Goal: Task Accomplishment & Management: Manage account settings

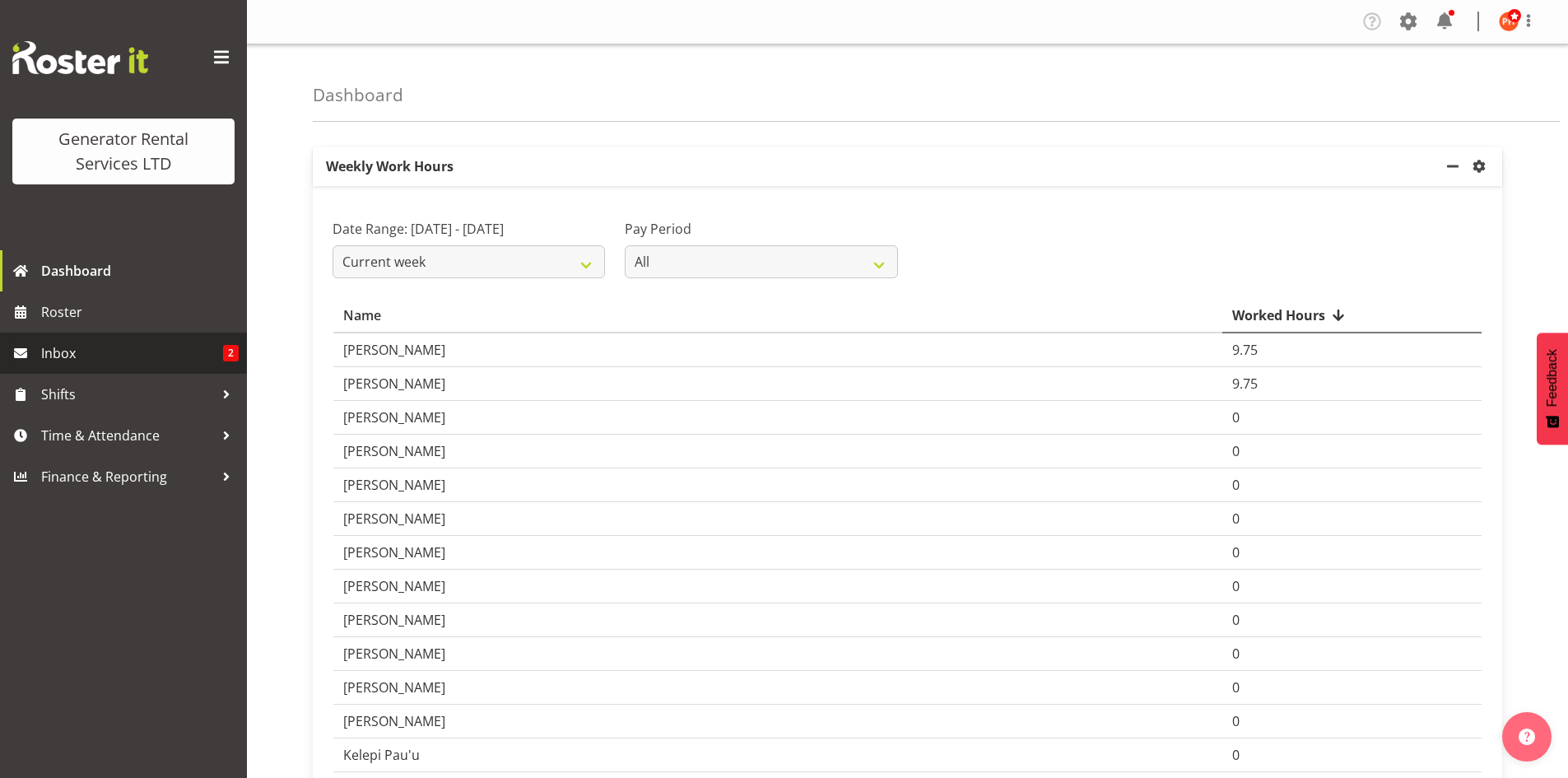
click at [39, 354] on link "Inbox 2" at bounding box center [123, 353] width 247 height 42
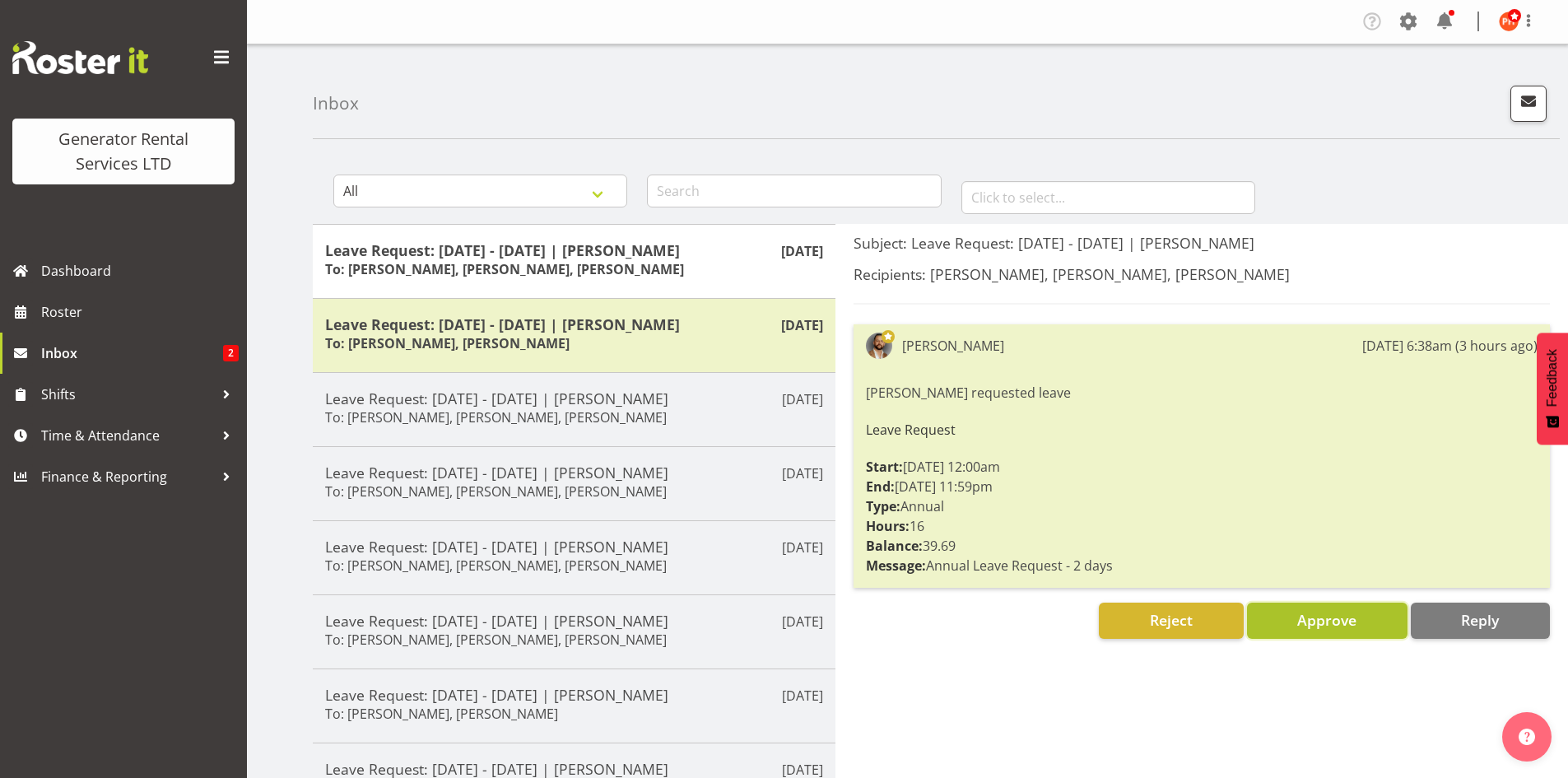
click at [1326, 622] on span "Approve" at bounding box center [1327, 620] width 59 height 19
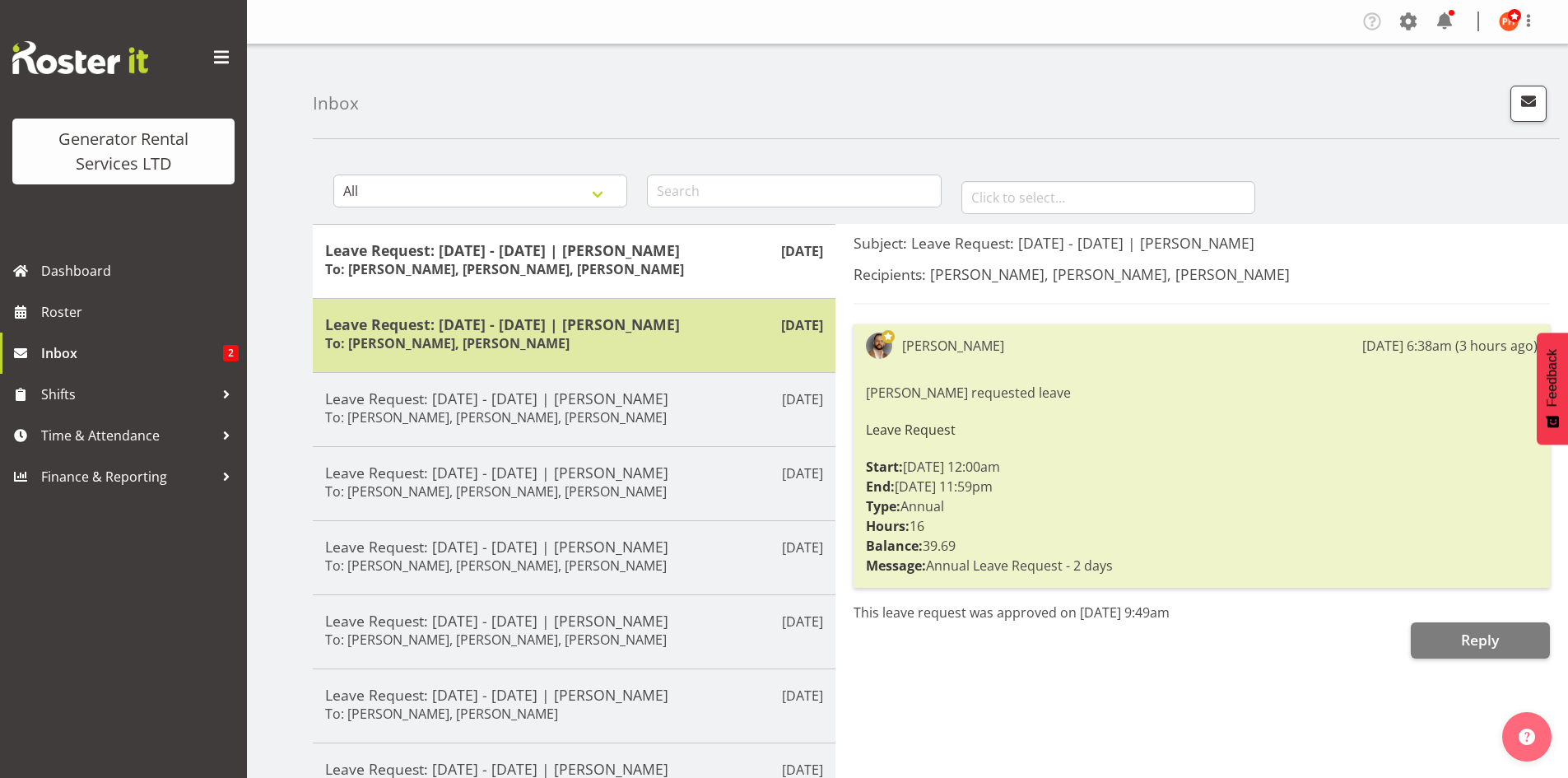
click at [672, 332] on h5 "Leave Request: 17/09/25 - 17/09/25 | Dave Wallace" at bounding box center [574, 324] width 498 height 18
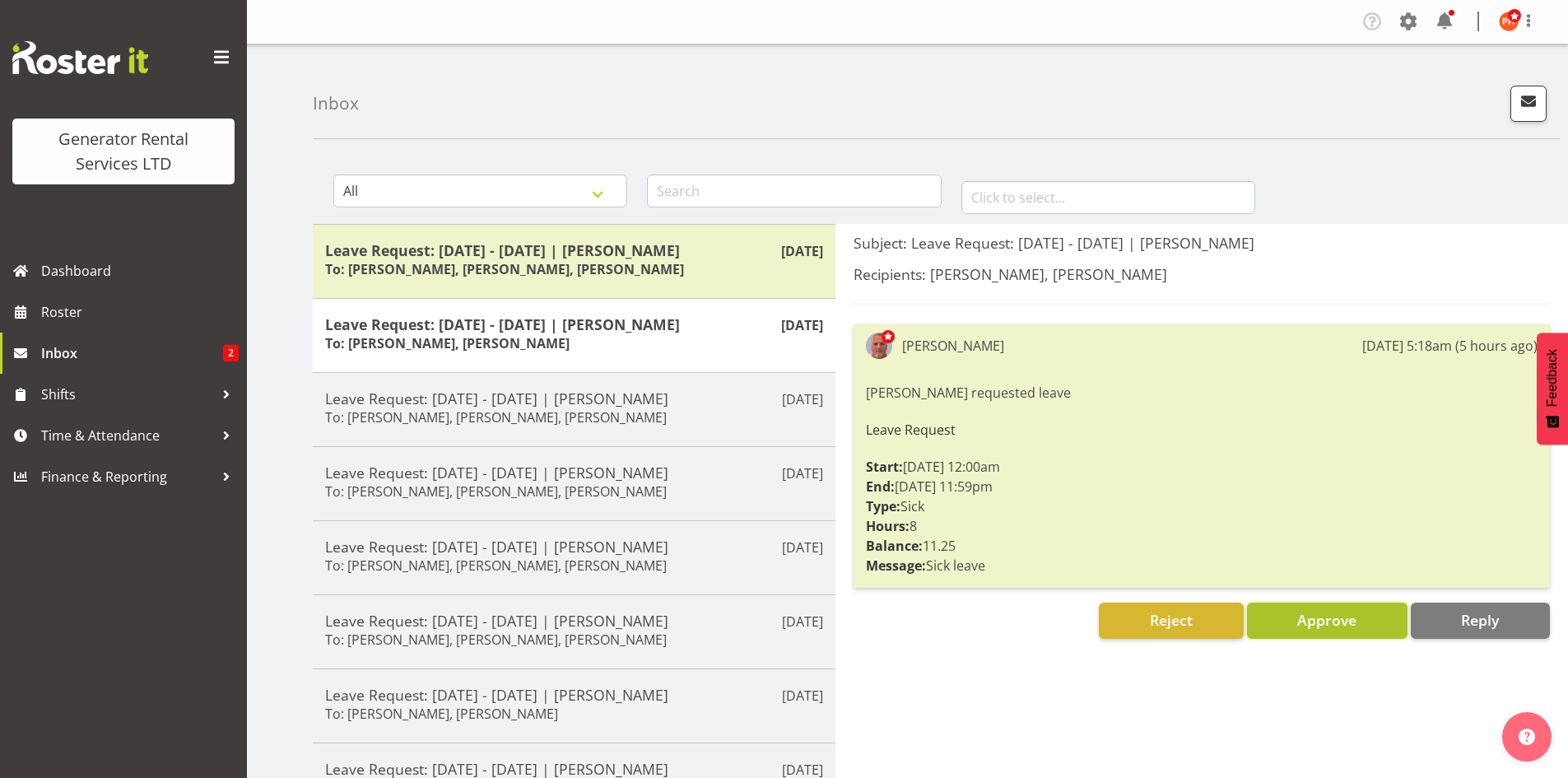
click at [1325, 624] on span "Approve" at bounding box center [1327, 620] width 59 height 19
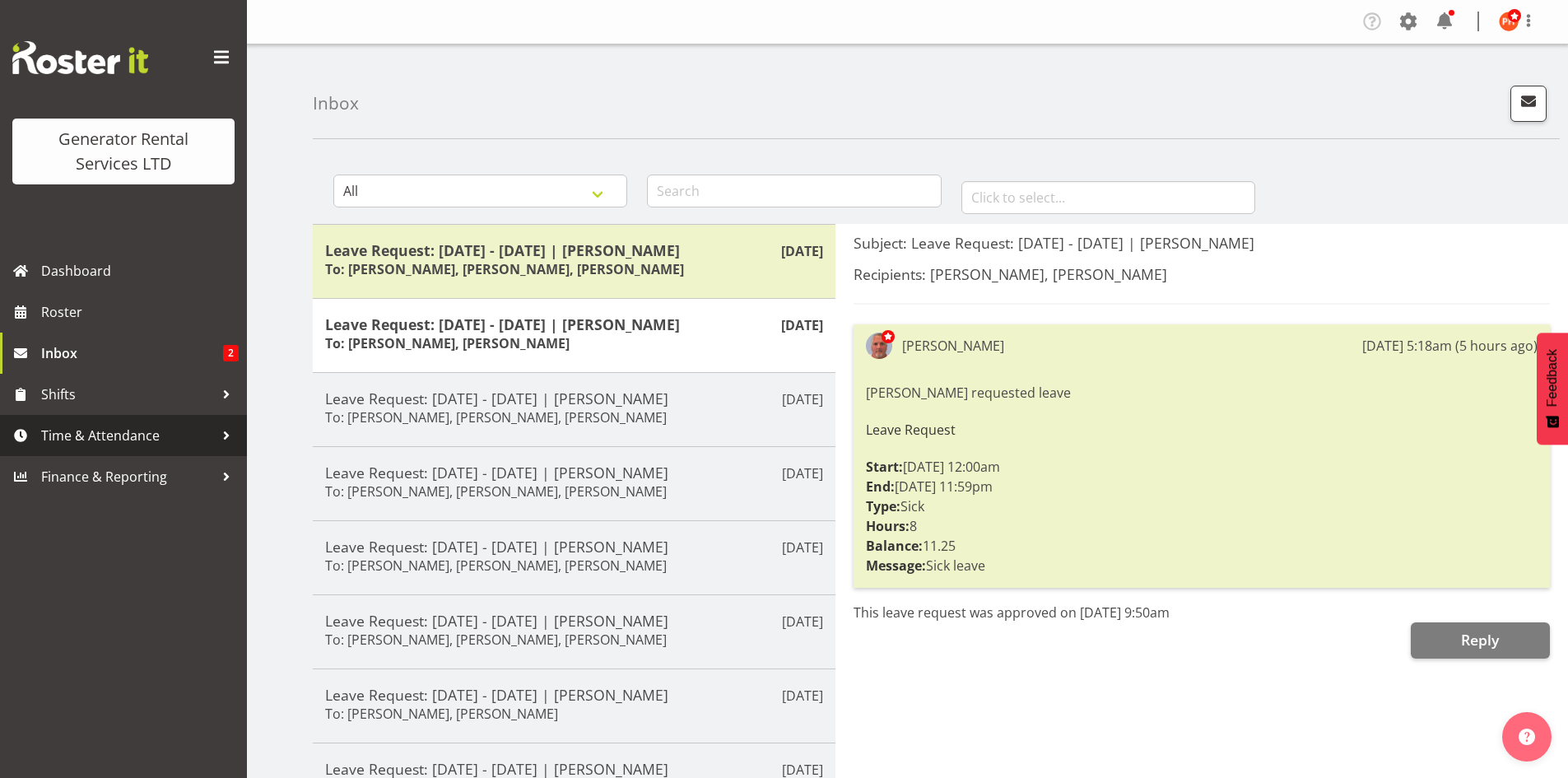
click at [105, 431] on span "Time & Attendance" at bounding box center [127, 435] width 172 height 25
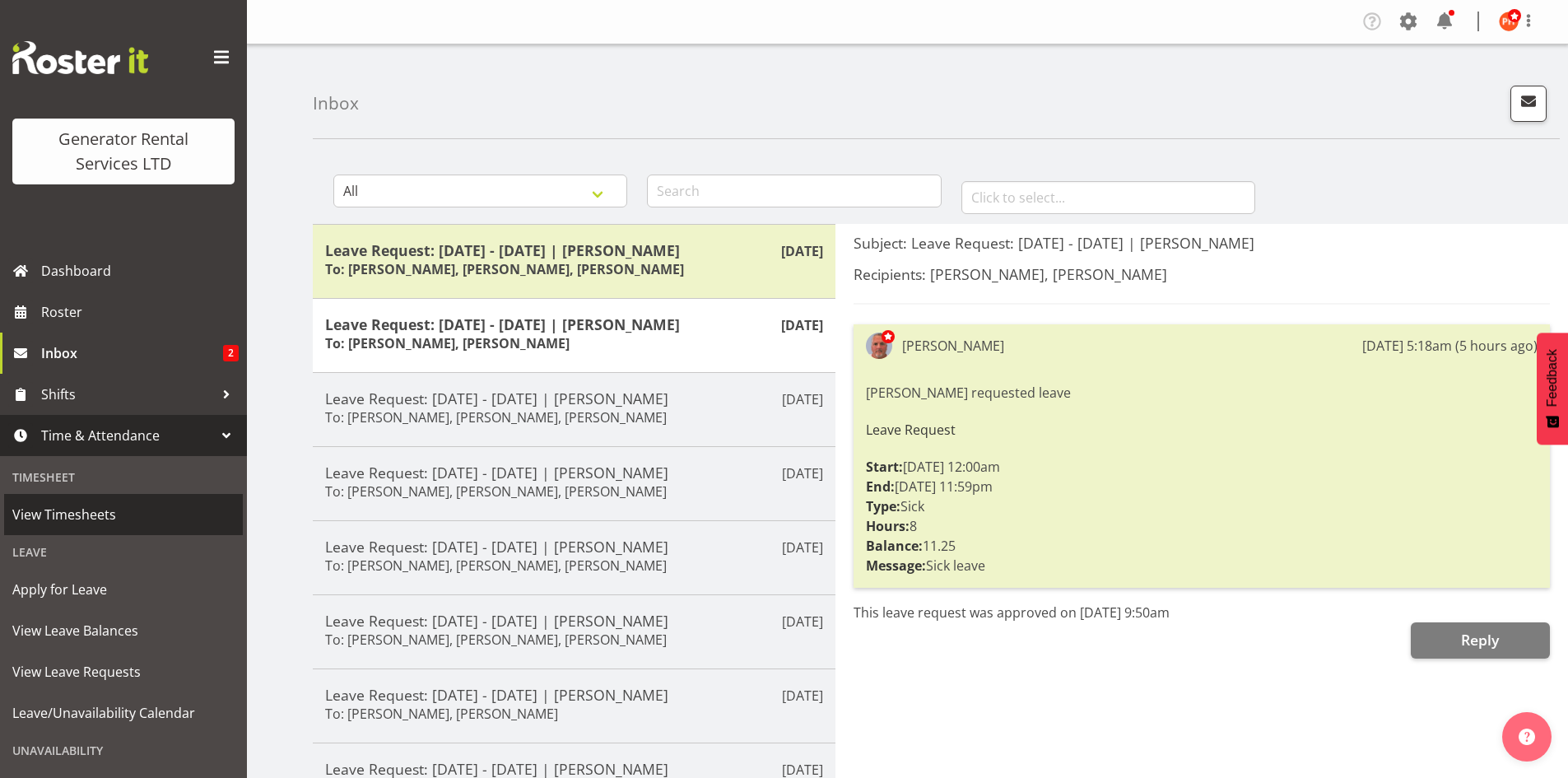
click at [90, 519] on span "View Timesheets" at bounding box center [123, 515] width 222 height 25
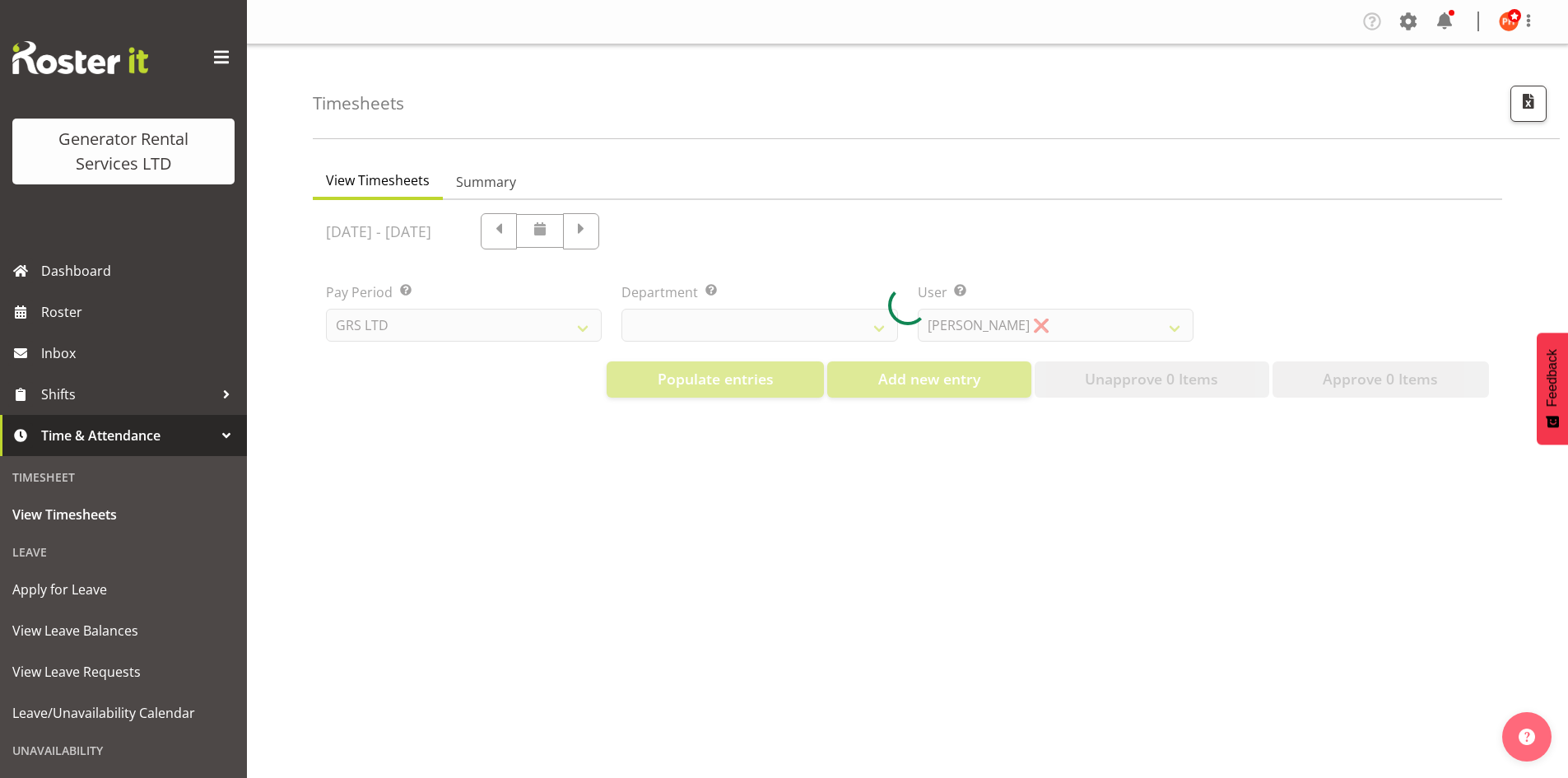
select select "22"
select select "149"
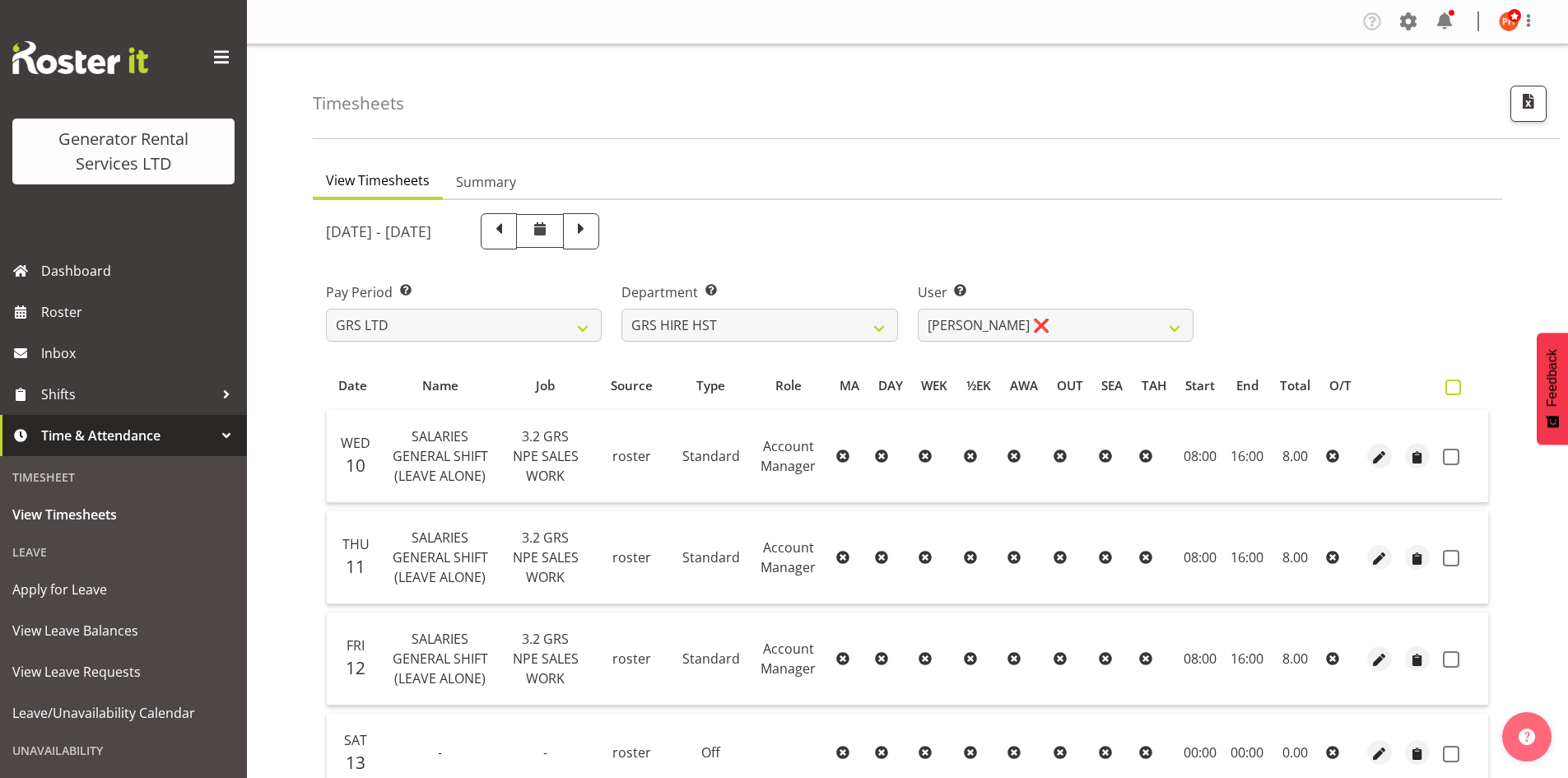
click at [1453, 386] on span at bounding box center [1453, 387] width 16 height 16
click at [1453, 386] on input "checkbox" at bounding box center [1450, 387] width 11 height 11
checkbox input "true"
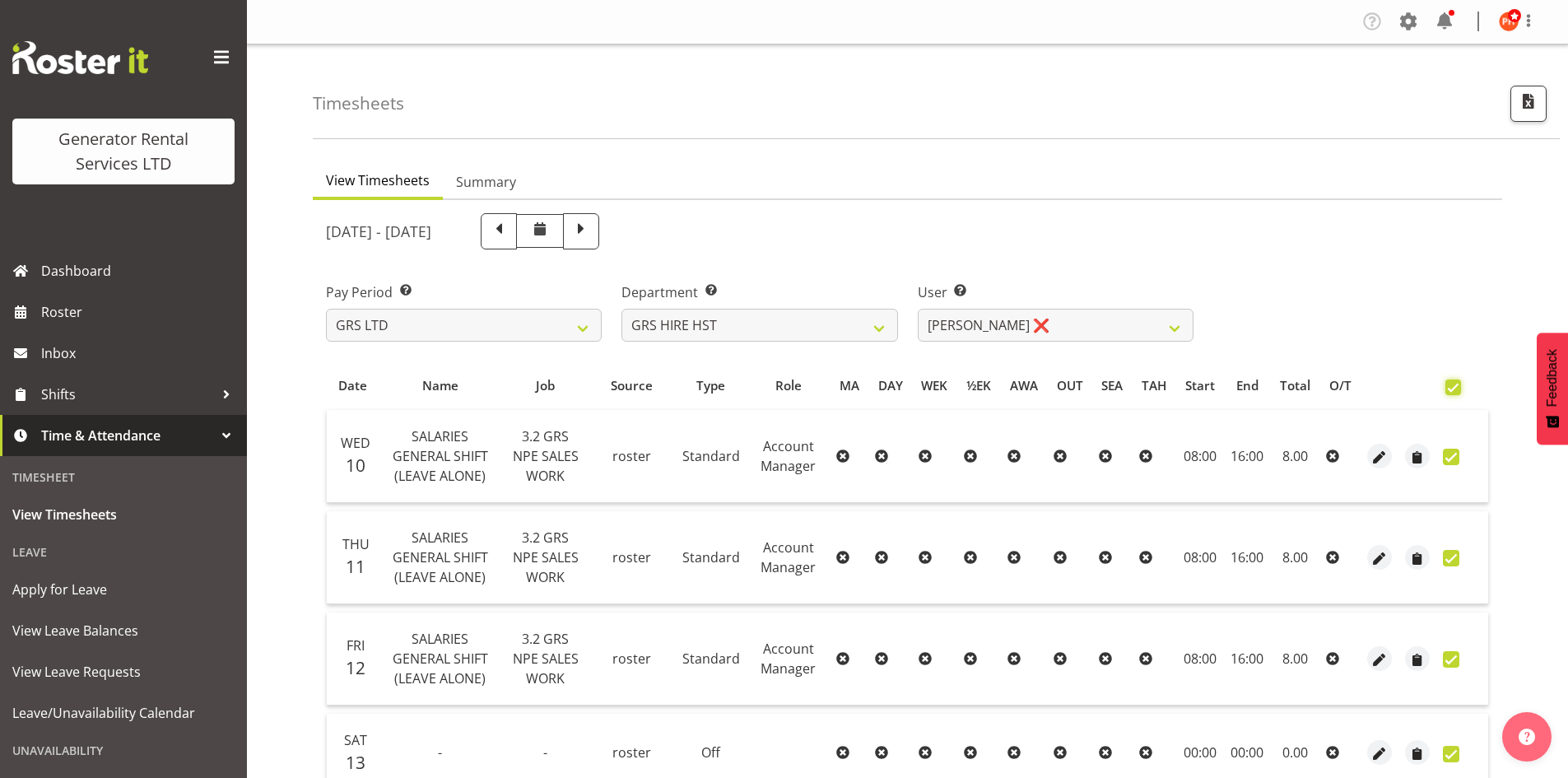
checkbox input "true"
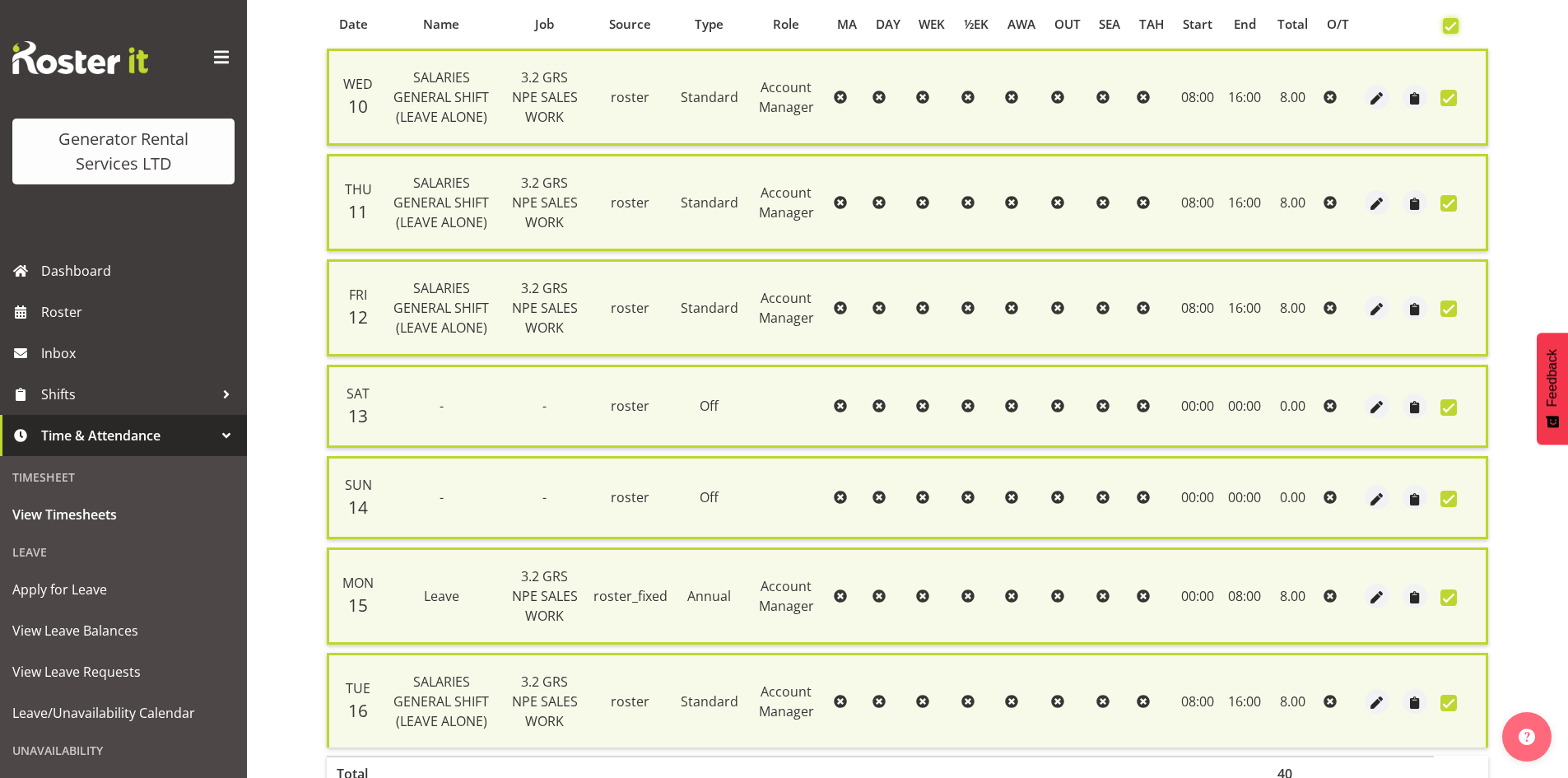
scroll to position [463, 0]
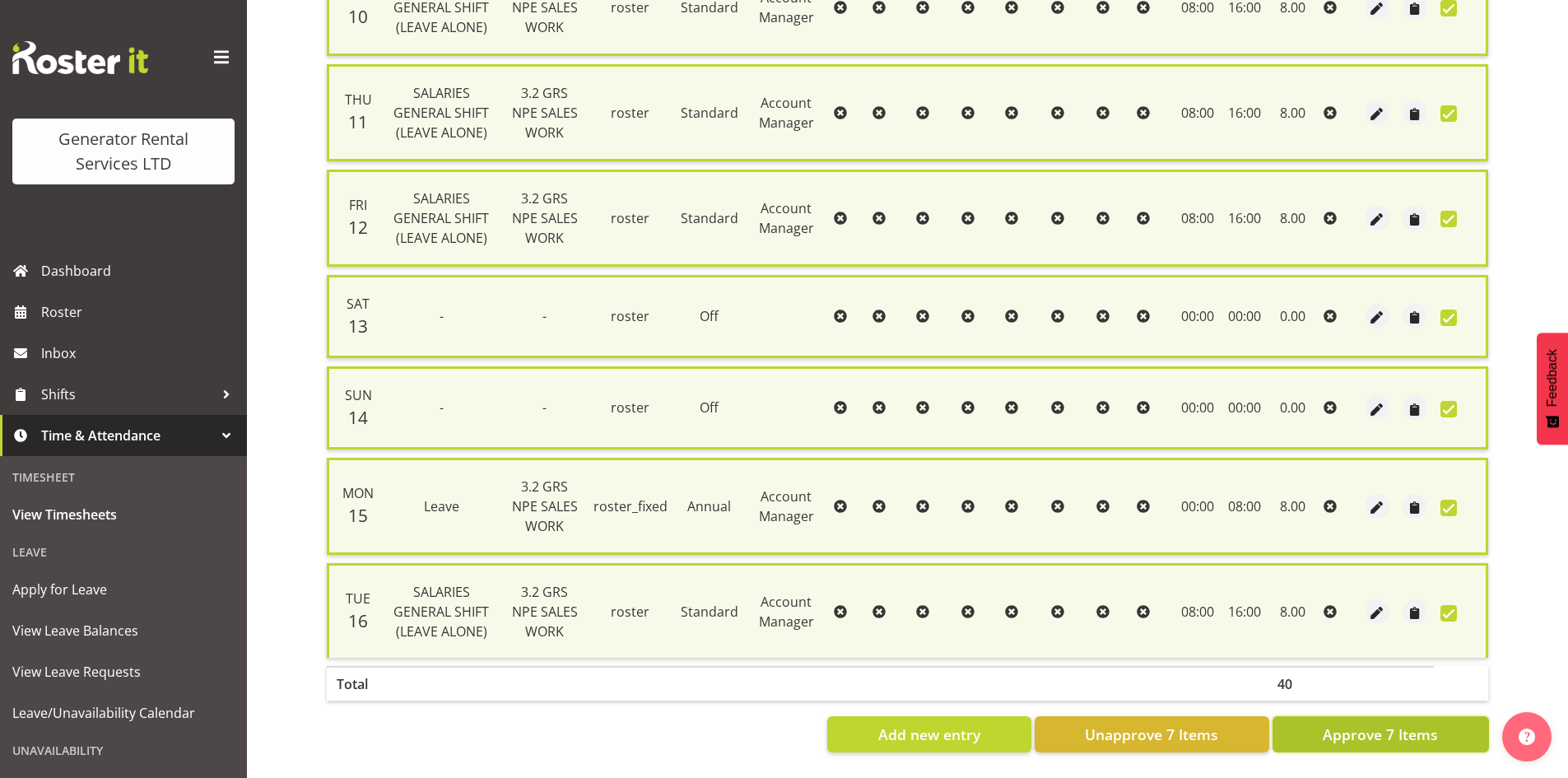
click at [1325, 723] on span "Approve 7 Items" at bounding box center [1381, 734] width 115 height 21
checkbox input "false"
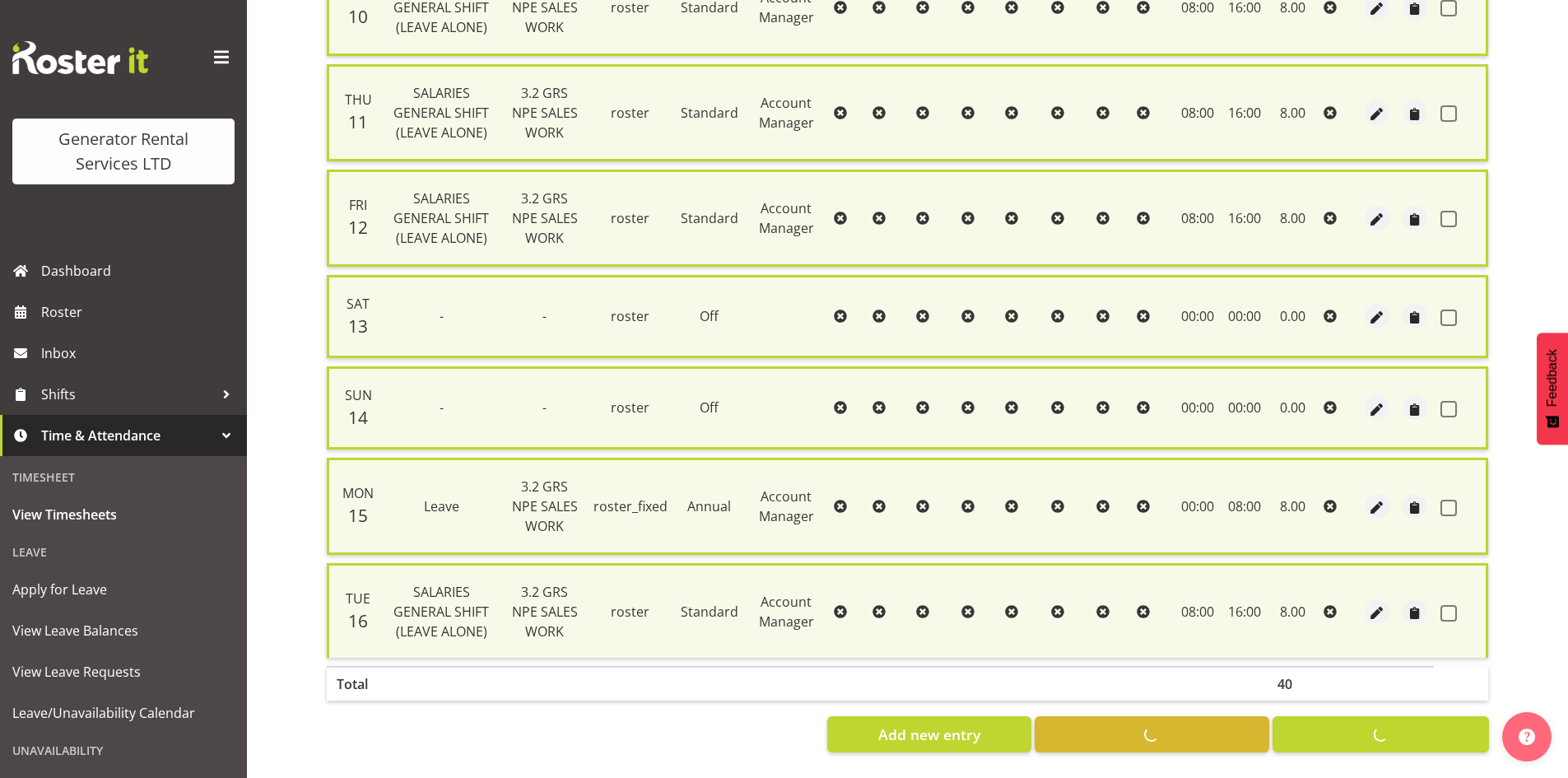
checkbox input "false"
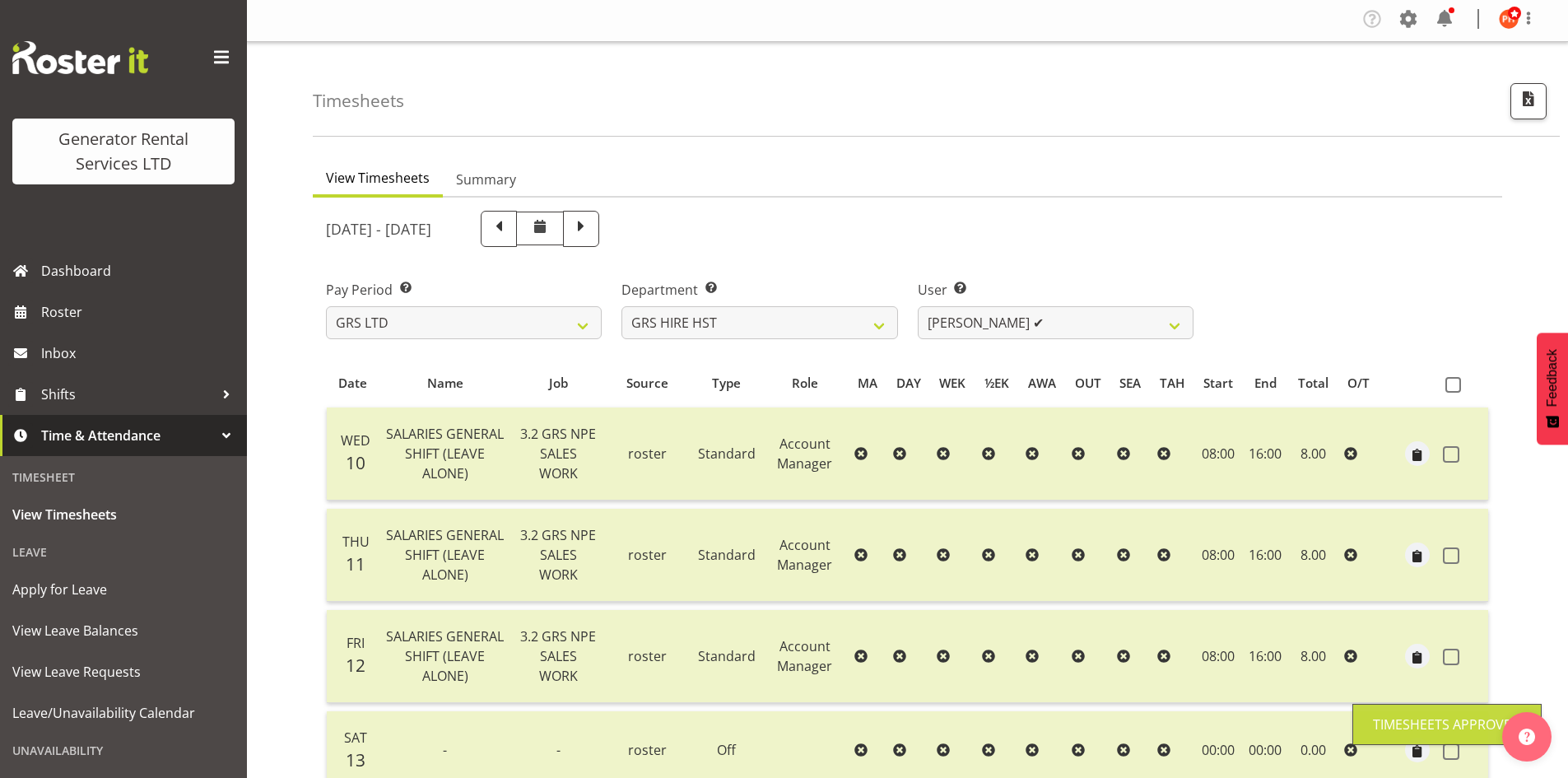
scroll to position [0, 0]
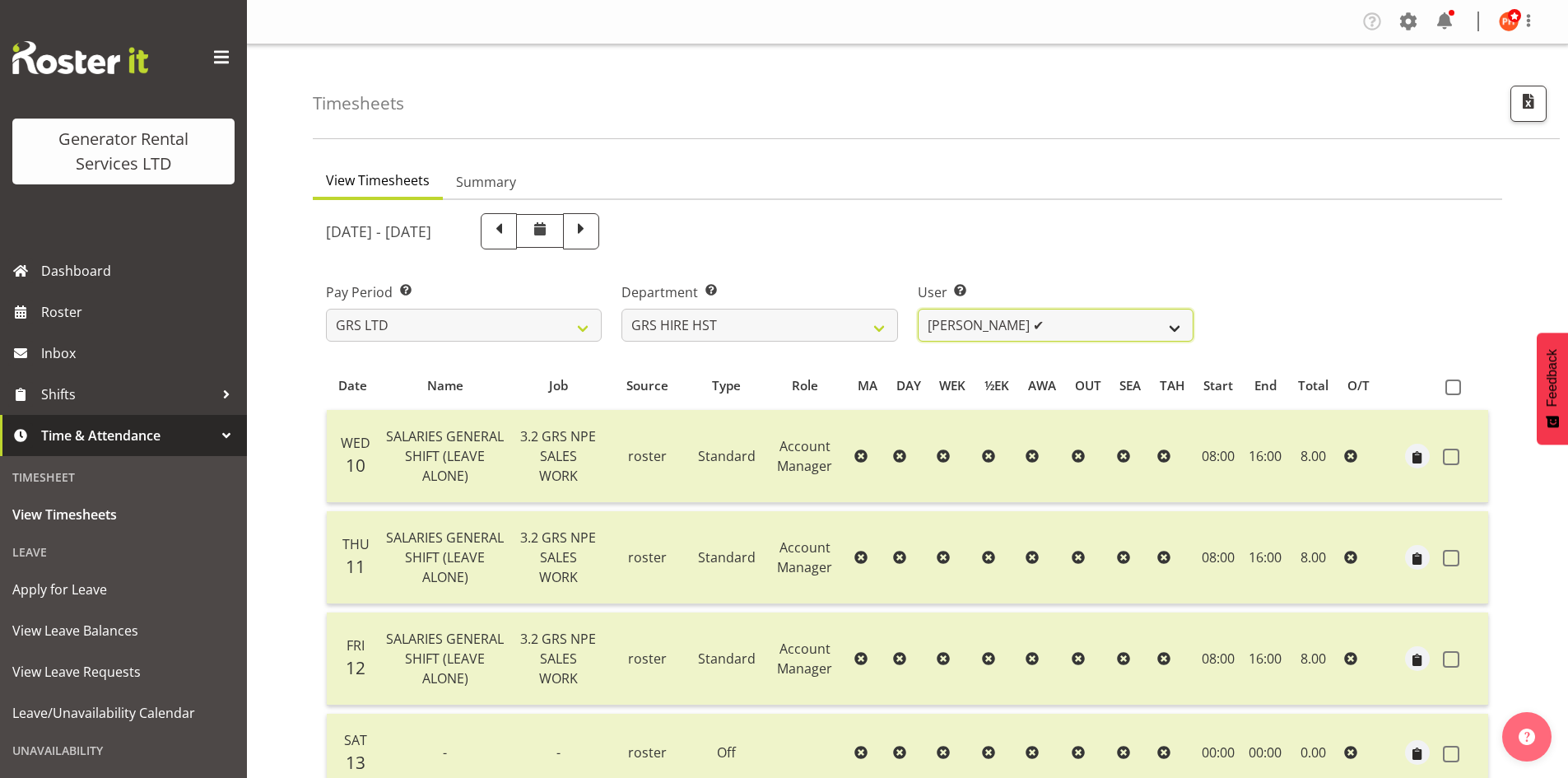
click at [1177, 329] on select "Andrew Crenfeldt ✔ Cody Gillies ✔ Stephen Kennedy ✔" at bounding box center [1056, 324] width 276 height 33
click at [881, 331] on select "GRS ADMIN AKL GRS ADMIN TGA GRS ENGINEERING AKL GRS HIRE AKL GRS HIRE HST GRS H…" at bounding box center [760, 324] width 276 height 33
select select "163"
click at [622, 309] on select "GRS ADMIN AKL GRS ADMIN TGA GRS ENGINEERING AKL GRS HIRE AKL GRS HIRE HST GRS H…" at bounding box center [760, 324] width 276 height 33
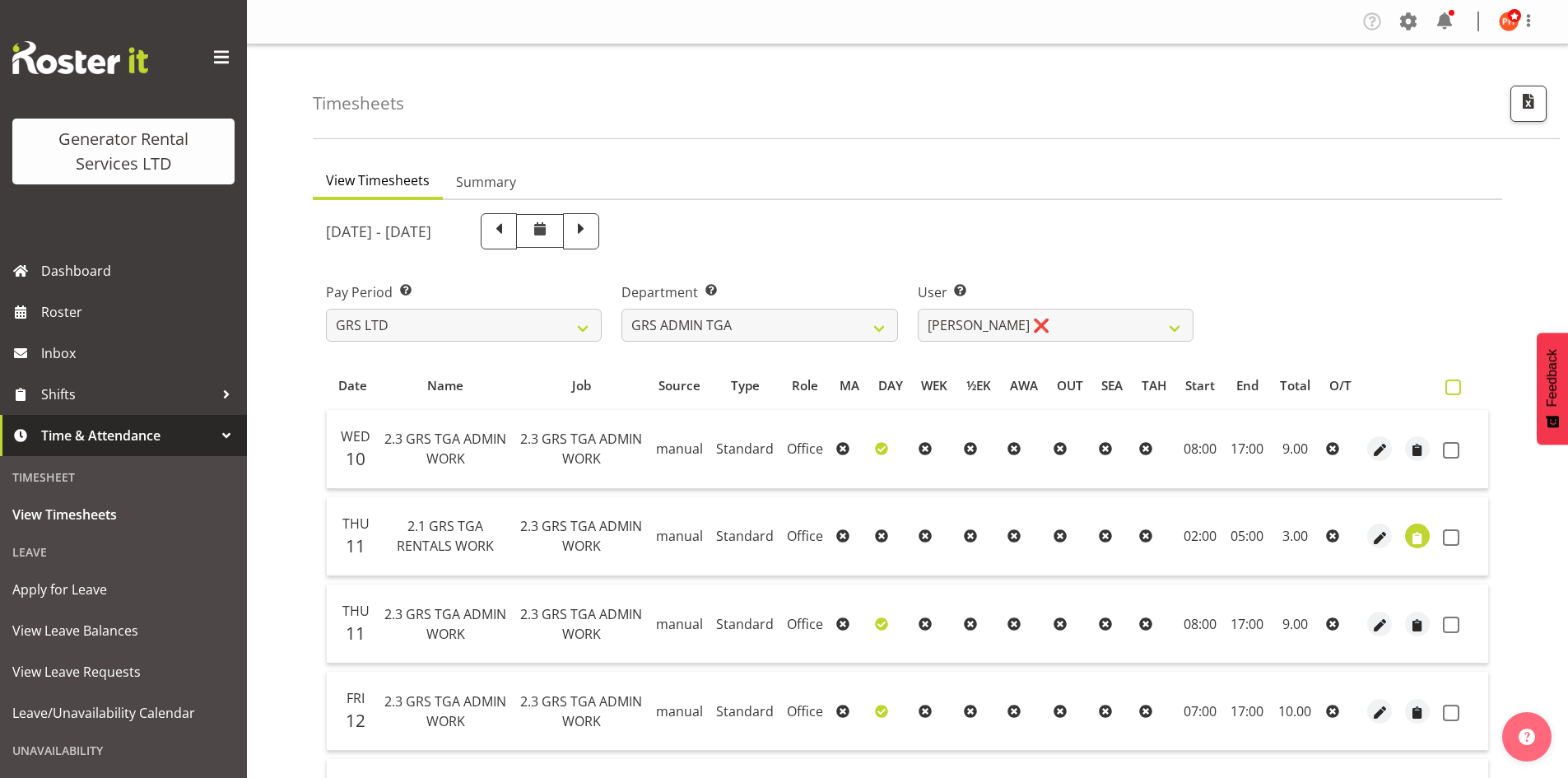
click at [1457, 385] on span at bounding box center [1453, 387] width 16 height 16
click at [1457, 385] on input "checkbox" at bounding box center [1450, 387] width 11 height 11
checkbox input "true"
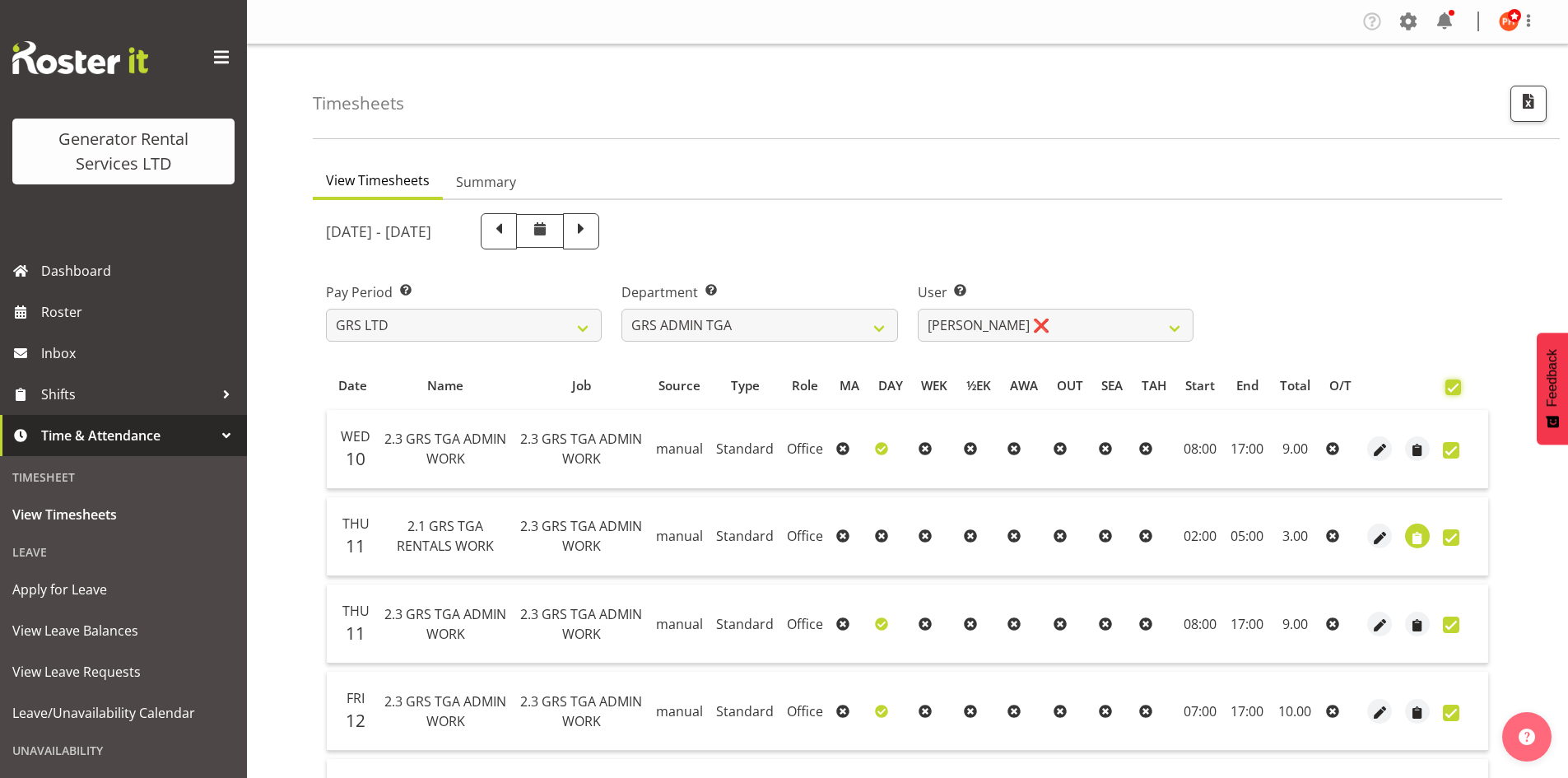
checkbox input "true"
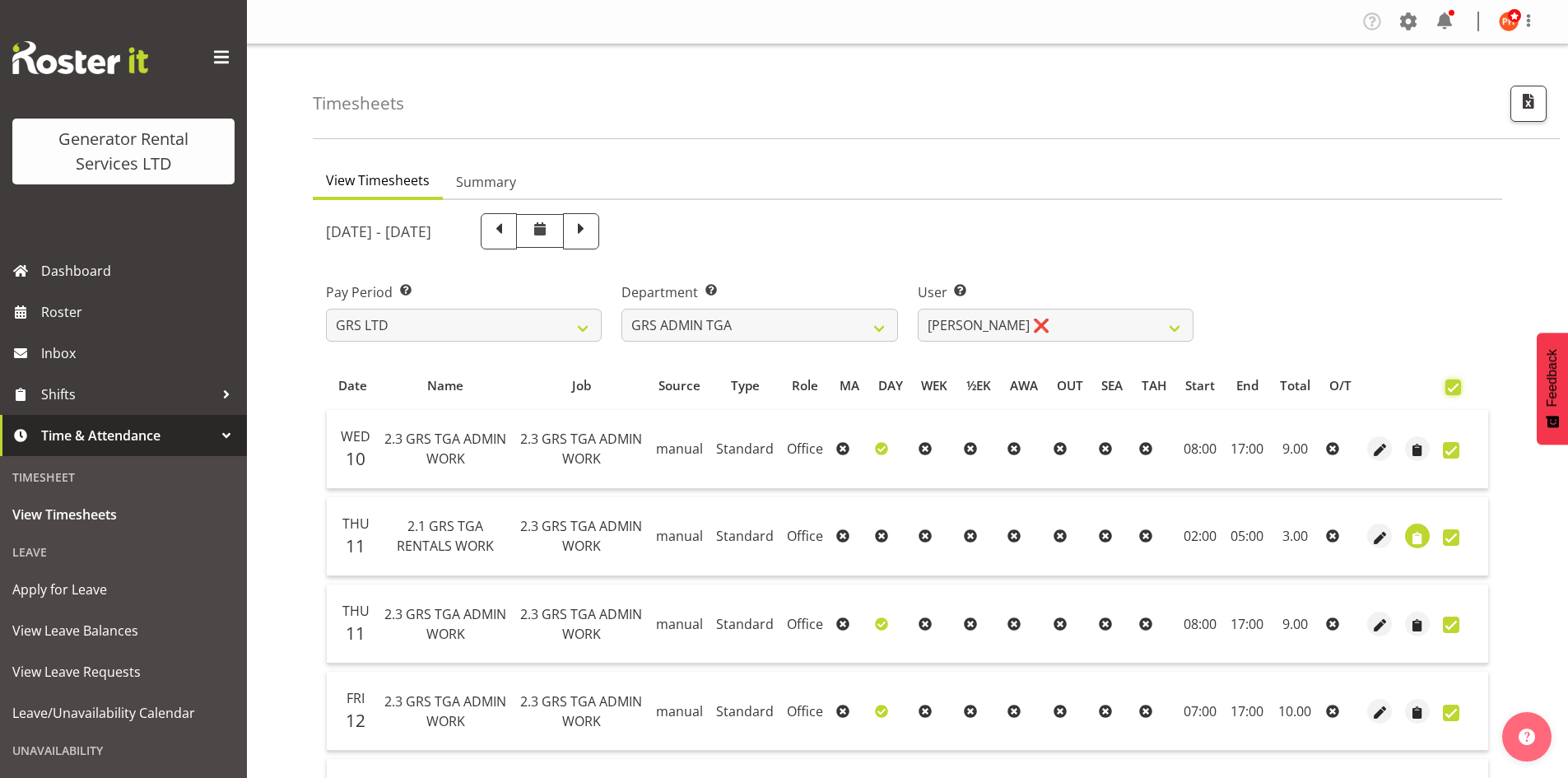
checkbox input "true"
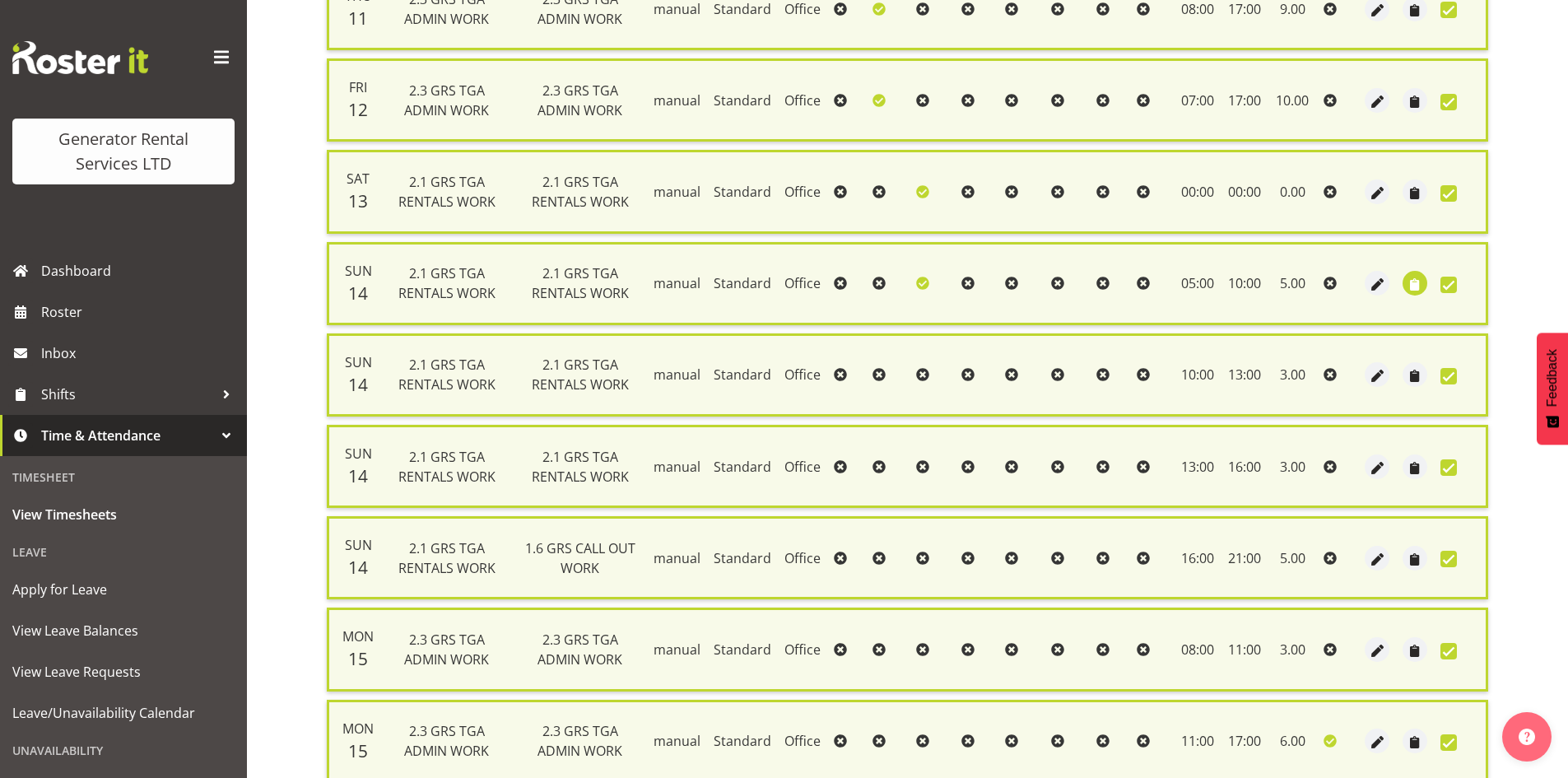
scroll to position [851, 0]
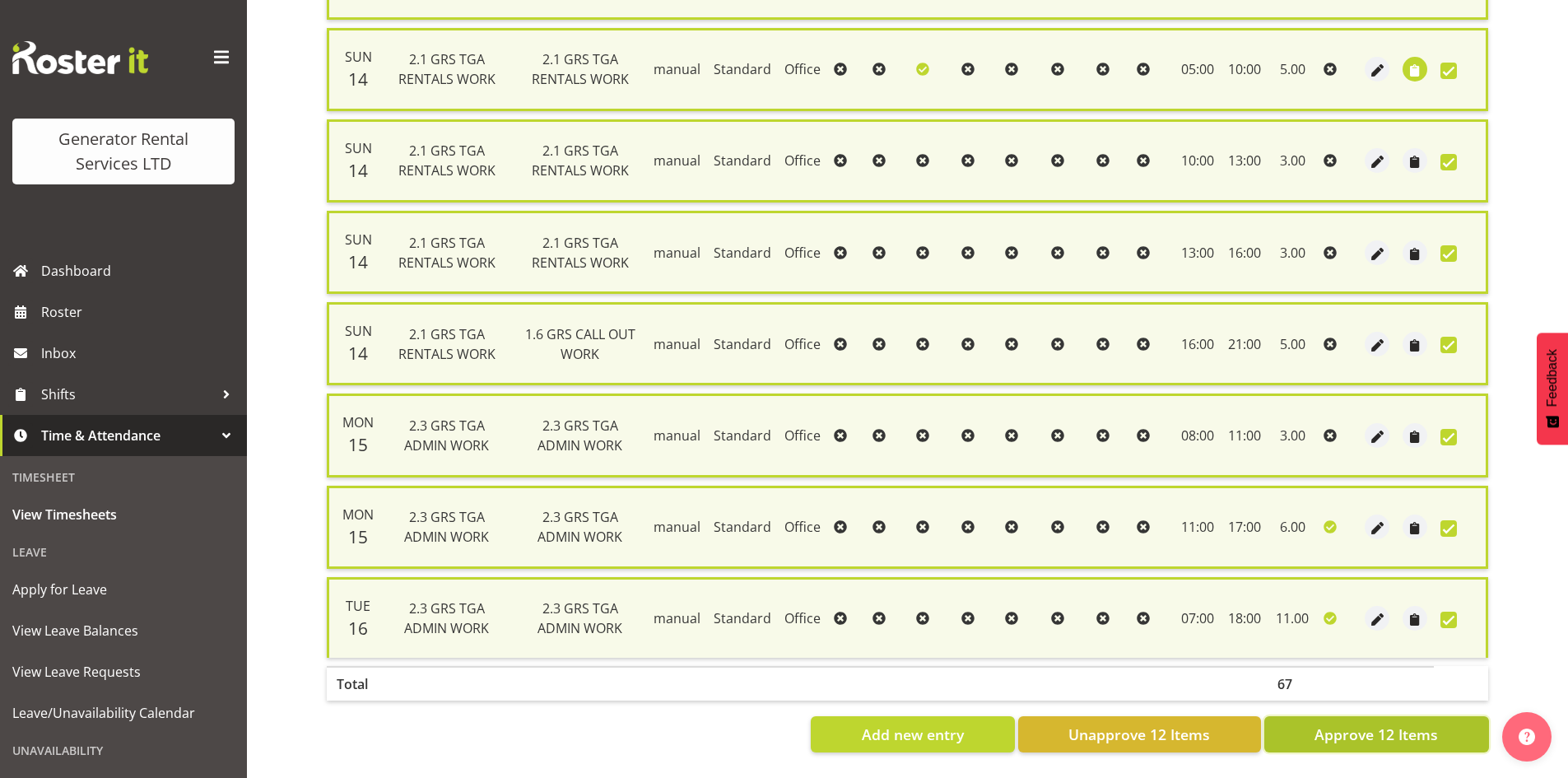
click at [1368, 723] on span "Approve 12 Items" at bounding box center [1376, 734] width 124 height 21
checkbox input "false"
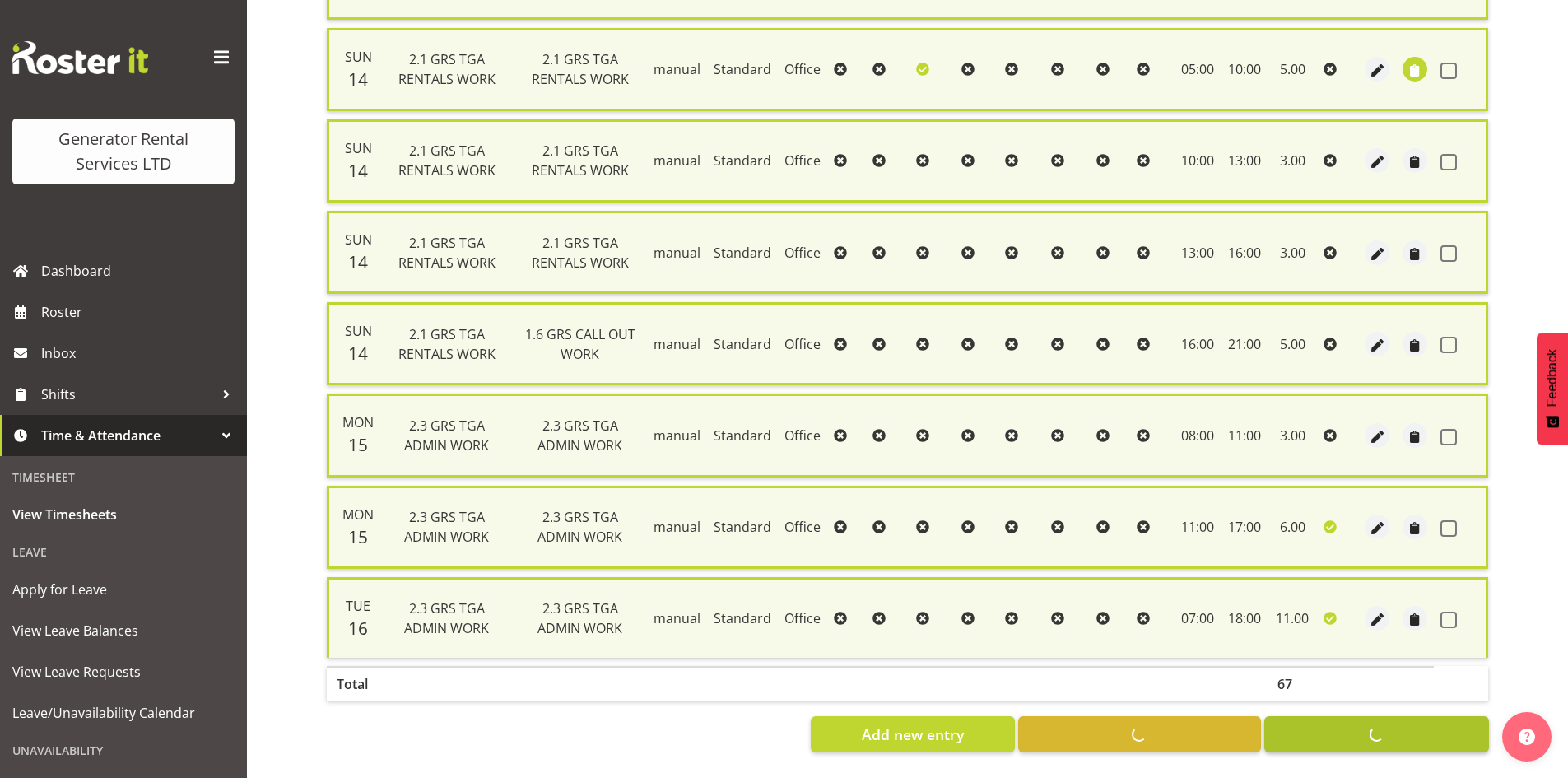
checkbox input "false"
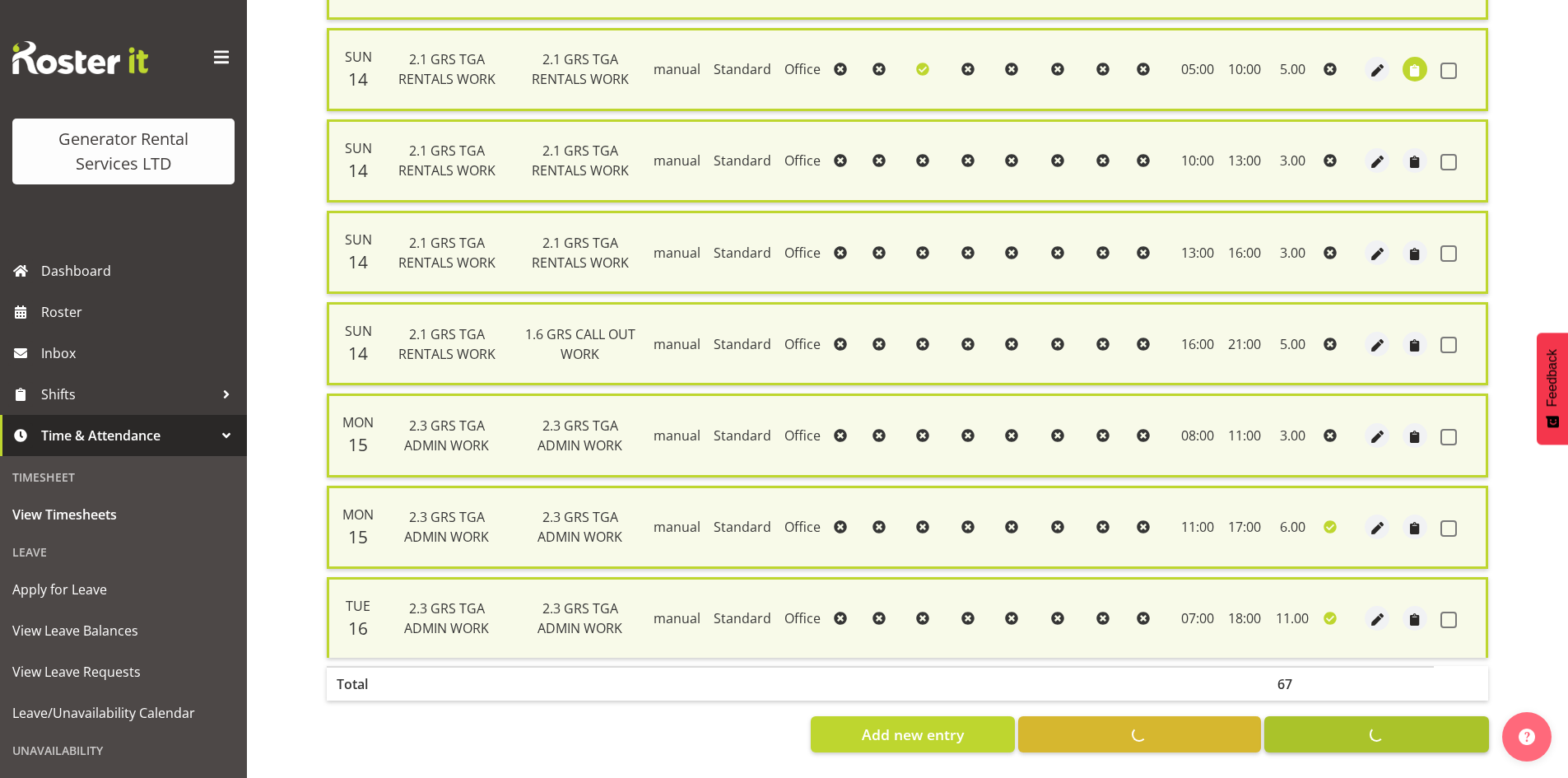
checkbox input "false"
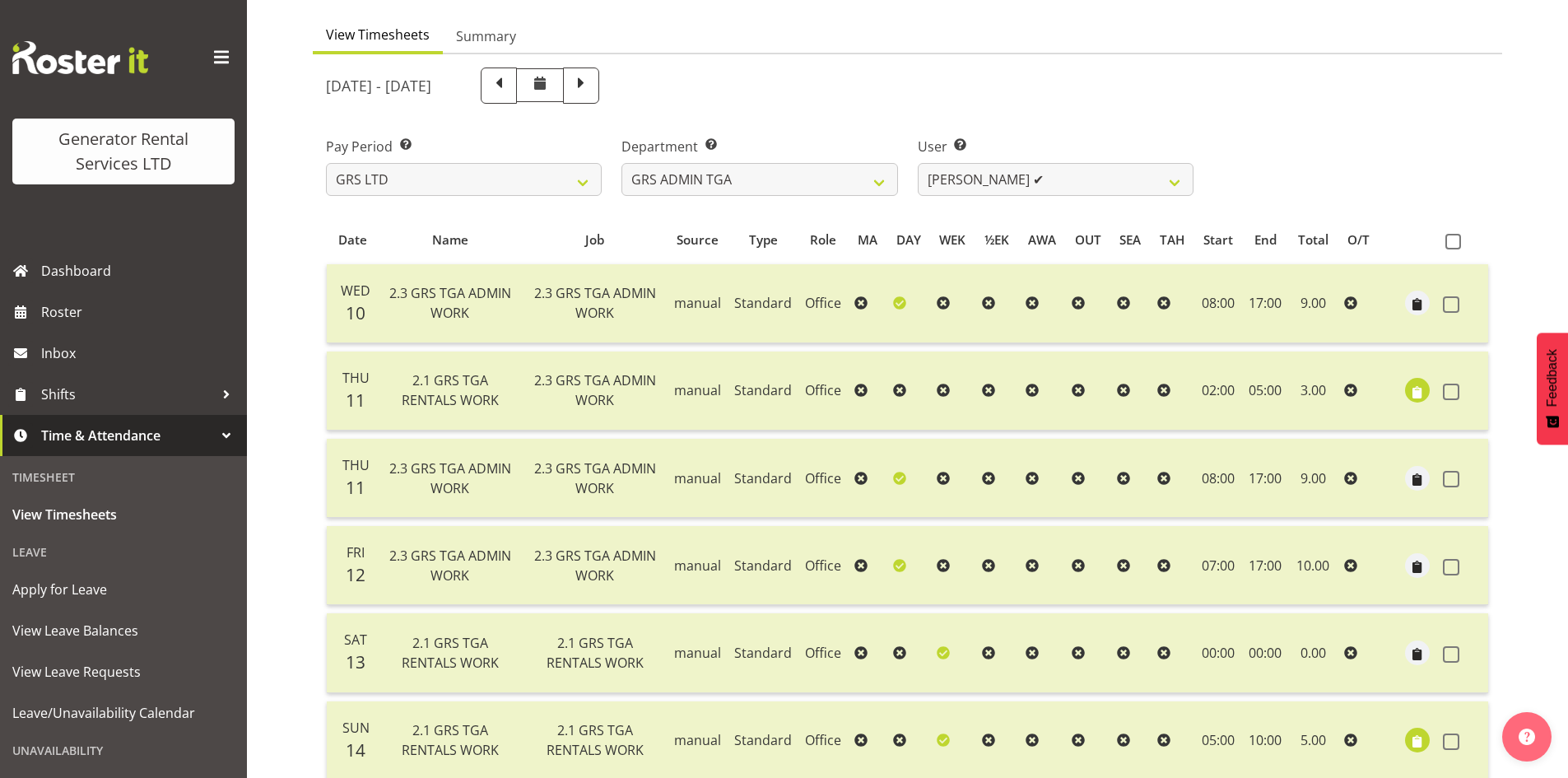
scroll to position [0, 0]
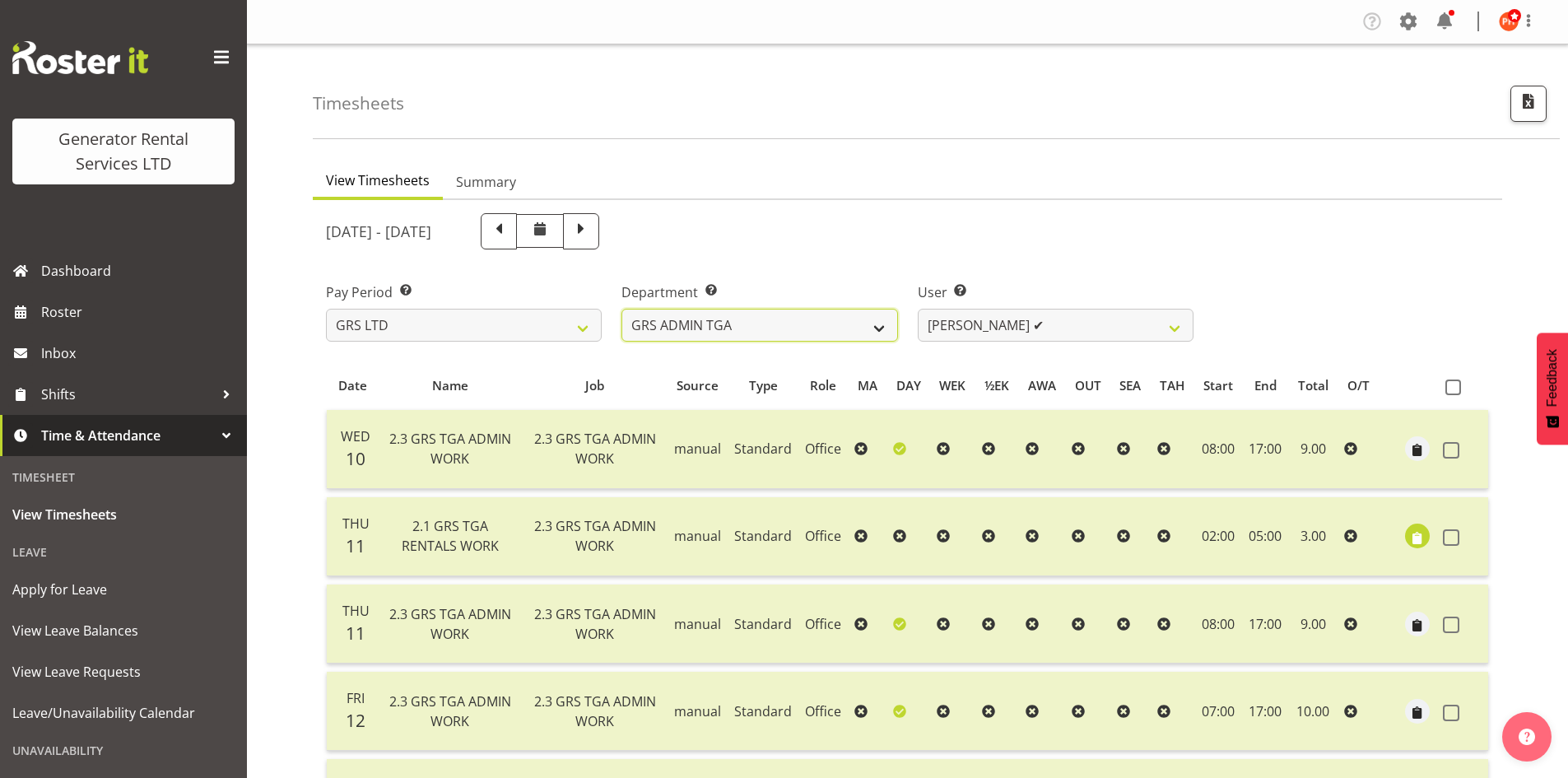
click at [879, 328] on select "GRS ADMIN AKL GRS ADMIN TGA GRS ENGINEERING AKL GRS HIRE AKL GRS HIRE HST GRS H…" at bounding box center [760, 324] width 276 height 33
select select "161"
click at [622, 309] on select "GRS ADMIN AKL GRS ADMIN TGA GRS ENGINEERING AKL GRS HIRE AKL GRS HIRE HST GRS H…" at bounding box center [760, 324] width 276 height 33
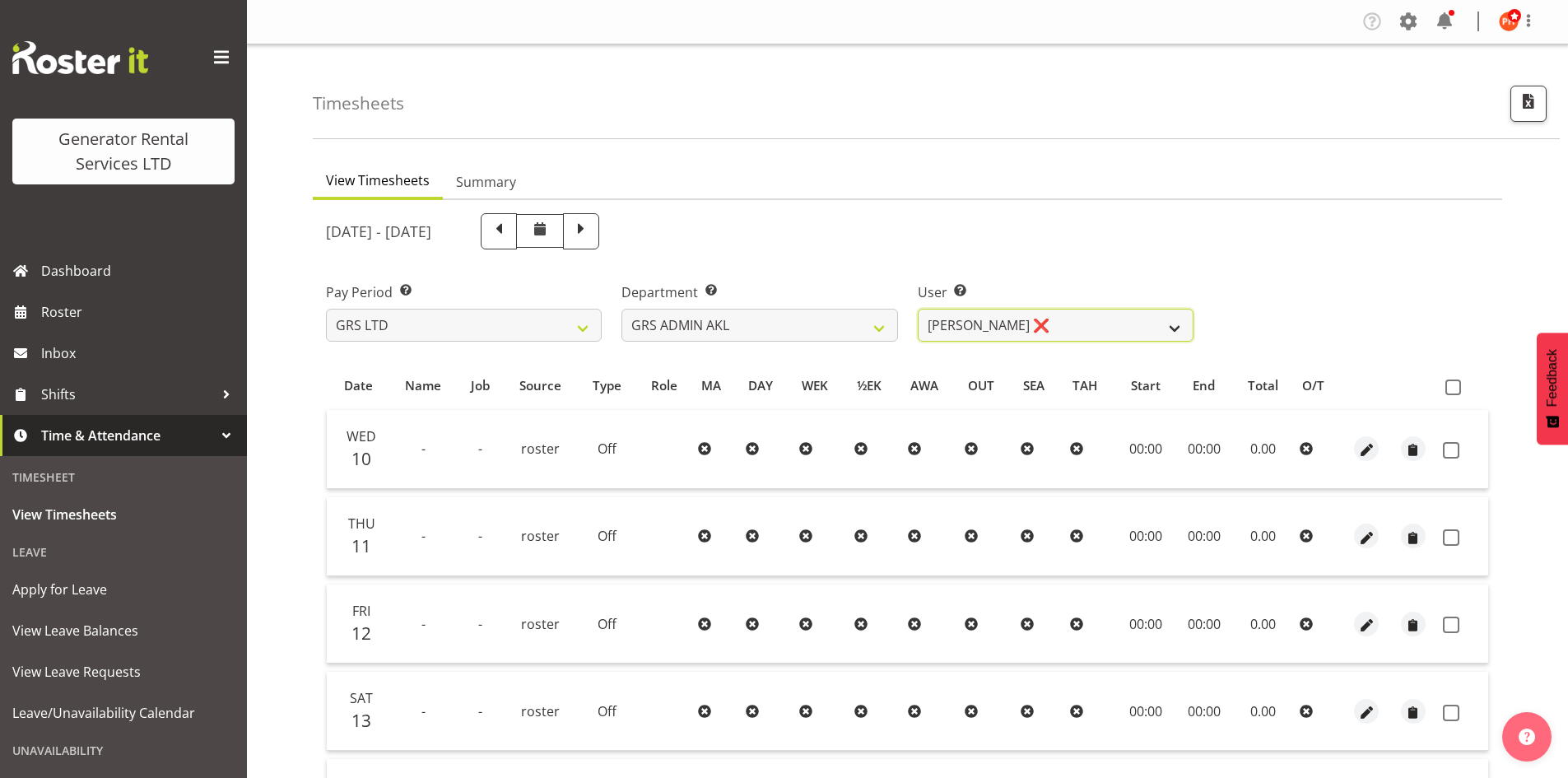
click at [1171, 332] on select "Adam Steele ❌ Nick McDonald ❌ Nicko Kokkaris ❌ Phil Hannah ❌ Zach Satiu ❌" at bounding box center [1056, 324] width 276 height 33
select select "10123"
click at [918, 309] on select "Adam Steele ❌ Nick McDonald ❌ Nicko Kokkaris ❌ Phil Hannah ❌ Zach Satiu ❌" at bounding box center [1056, 324] width 276 height 33
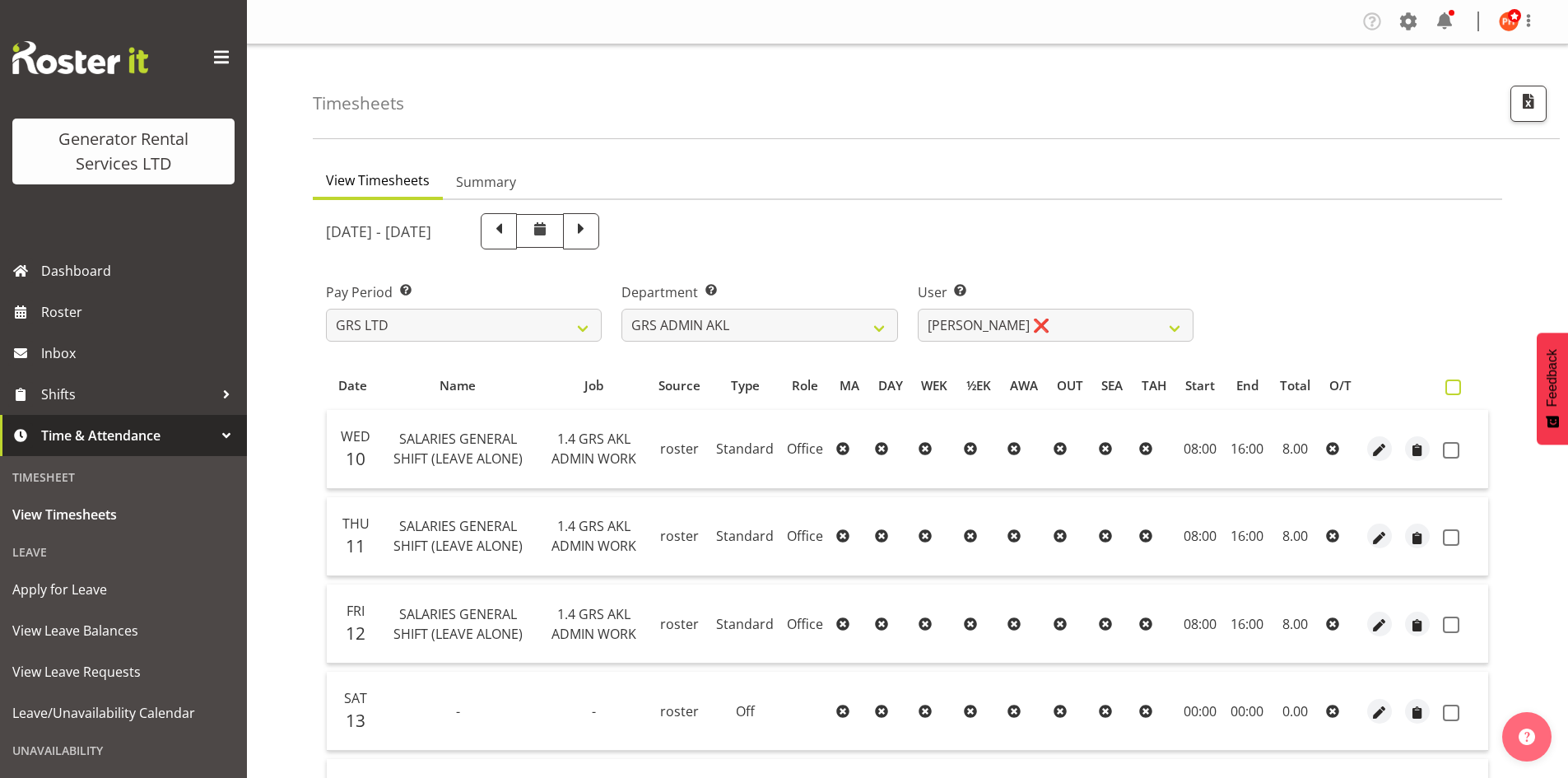
click at [1449, 389] on span at bounding box center [1453, 387] width 16 height 16
click at [1449, 389] on input "checkbox" at bounding box center [1450, 387] width 11 height 11
checkbox input "true"
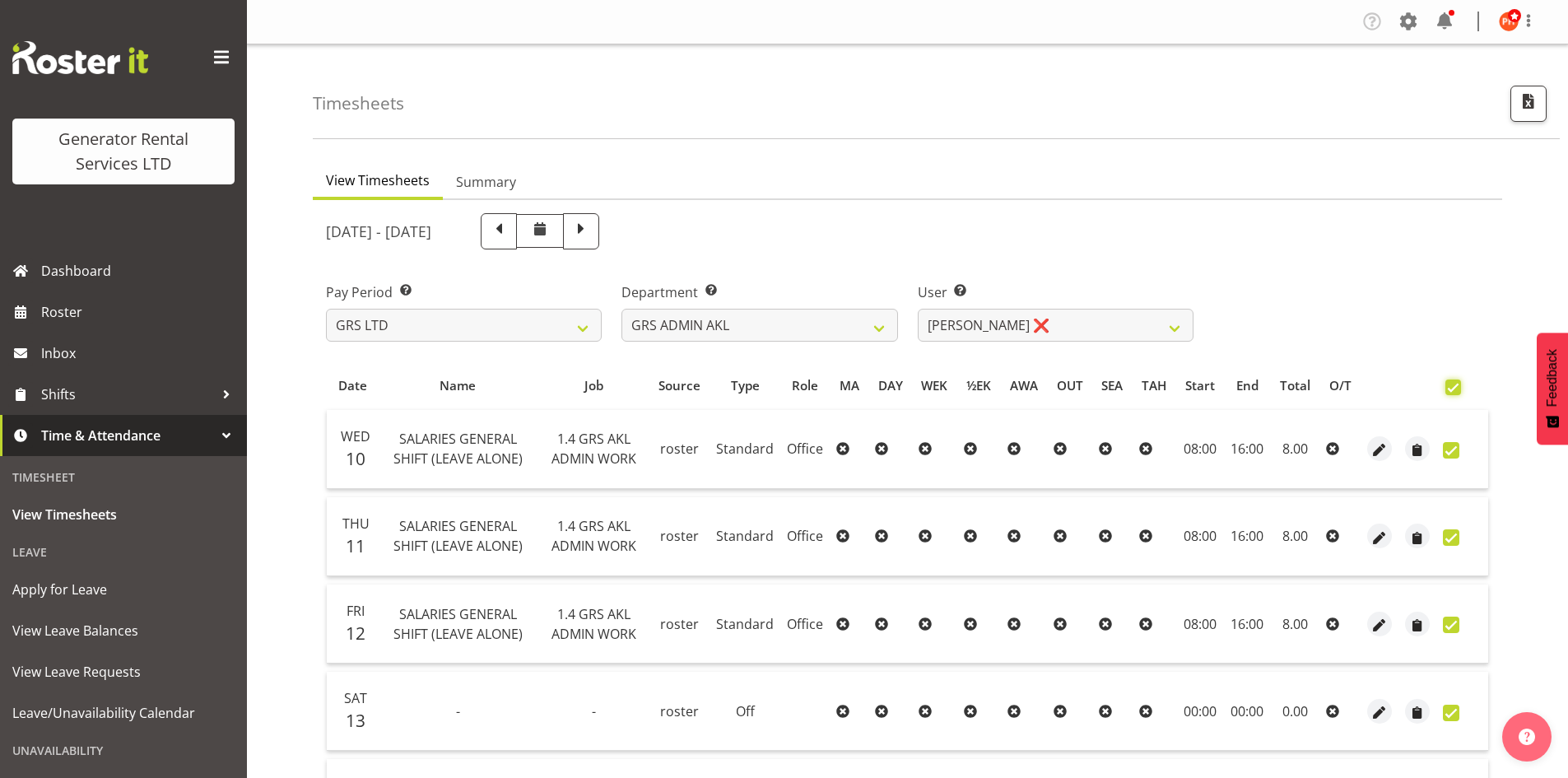
checkbox input "true"
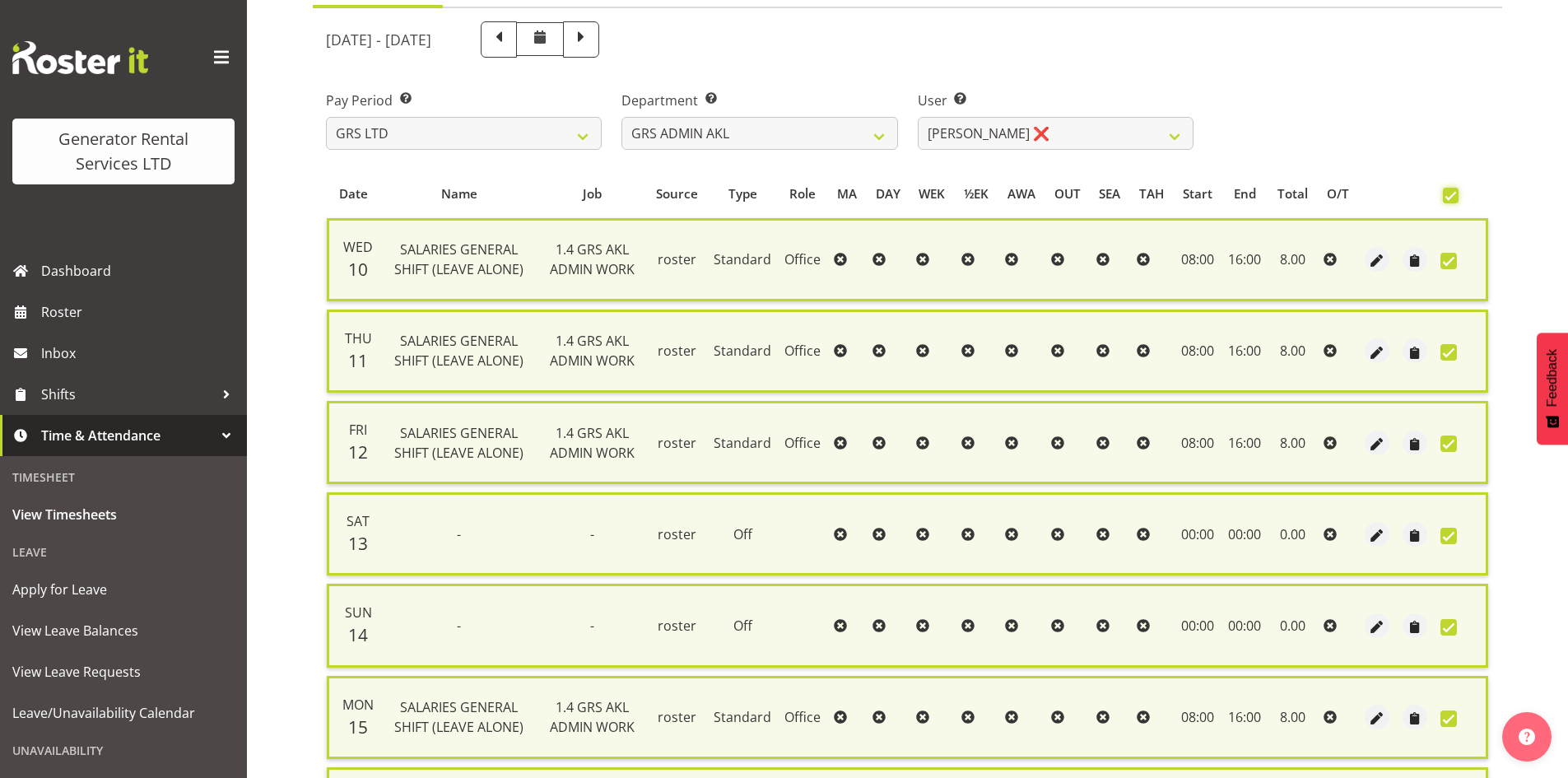
scroll to position [394, 0]
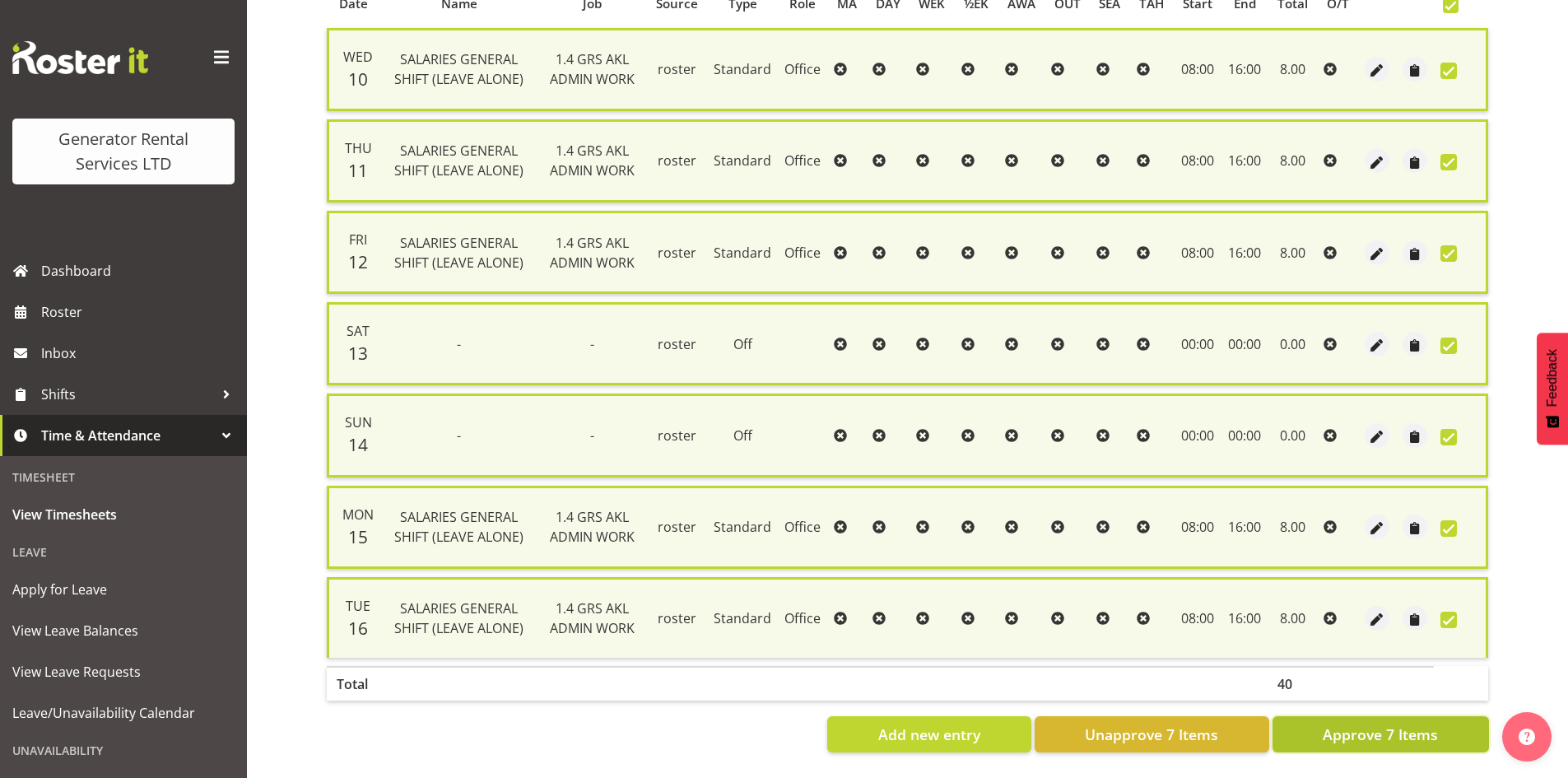
click at [1343, 726] on span "Approve 7 Items" at bounding box center [1381, 734] width 115 height 21
checkbox input "false"
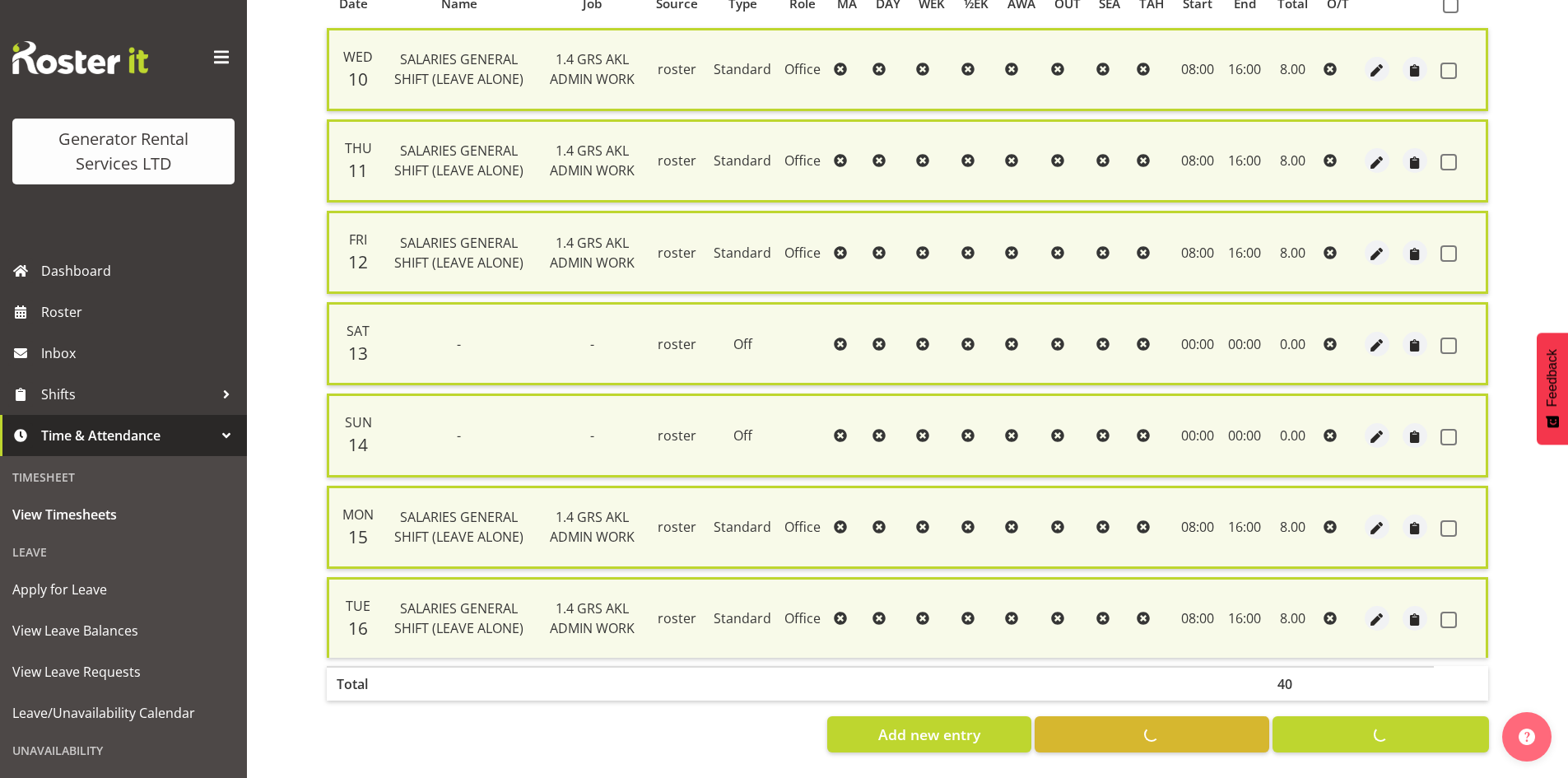
checkbox input "false"
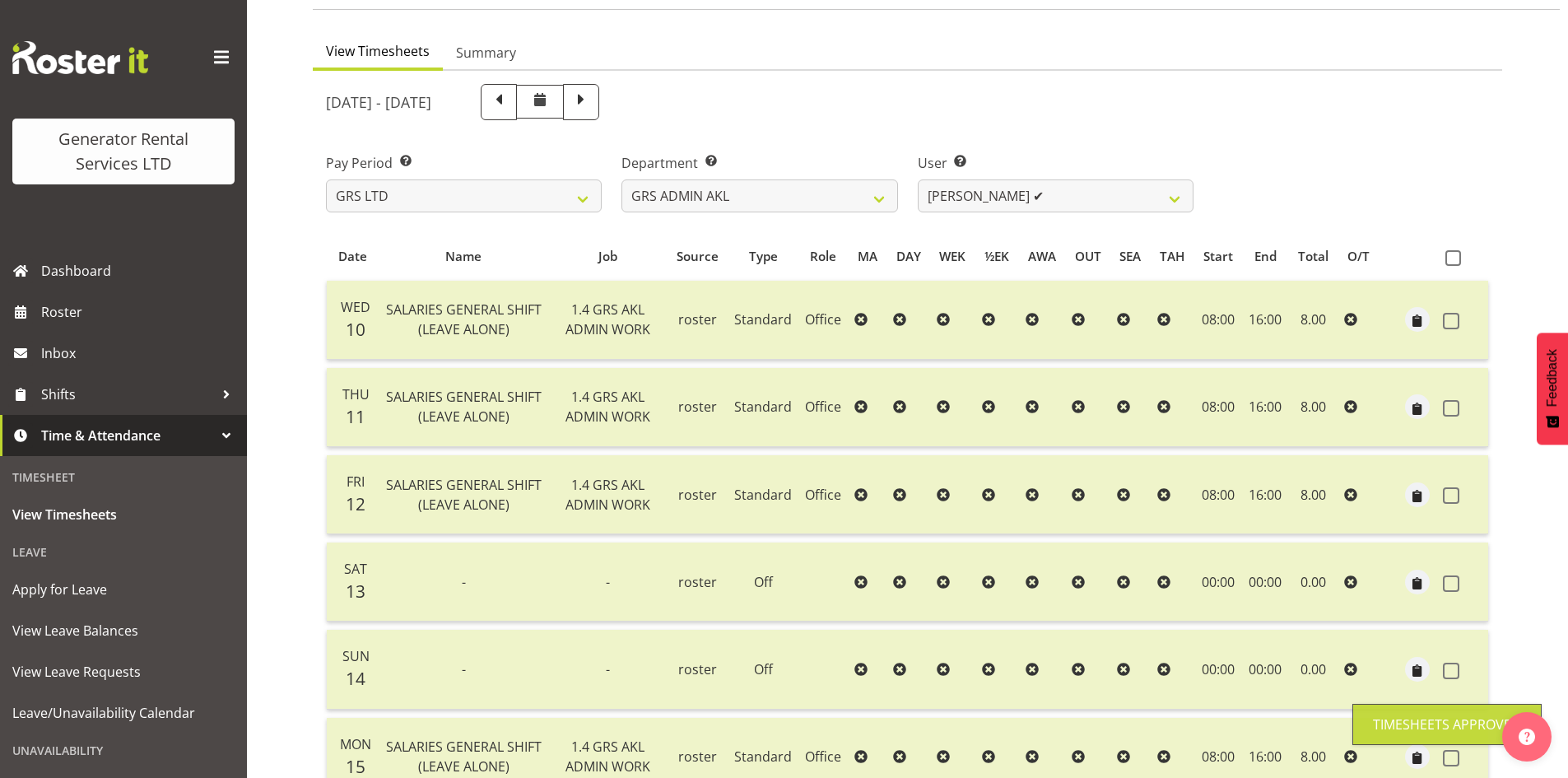
scroll to position [0, 0]
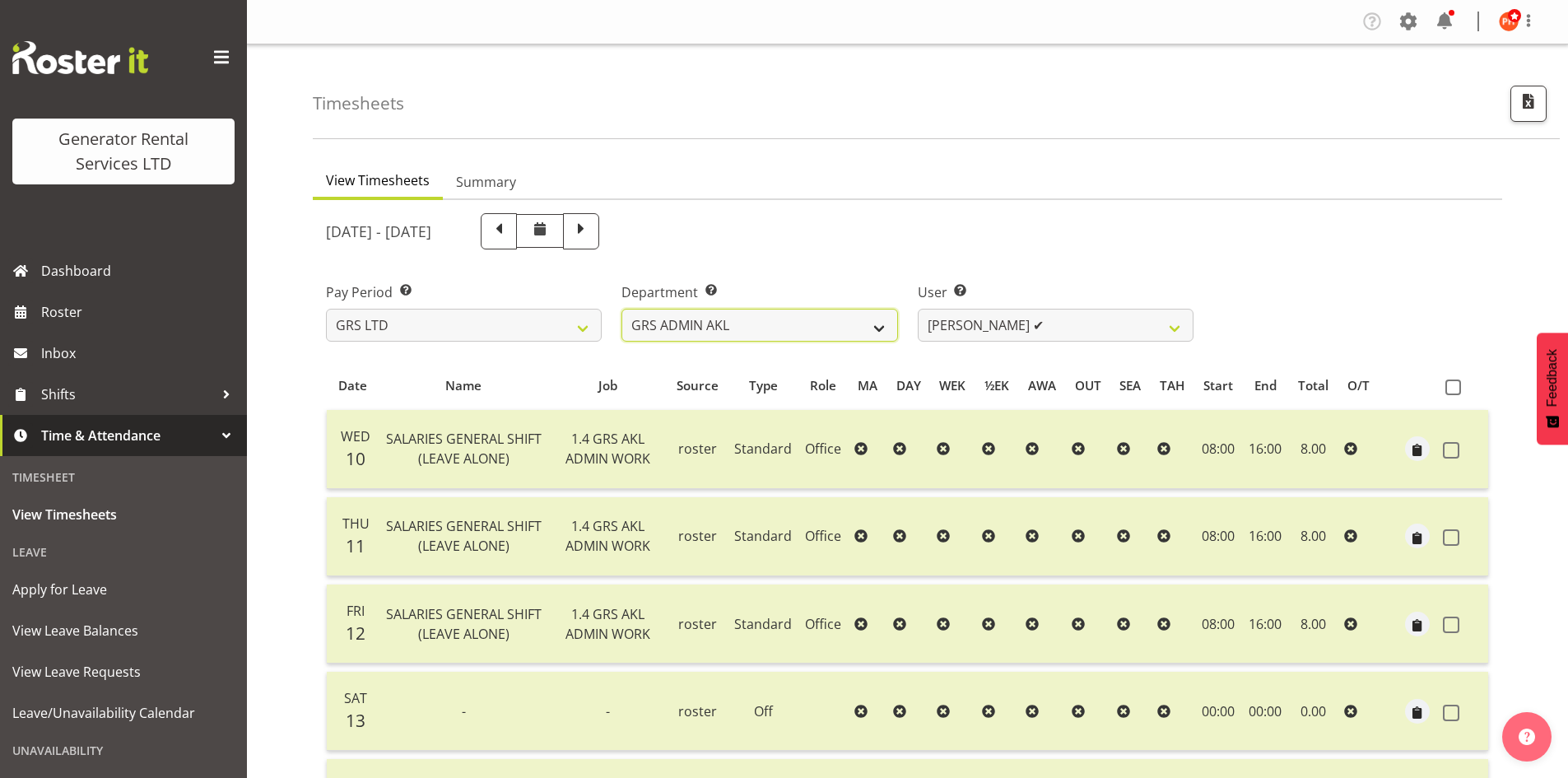
click at [881, 327] on select "GRS ADMIN AKL GRS ADMIN TGA GRS ENGINEERING AKL GRS HIRE AKL GRS HIRE HST GRS H…" at bounding box center [760, 324] width 276 height 33
select select "141"
click at [622, 309] on select "GRS ADMIN AKL GRS ADMIN TGA GRS ENGINEERING AKL GRS HIRE AKL GRS HIRE HST GRS H…" at bounding box center [760, 324] width 276 height 33
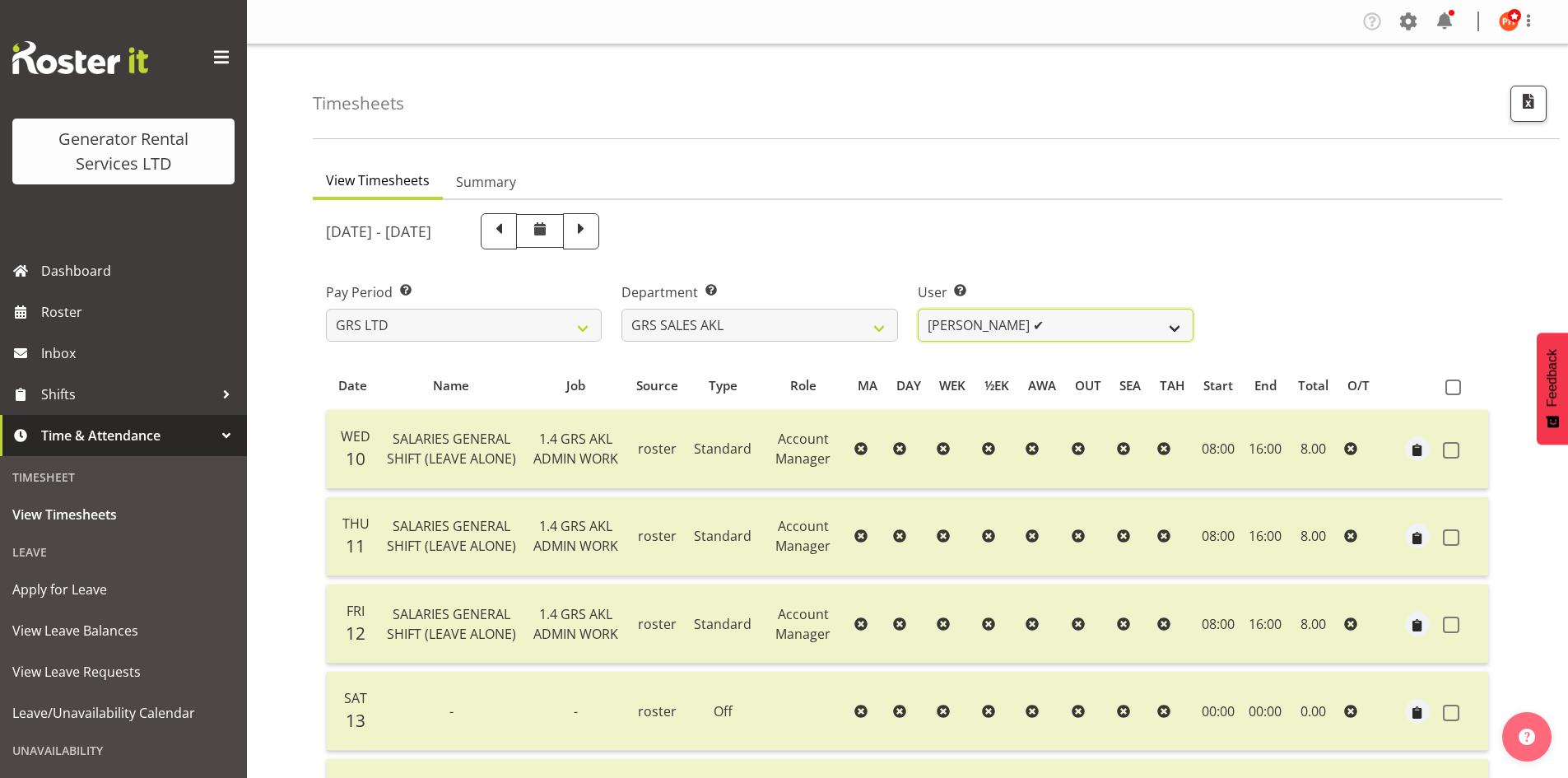
click at [1179, 333] on select "Hamish MacMillan ✔ Kay Campbell ✔ Rick Ankers ✔ Ryan Paulsen ✔ Sean Johnstone ❌" at bounding box center [1056, 324] width 276 height 33
select select "7208"
click at [918, 309] on select "Hamish MacMillan ✔ Kay Campbell ✔ Rick Ankers ✔ Ryan Paulsen ✔ Sean Johnstone ❌" at bounding box center [1056, 324] width 276 height 33
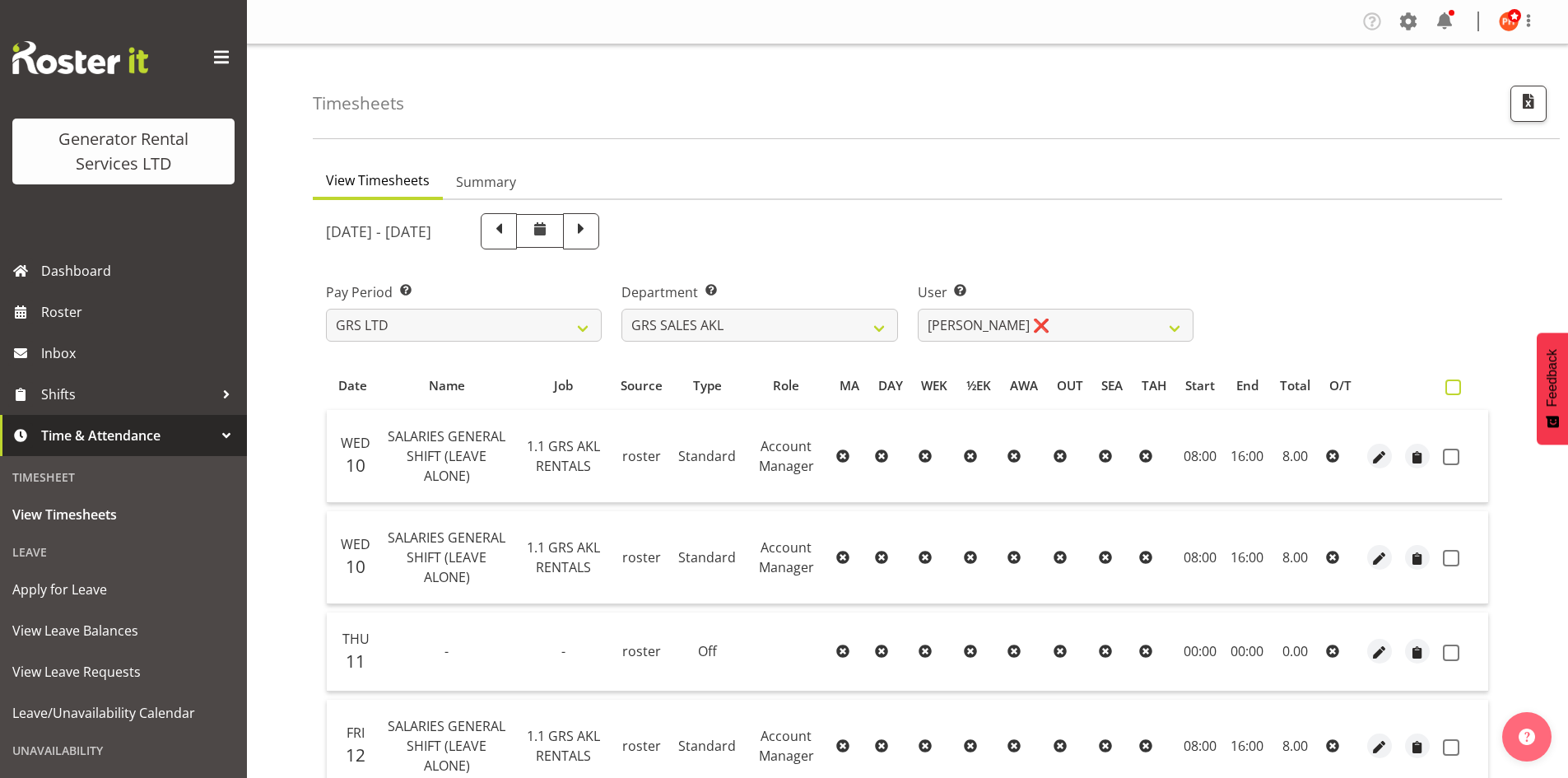
click at [1451, 388] on span at bounding box center [1453, 387] width 16 height 16
click at [1451, 388] on input "checkbox" at bounding box center [1450, 387] width 11 height 11
checkbox input "true"
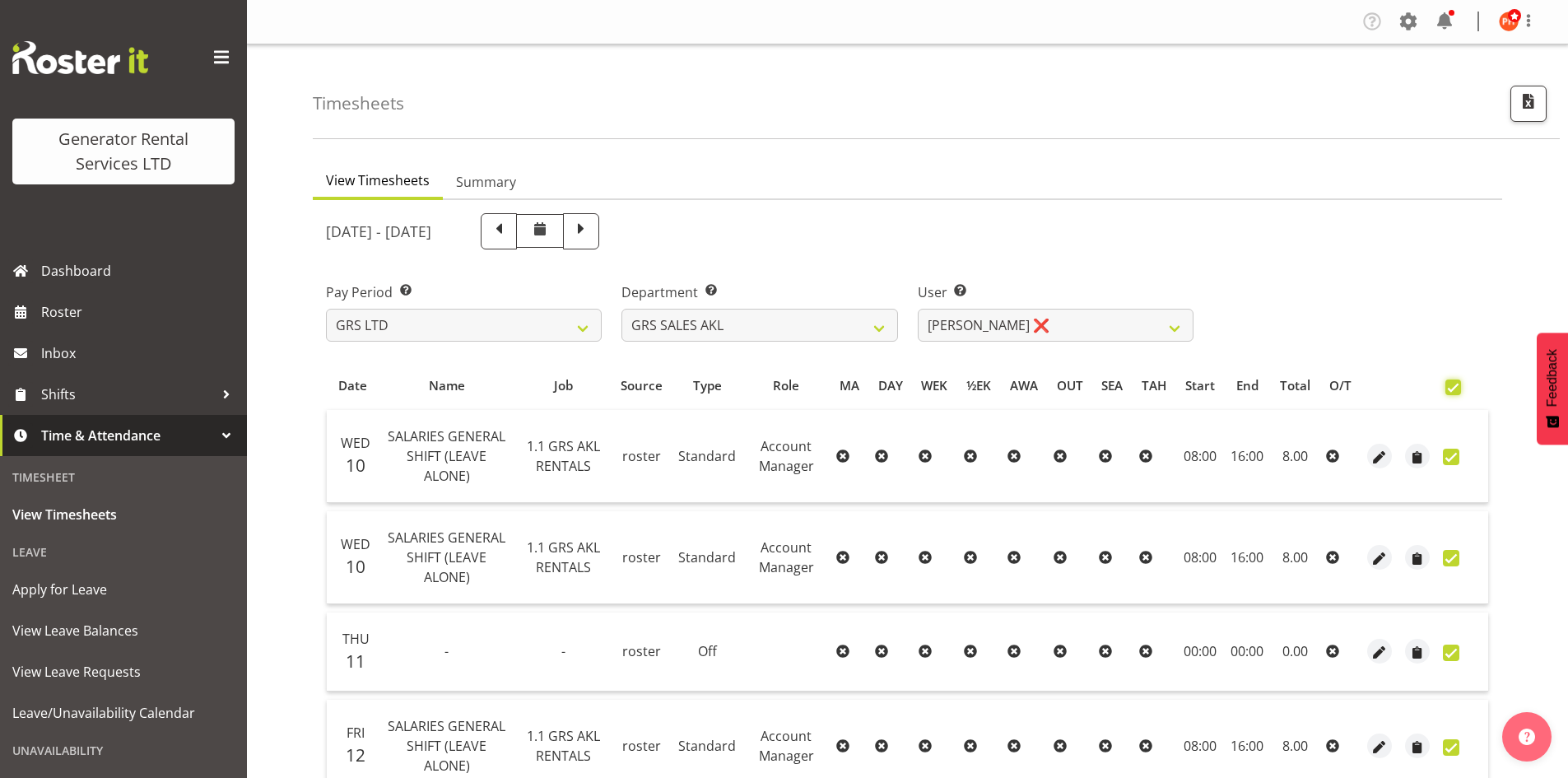
checkbox input "true"
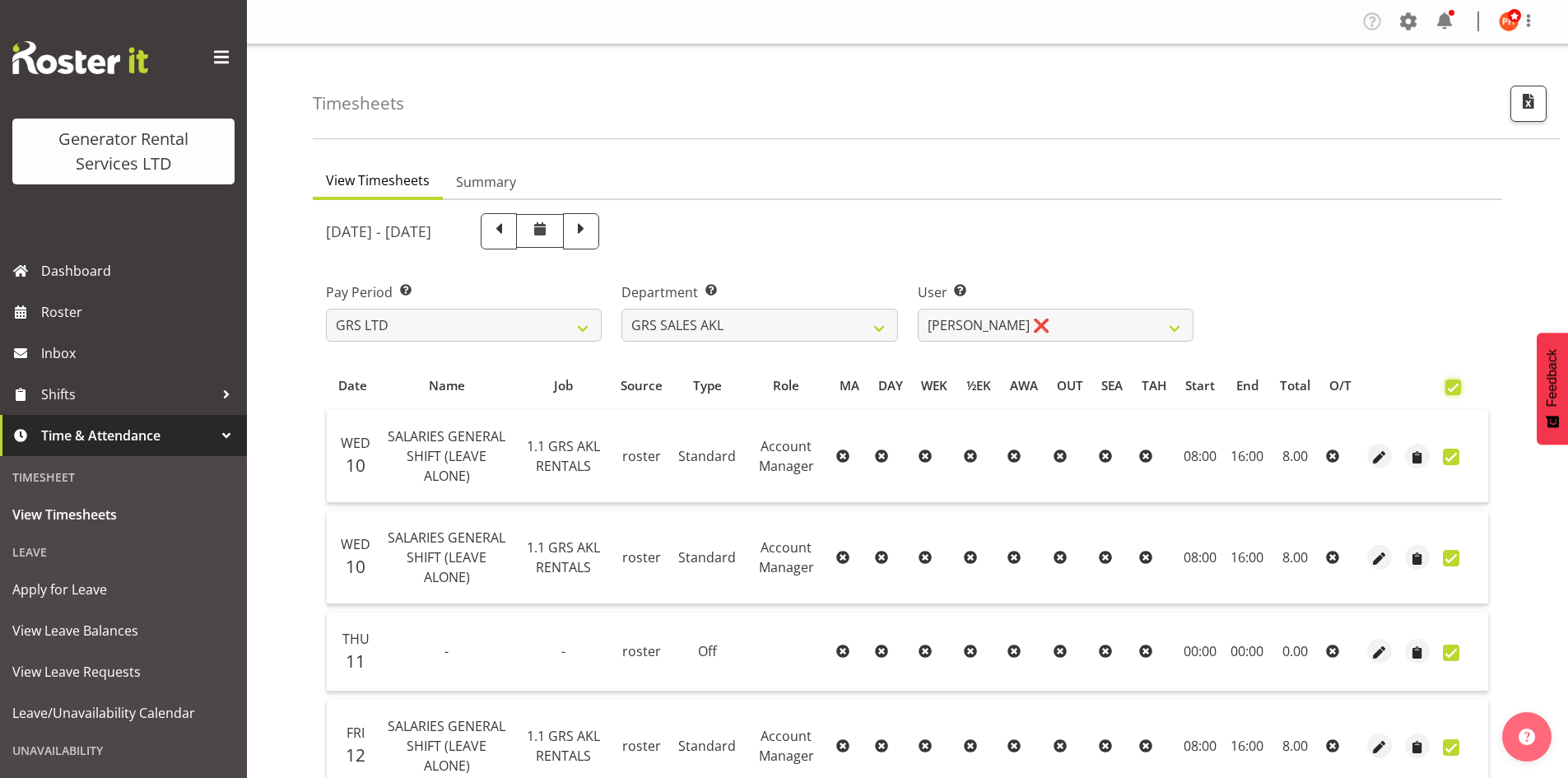
checkbox input "true"
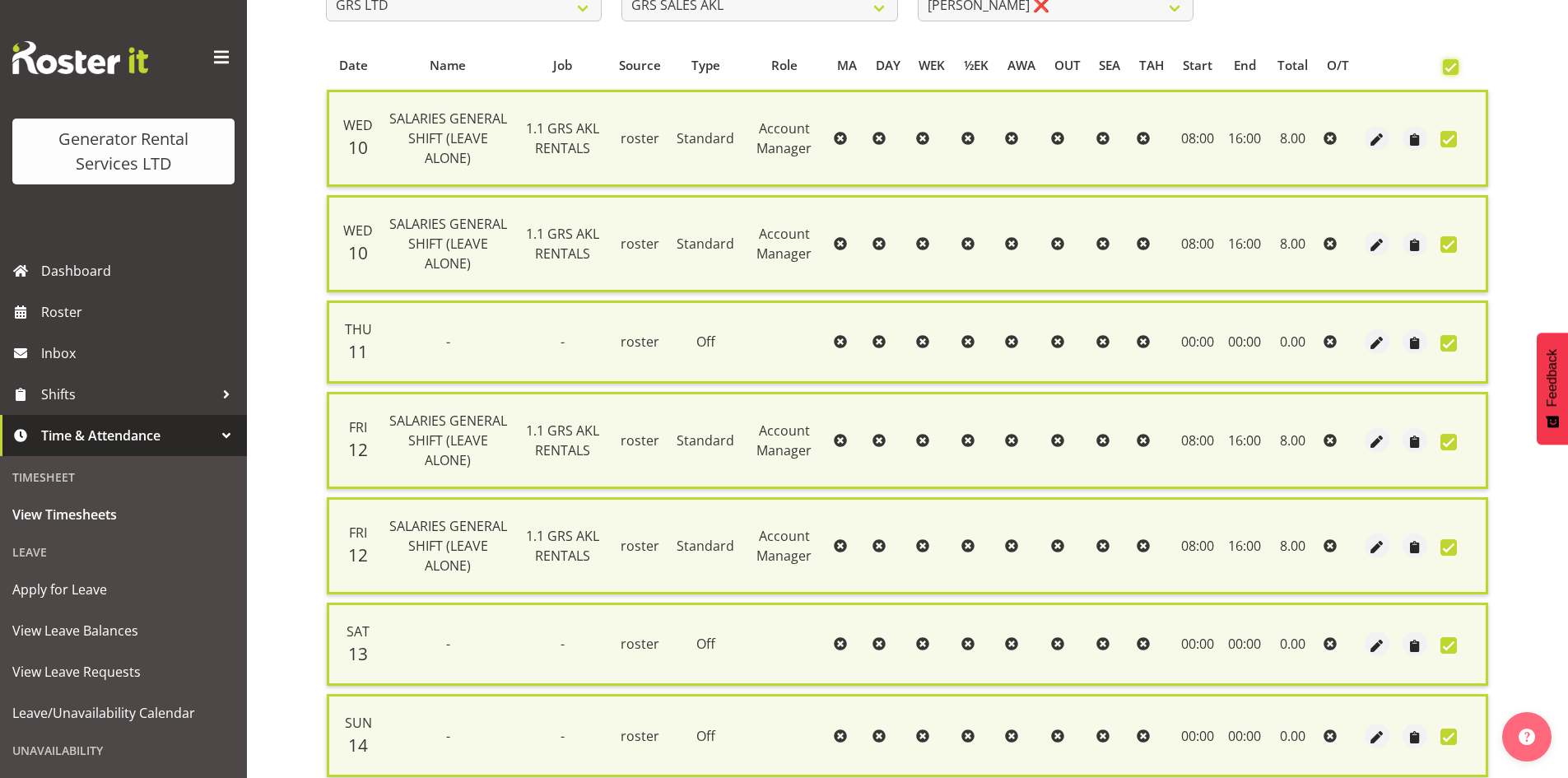
scroll to position [294, 0]
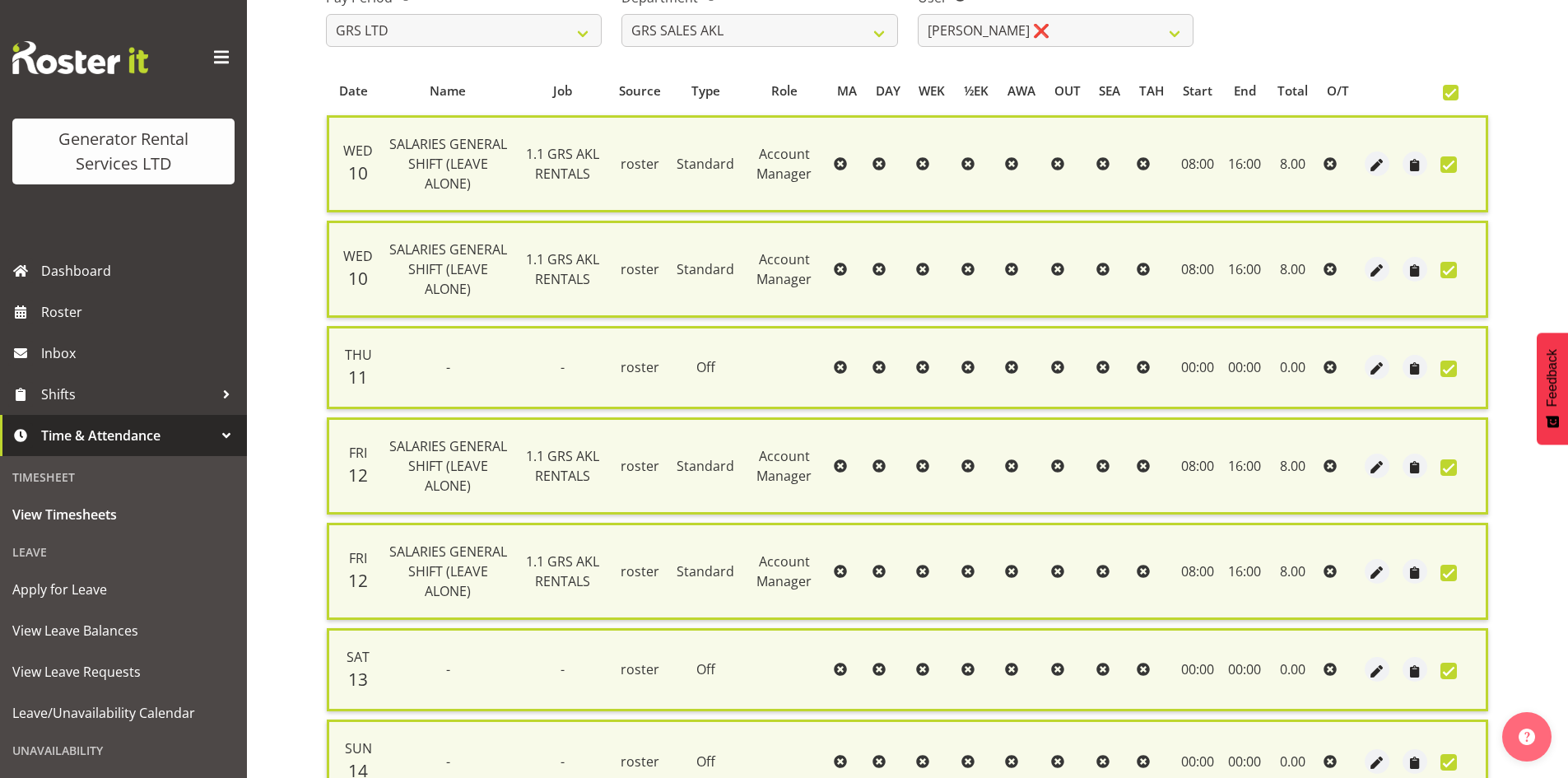
click at [1449, 268] on span at bounding box center [1449, 270] width 17 height 17
checkbox input "false"
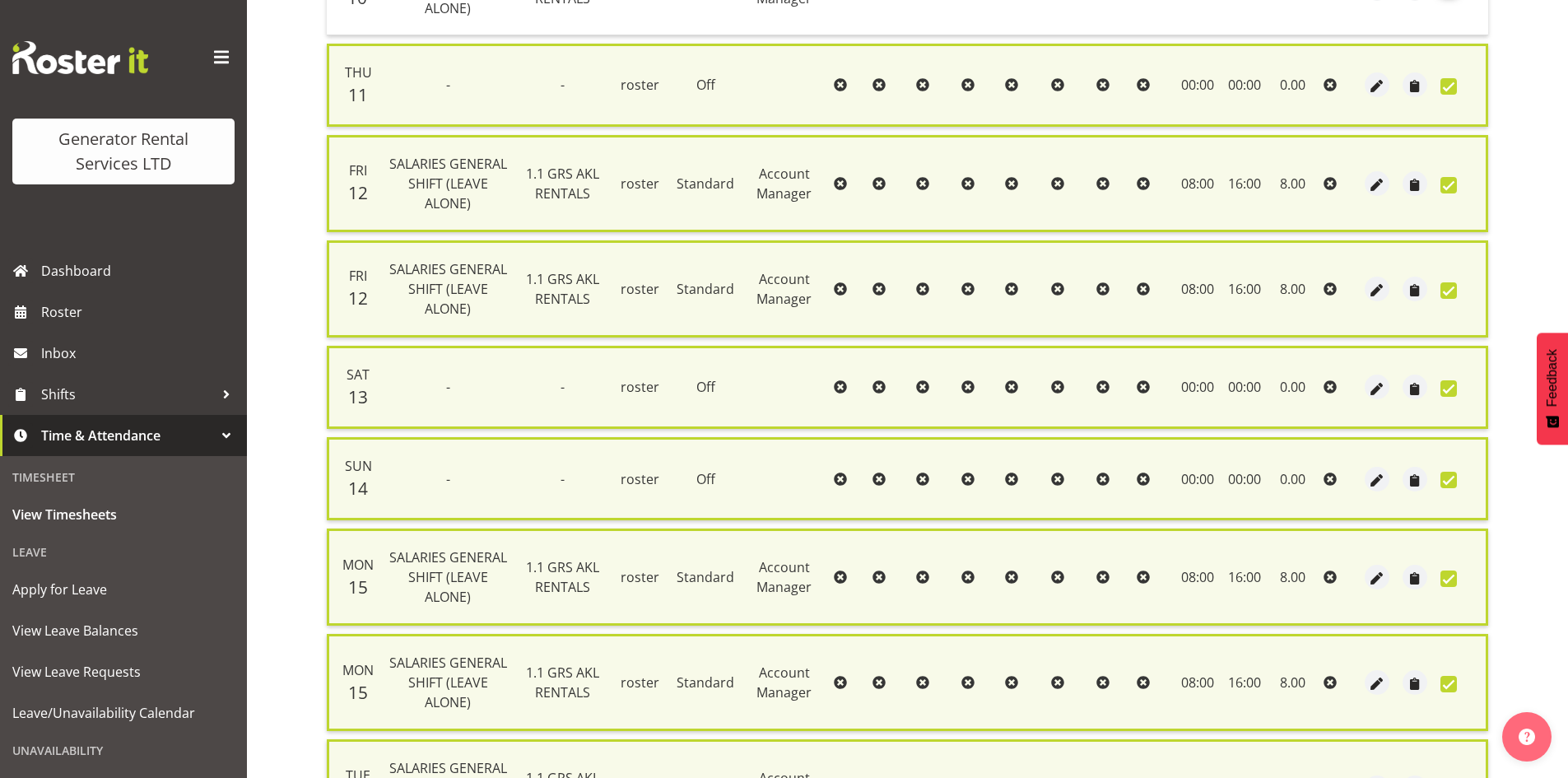
scroll to position [624, 0]
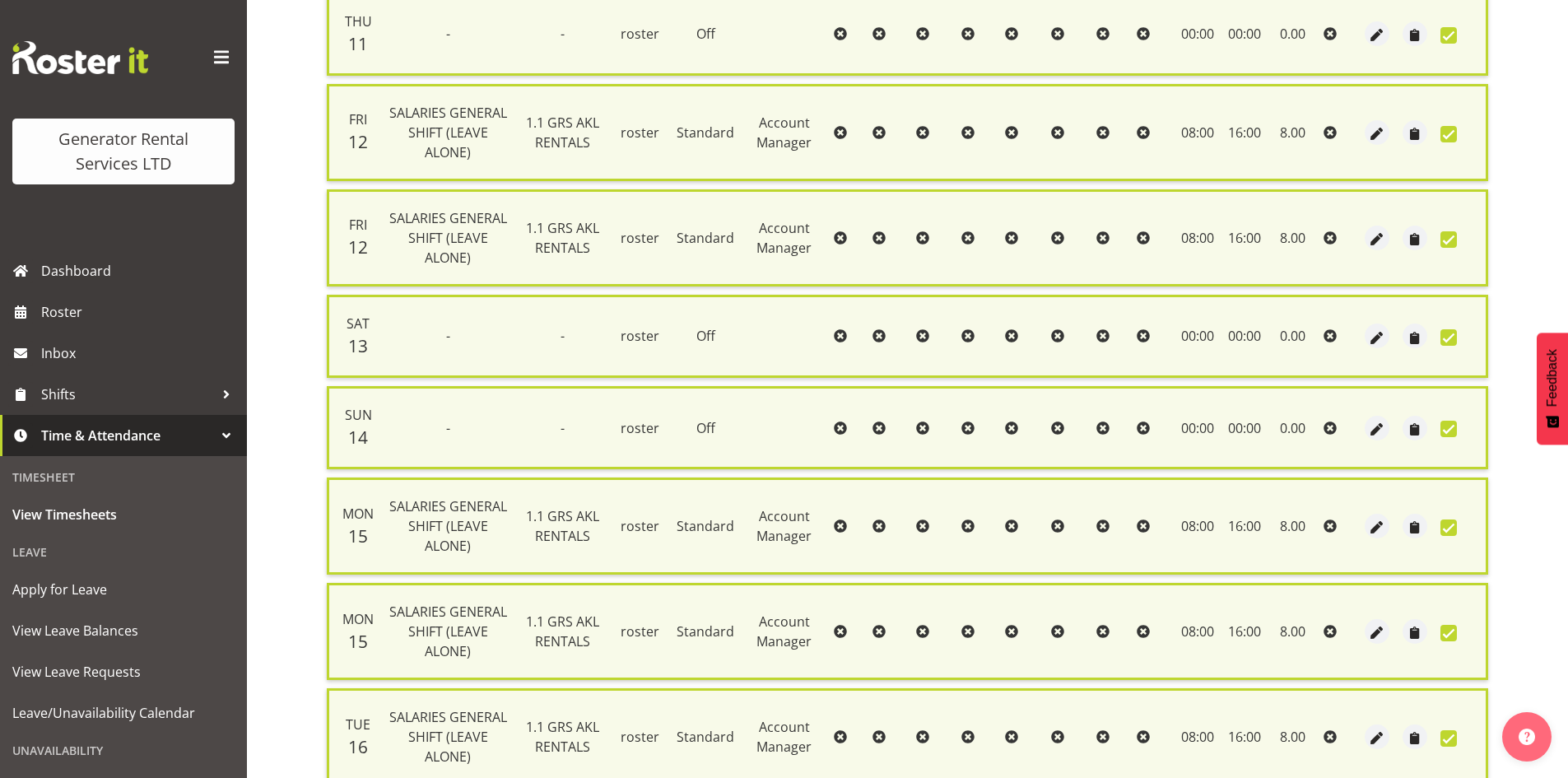
click at [1450, 244] on span at bounding box center [1449, 240] width 17 height 17
checkbox input "false"
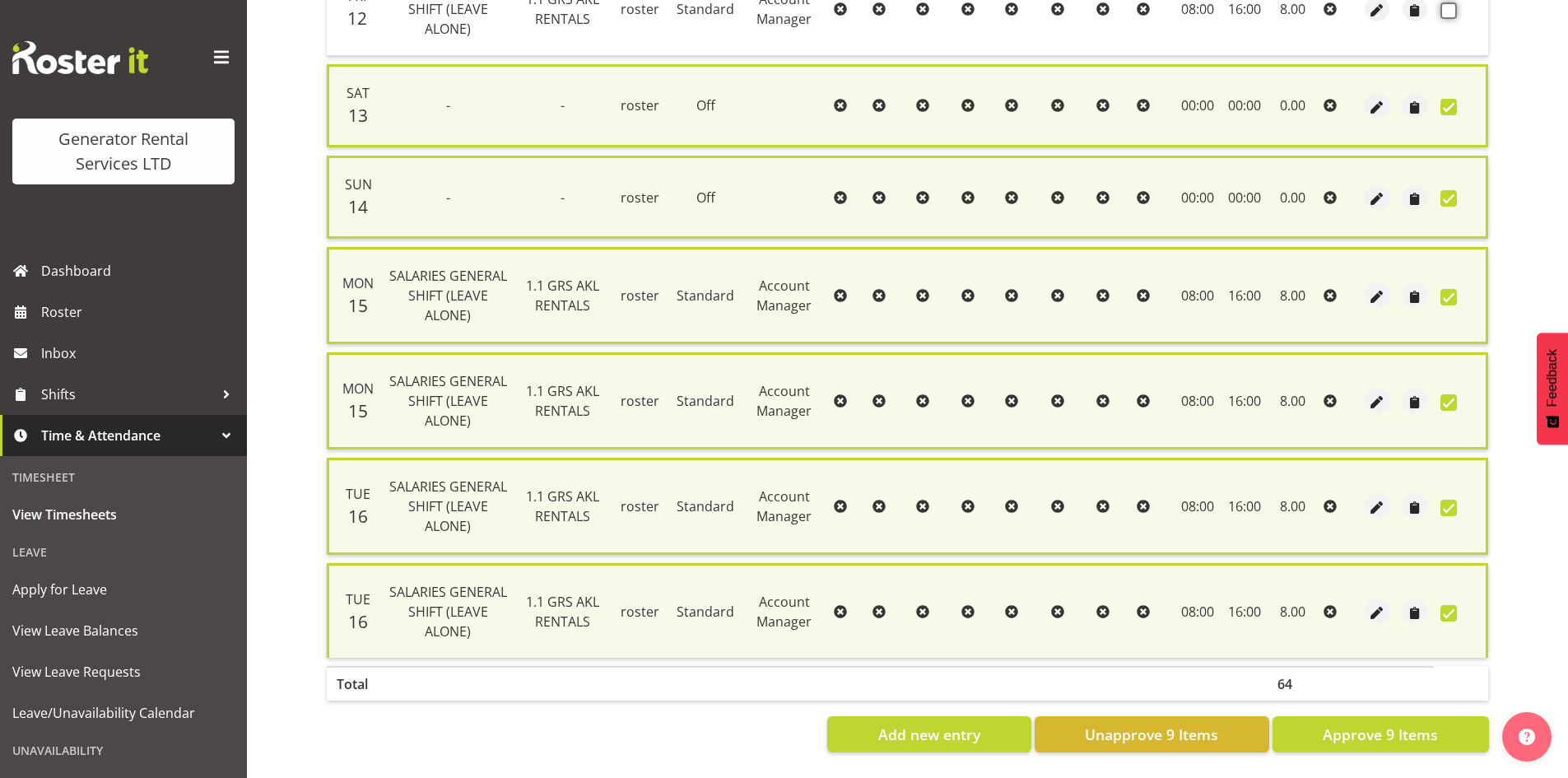
scroll to position [862, 0]
click at [1457, 394] on span at bounding box center [1449, 402] width 17 height 17
checkbox input "false"
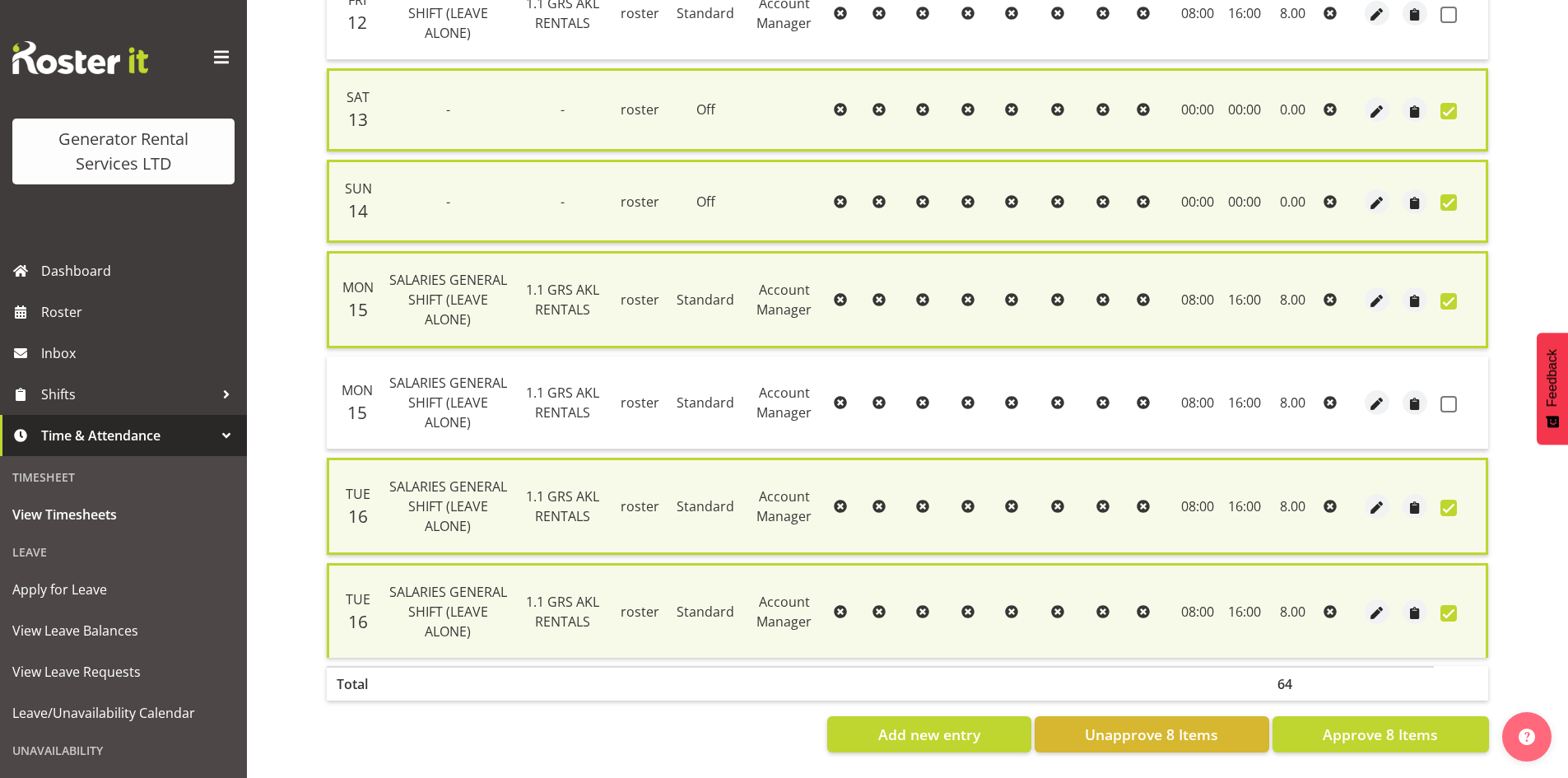
click at [1449, 500] on span at bounding box center [1449, 507] width 17 height 17
checkbox input "false"
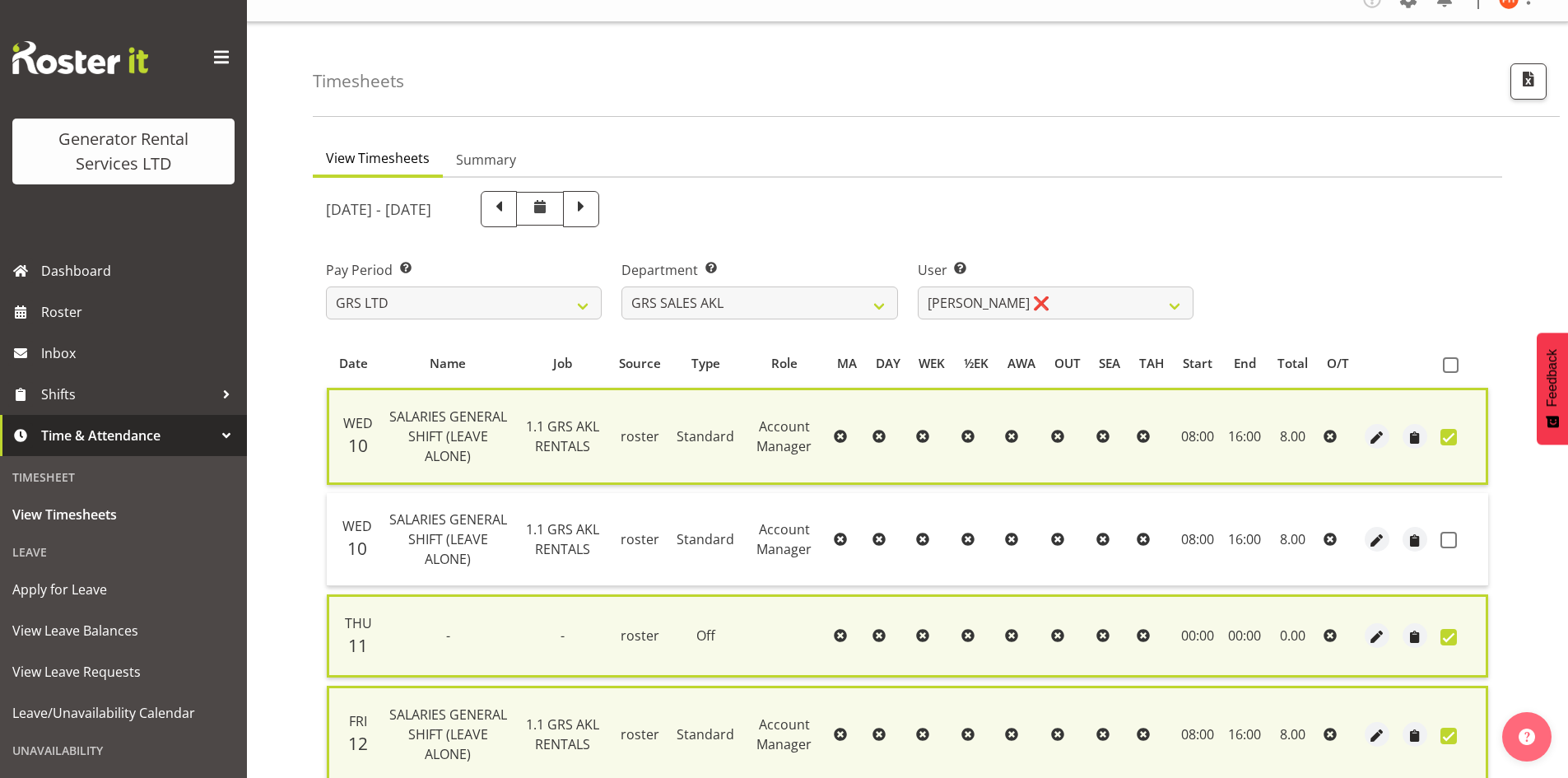
scroll to position [0, 0]
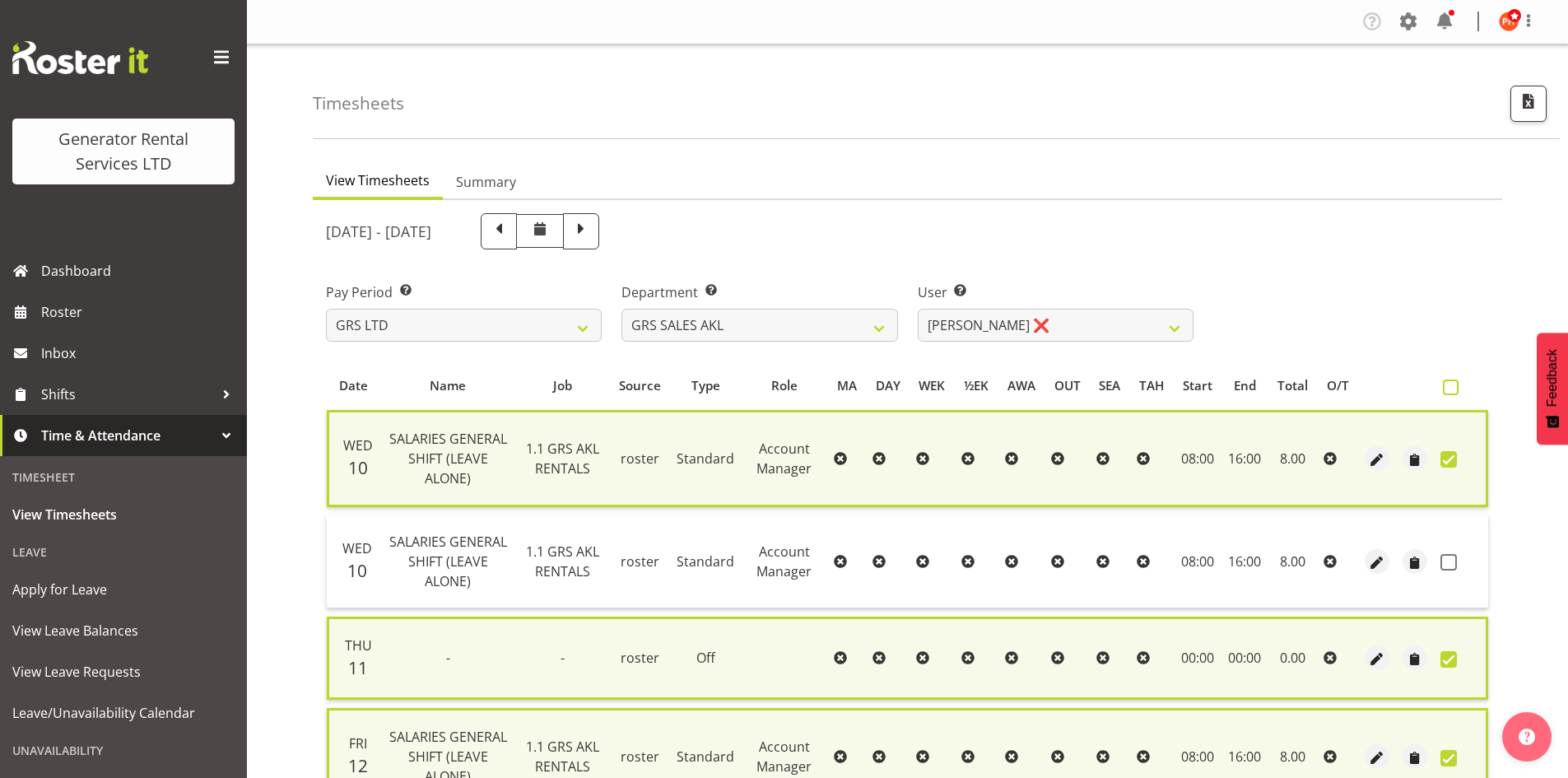
click at [1452, 383] on span at bounding box center [1451, 387] width 16 height 16
click at [1452, 383] on input "checkbox" at bounding box center [1449, 387] width 11 height 11
checkbox input "true"
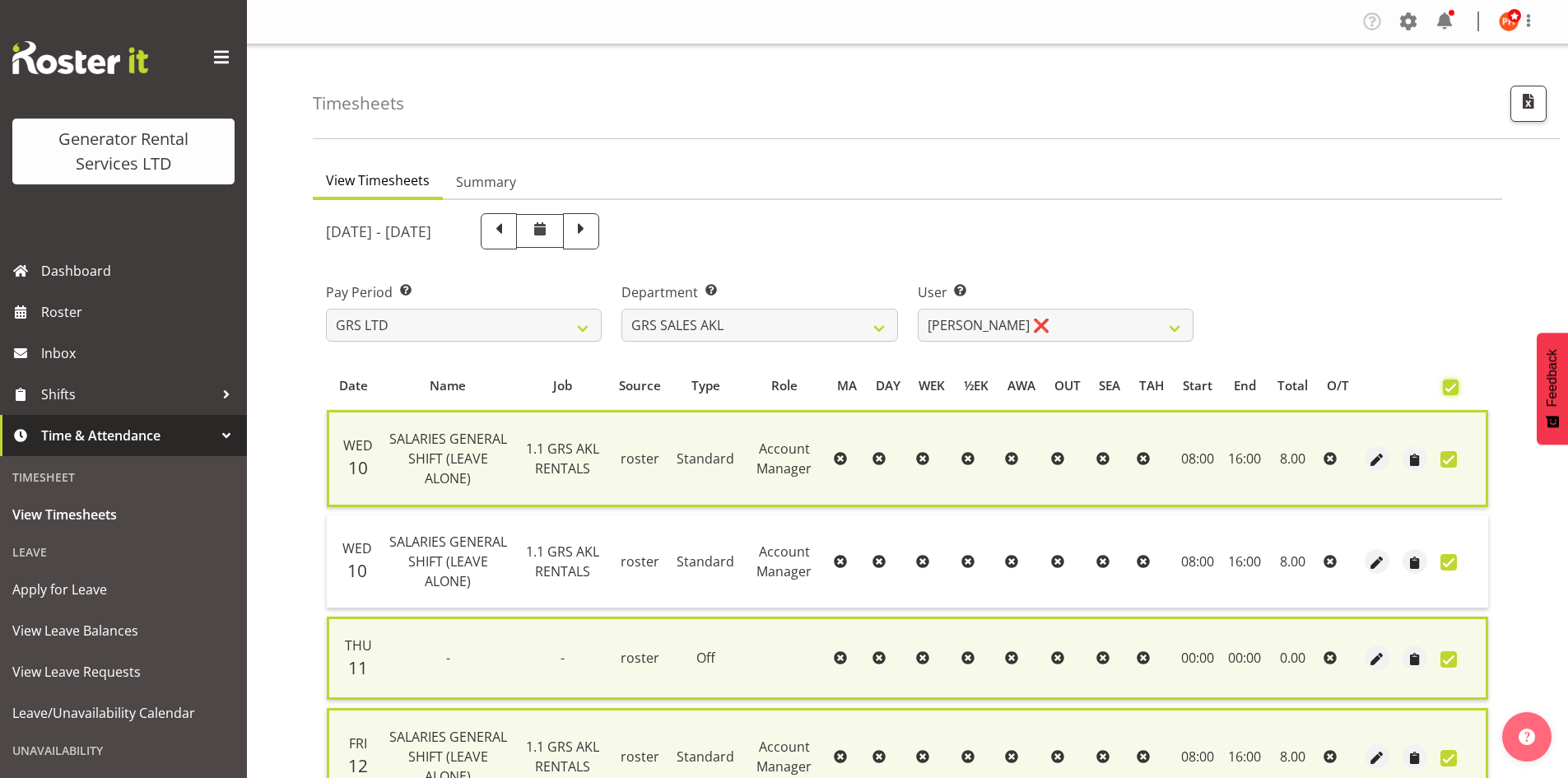
checkbox input "true"
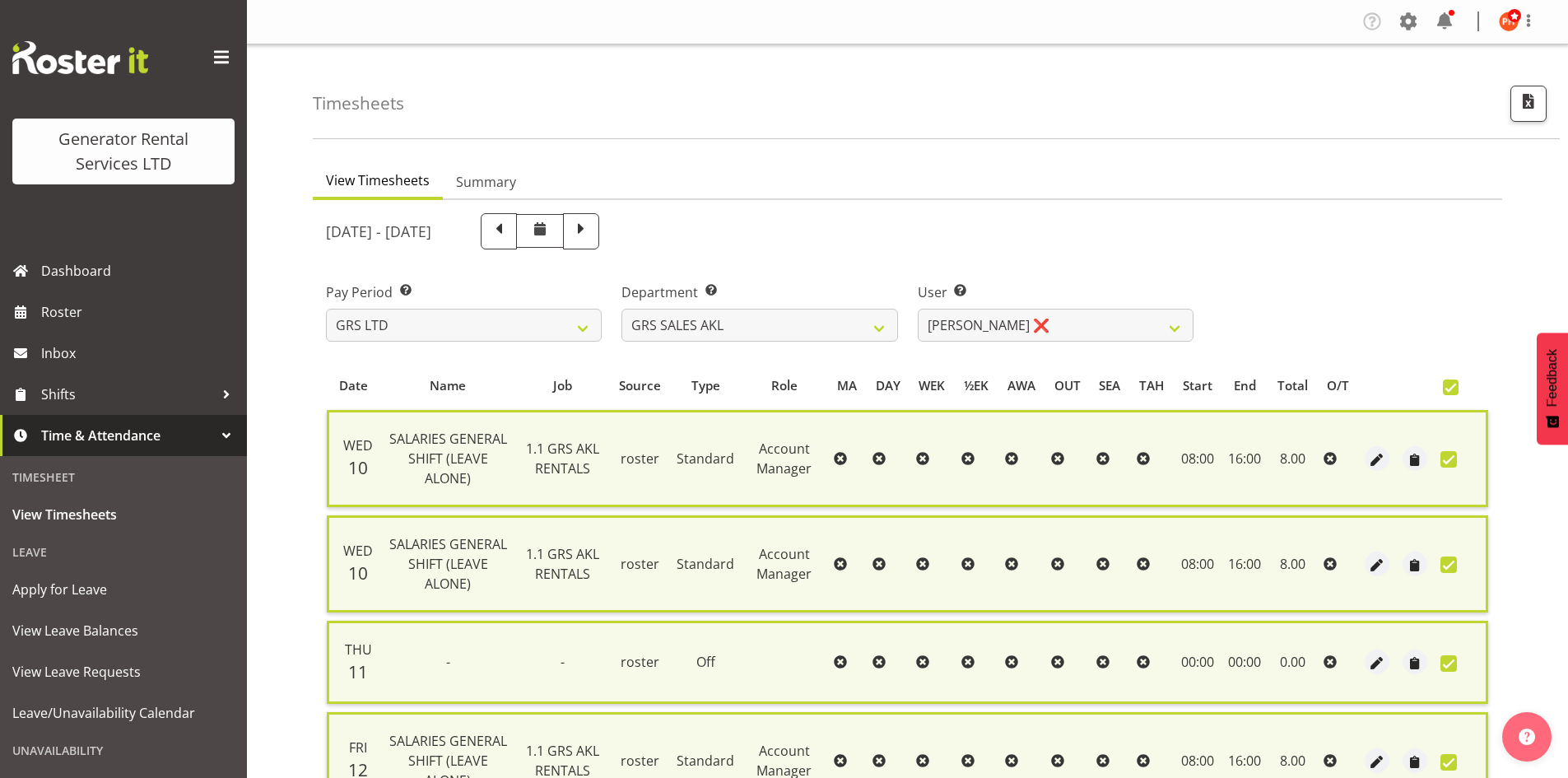
click at [1450, 564] on span at bounding box center [1449, 564] width 17 height 17
checkbox input "false"
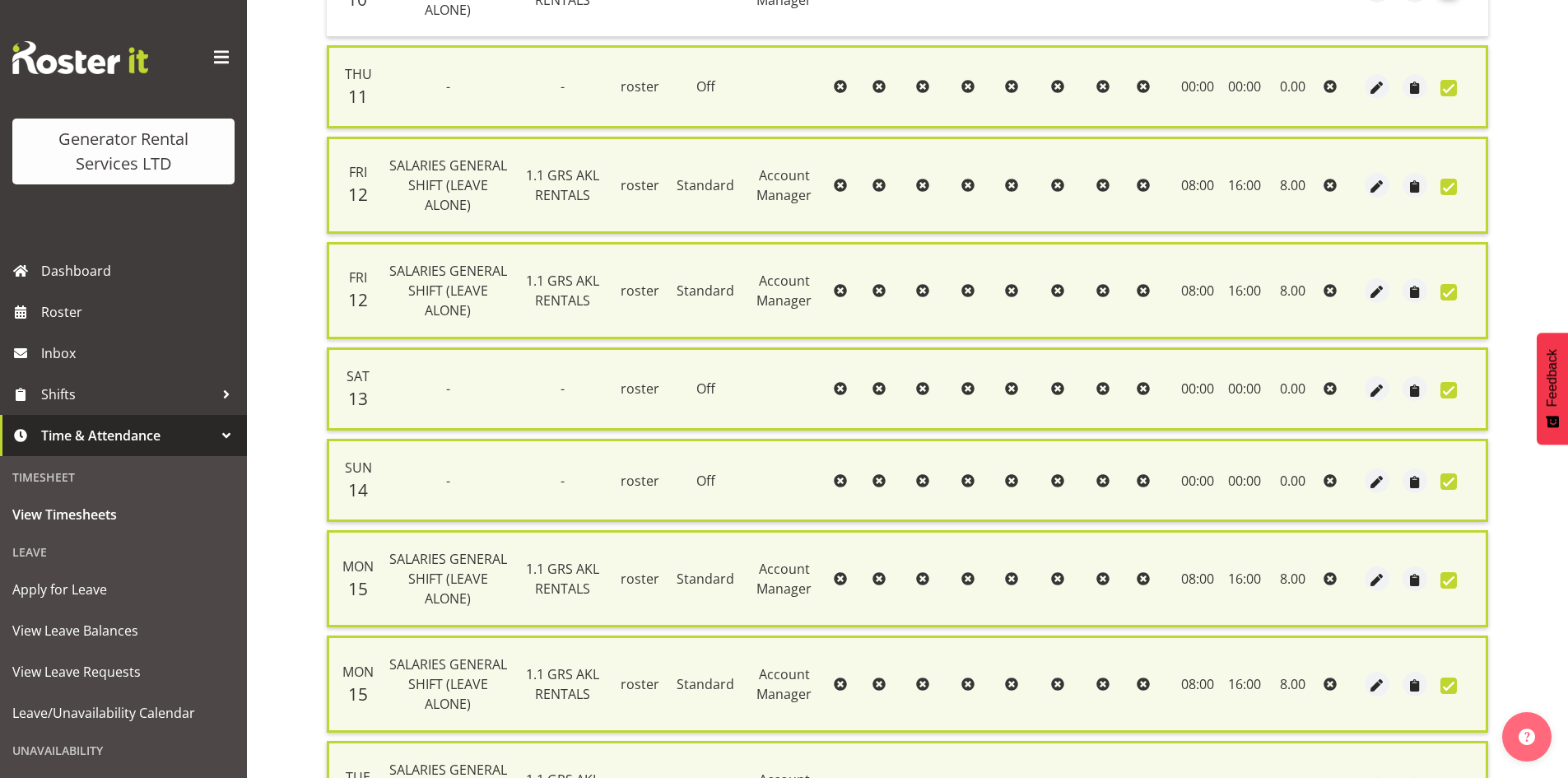
scroll to position [576, 0]
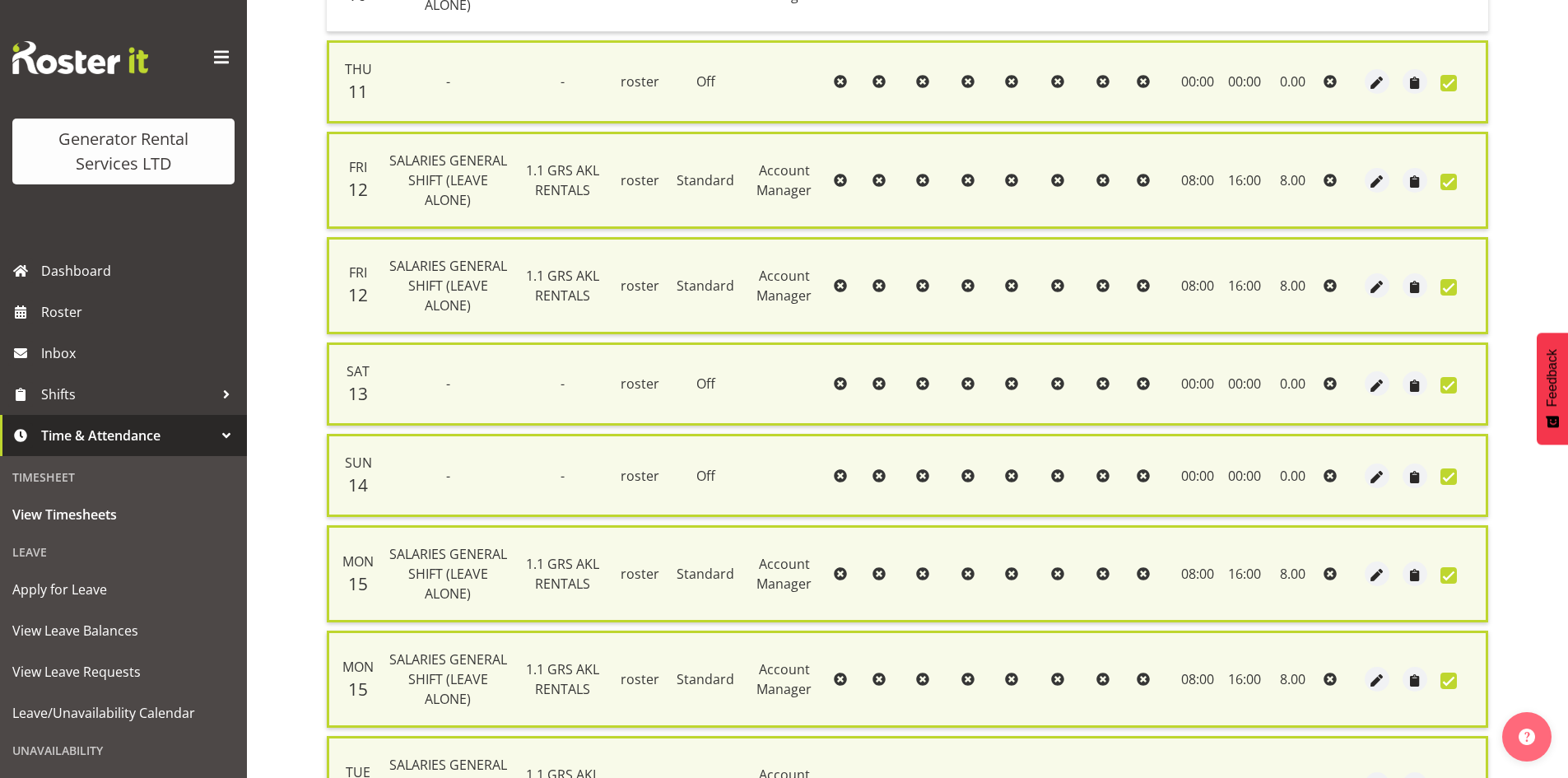
click at [1448, 288] on span at bounding box center [1449, 287] width 17 height 17
checkbox input "false"
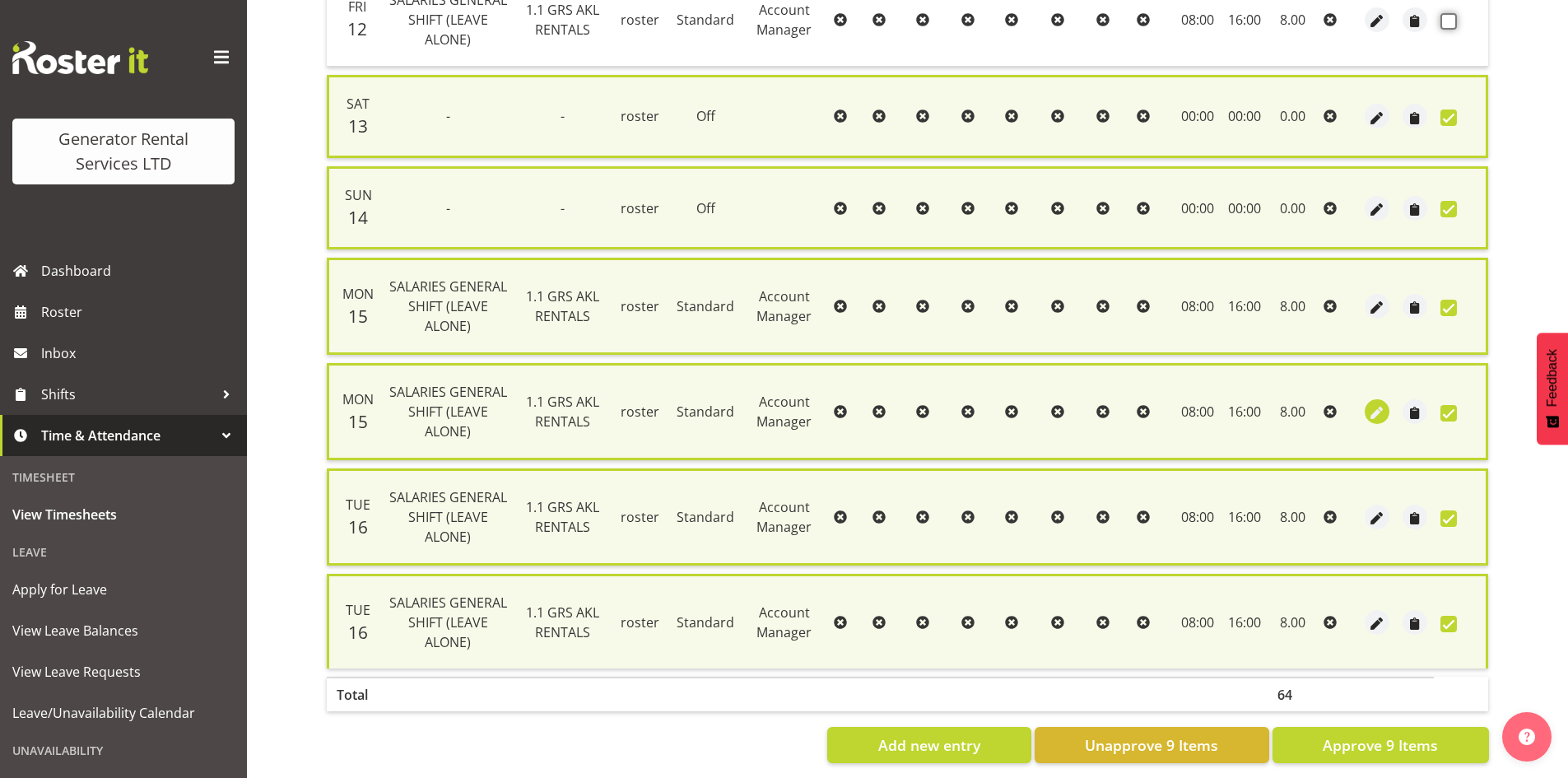
scroll to position [862, 0]
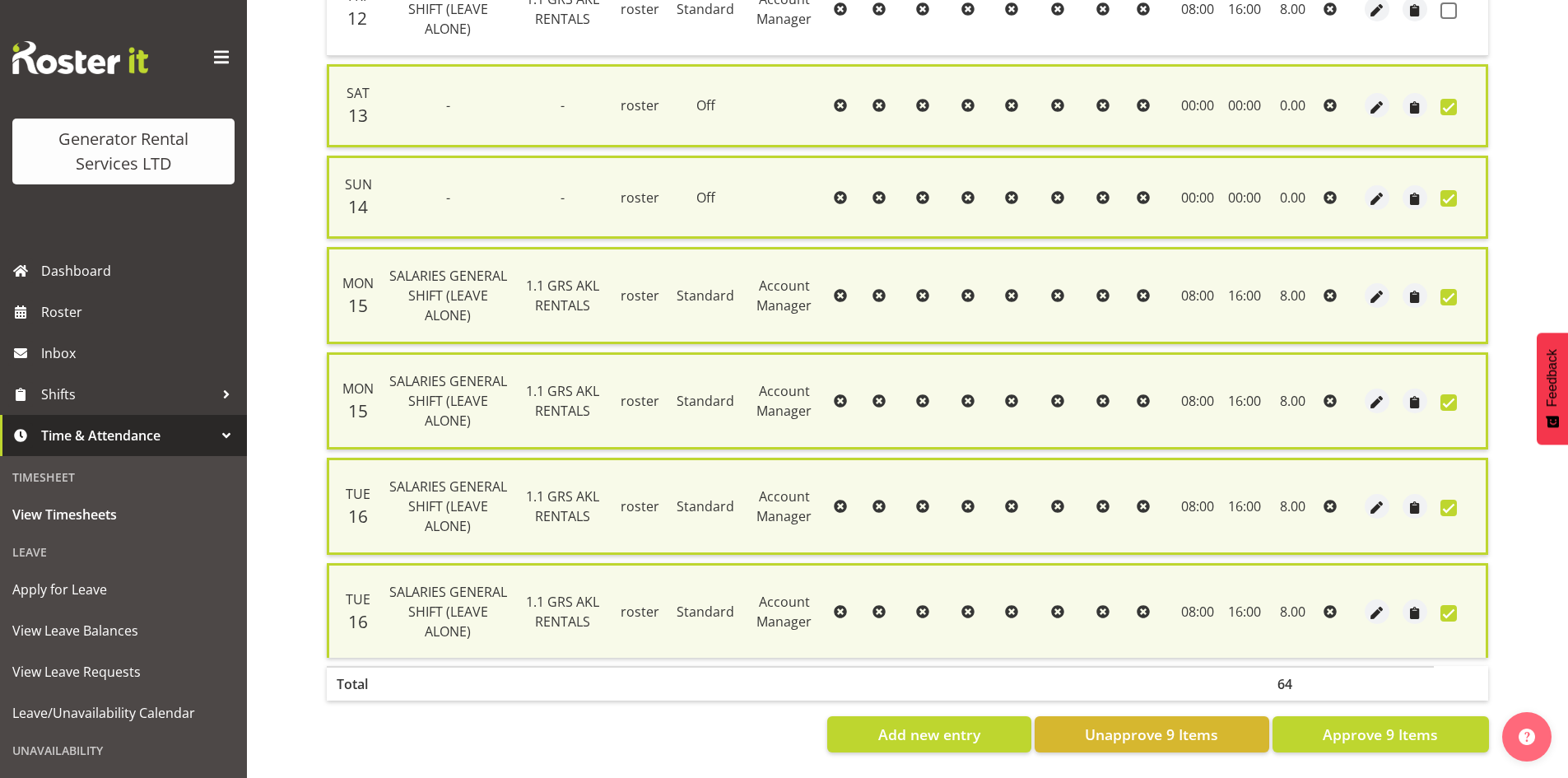
click at [1442, 500] on span at bounding box center [1449, 507] width 17 height 17
checkbox input "false"
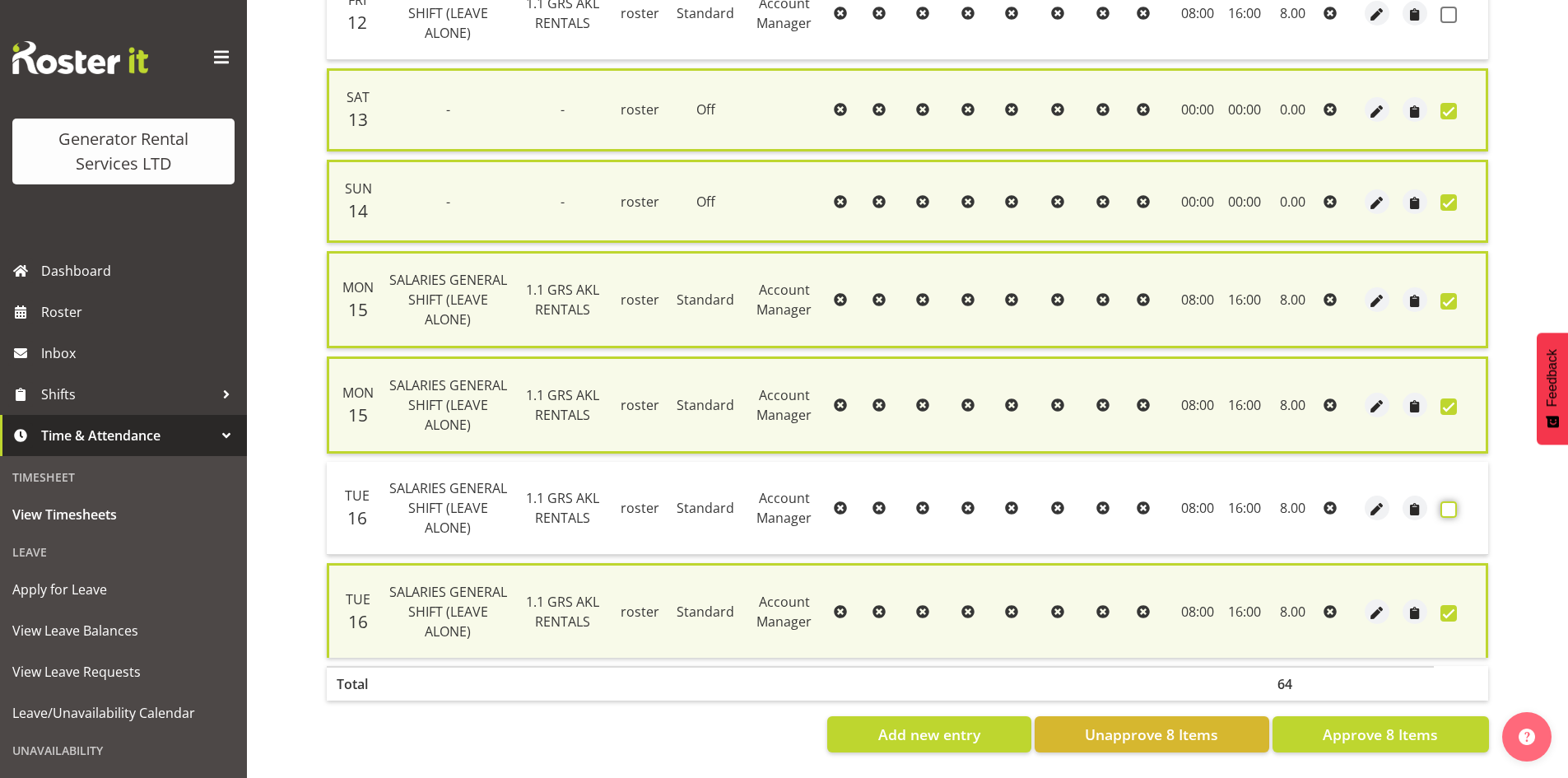
scroll to position [858, 0]
click at [1449, 398] on span at bounding box center [1449, 406] width 17 height 17
checkbox input "false"
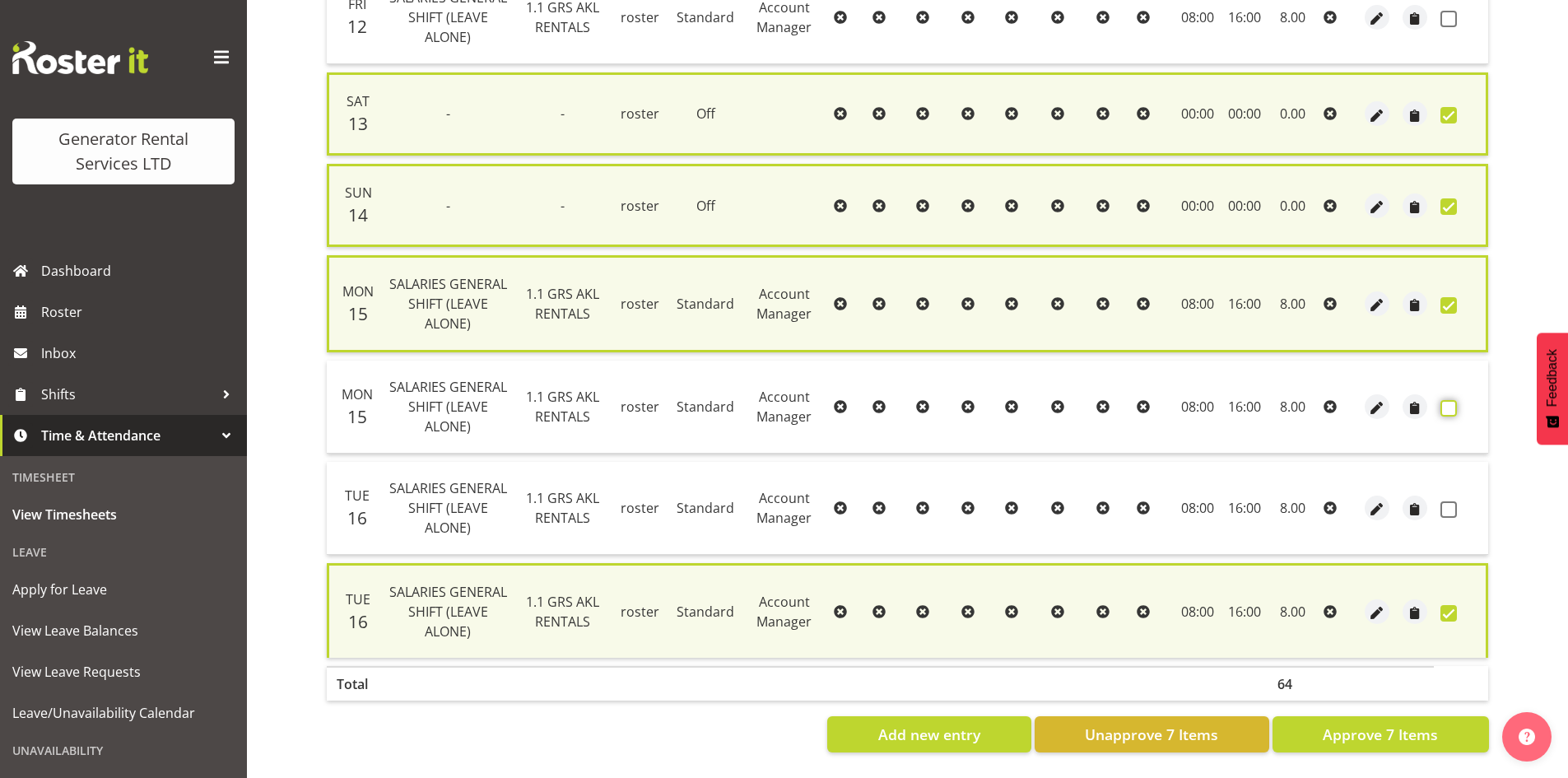
scroll to position [854, 0]
click at [1426, 723] on span "Approve 7 Items" at bounding box center [1381, 734] width 115 height 21
checkbox input "false"
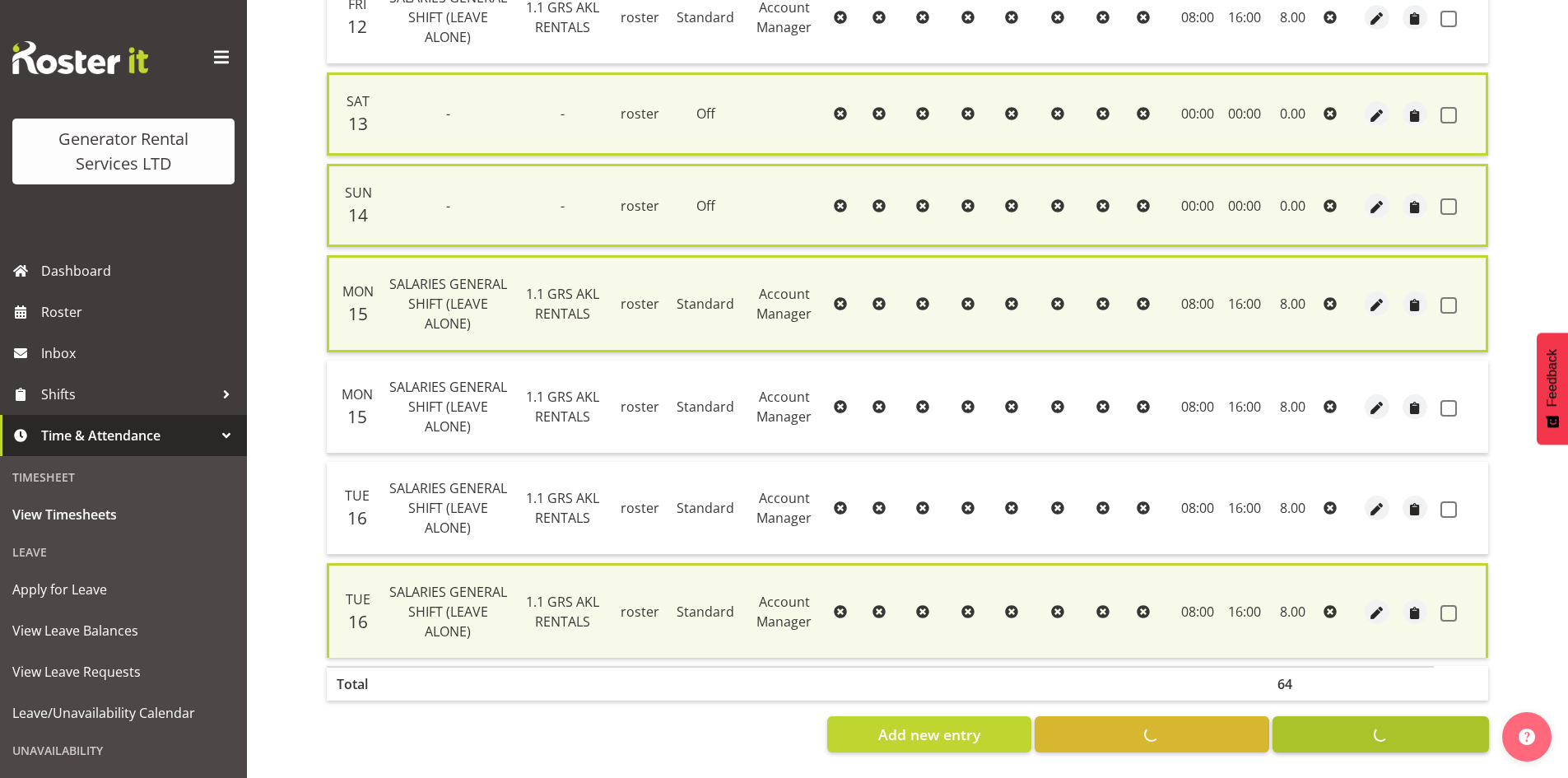
checkbox input "false"
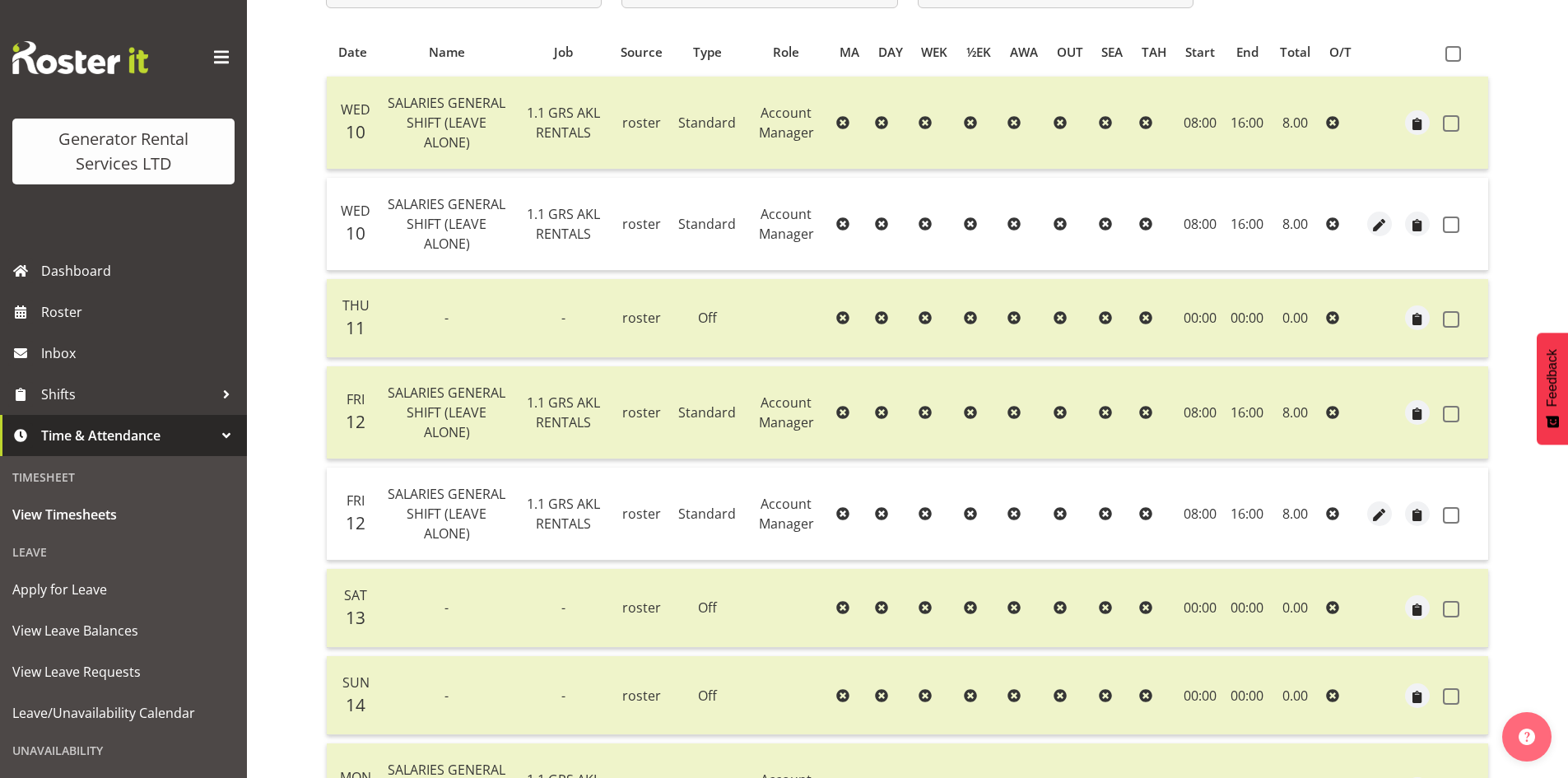
scroll to position [0, 0]
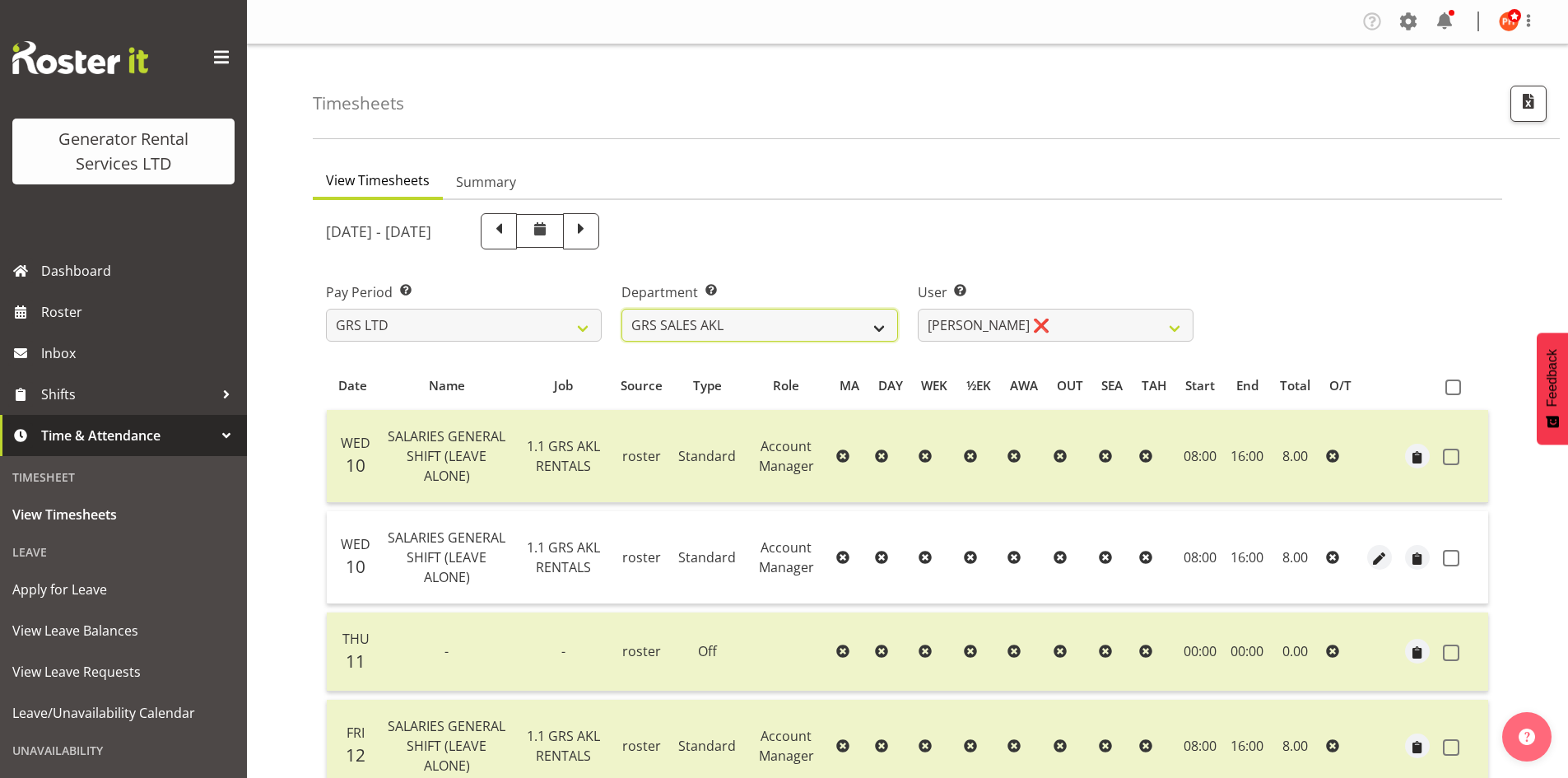
click at [879, 326] on select "GRS ADMIN AKL GRS ADMIN TGA GRS ENGINEERING AKL GRS HIRE AKL GRS HIRE HST GRS H…" at bounding box center [760, 324] width 276 height 33
select select "20"
click at [622, 309] on select "GRS ADMIN AKL GRS ADMIN TGA GRS ENGINEERING AKL GRS HIRE AKL GRS HIRE HST GRS H…" at bounding box center [760, 324] width 276 height 33
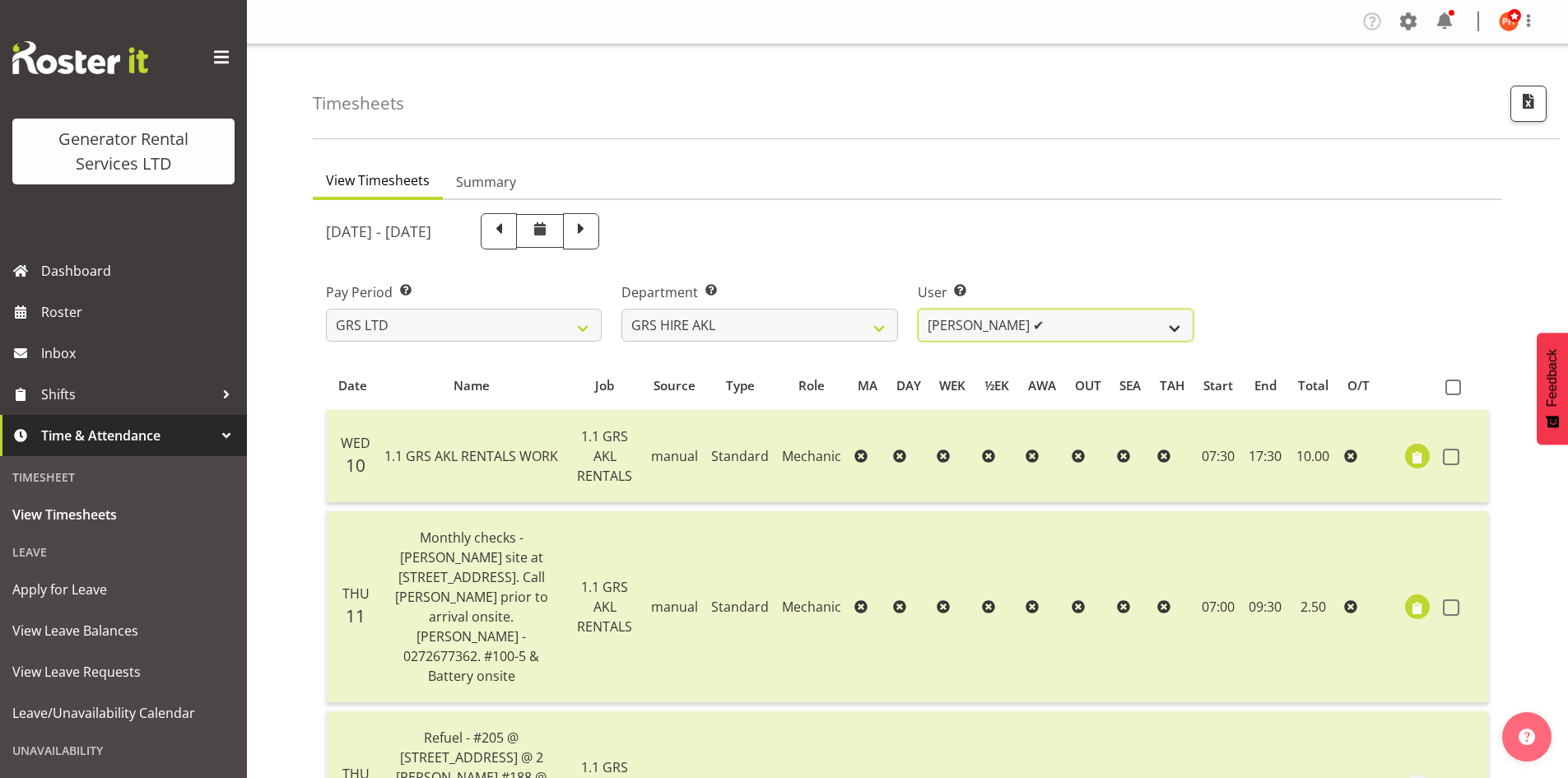
click at [1171, 331] on select "Aaron Naish ✔ Brandon Adonis ✔ Brendan (Paris) Jordan ✔ Caleb Phillips ✔ Carl S…" at bounding box center [1056, 324] width 276 height 33
select select "160"
click at [918, 309] on select "Aaron Naish ✔ Brandon Adonis ✔ Brendan (Paris) Jordan ✔ Caleb Phillips ✔ Carl S…" at bounding box center [1056, 324] width 276 height 33
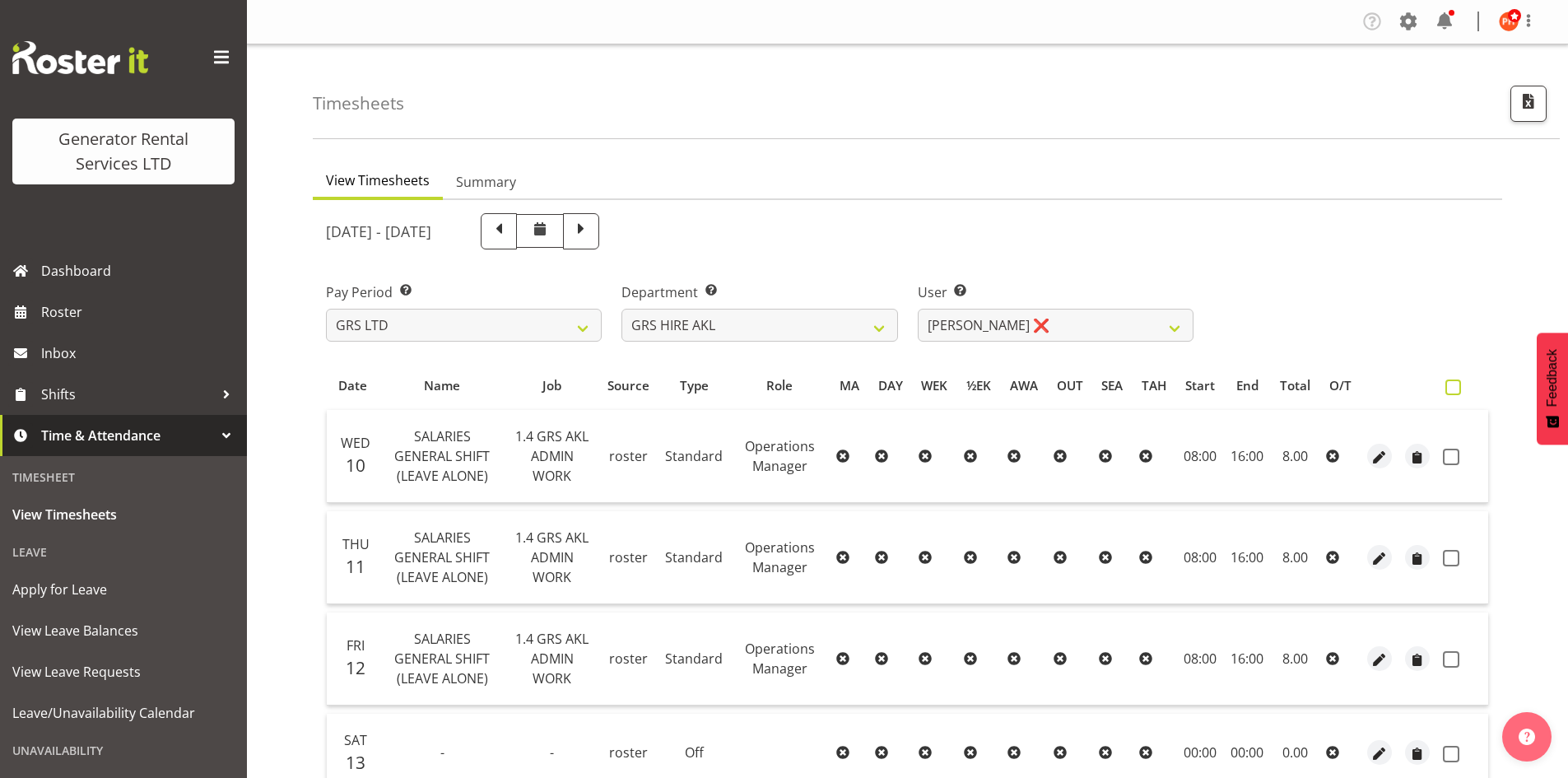
click at [1454, 386] on span at bounding box center [1453, 387] width 16 height 16
click at [1454, 386] on input "checkbox" at bounding box center [1450, 387] width 11 height 11
checkbox input "true"
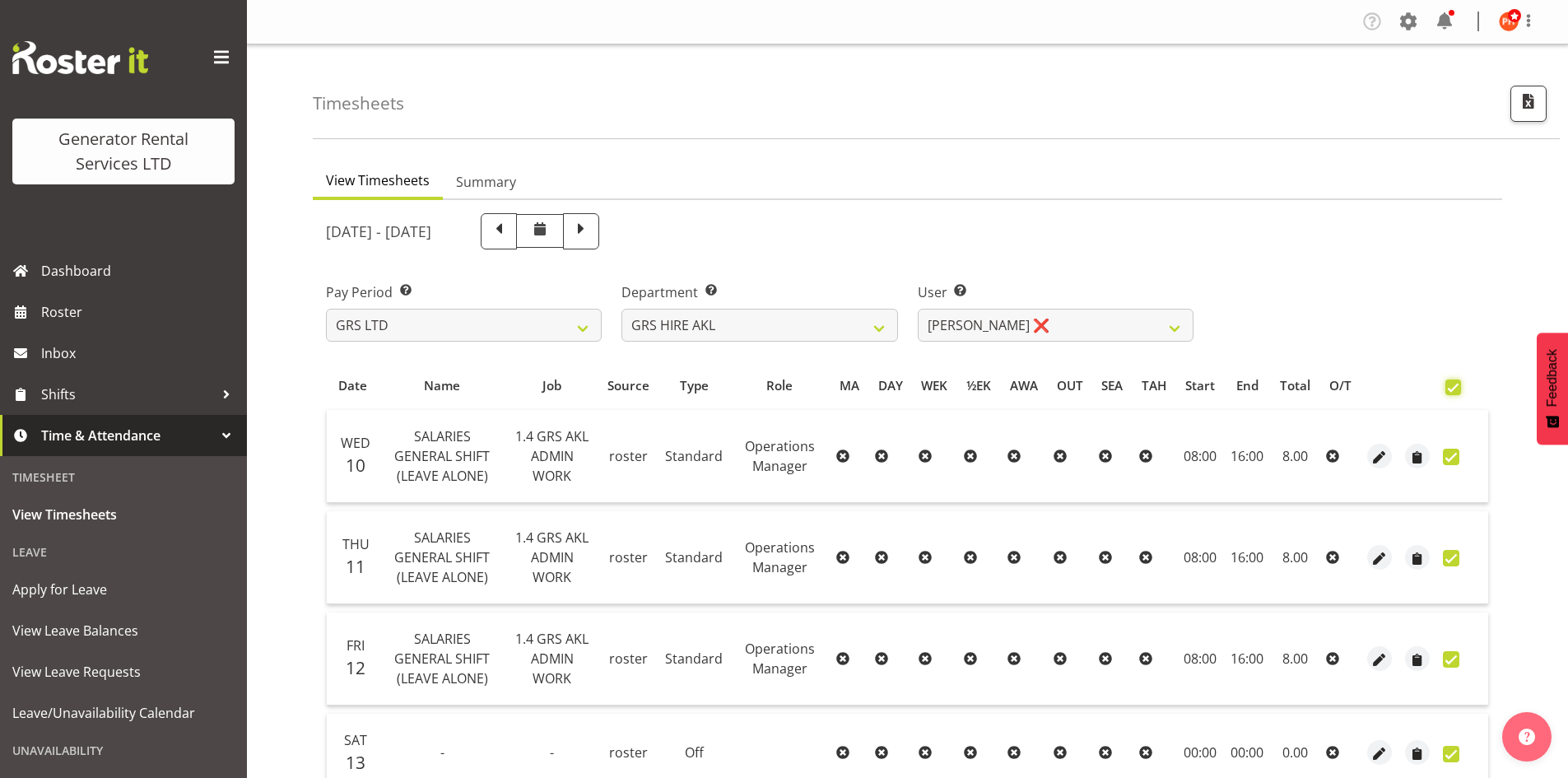
checkbox input "true"
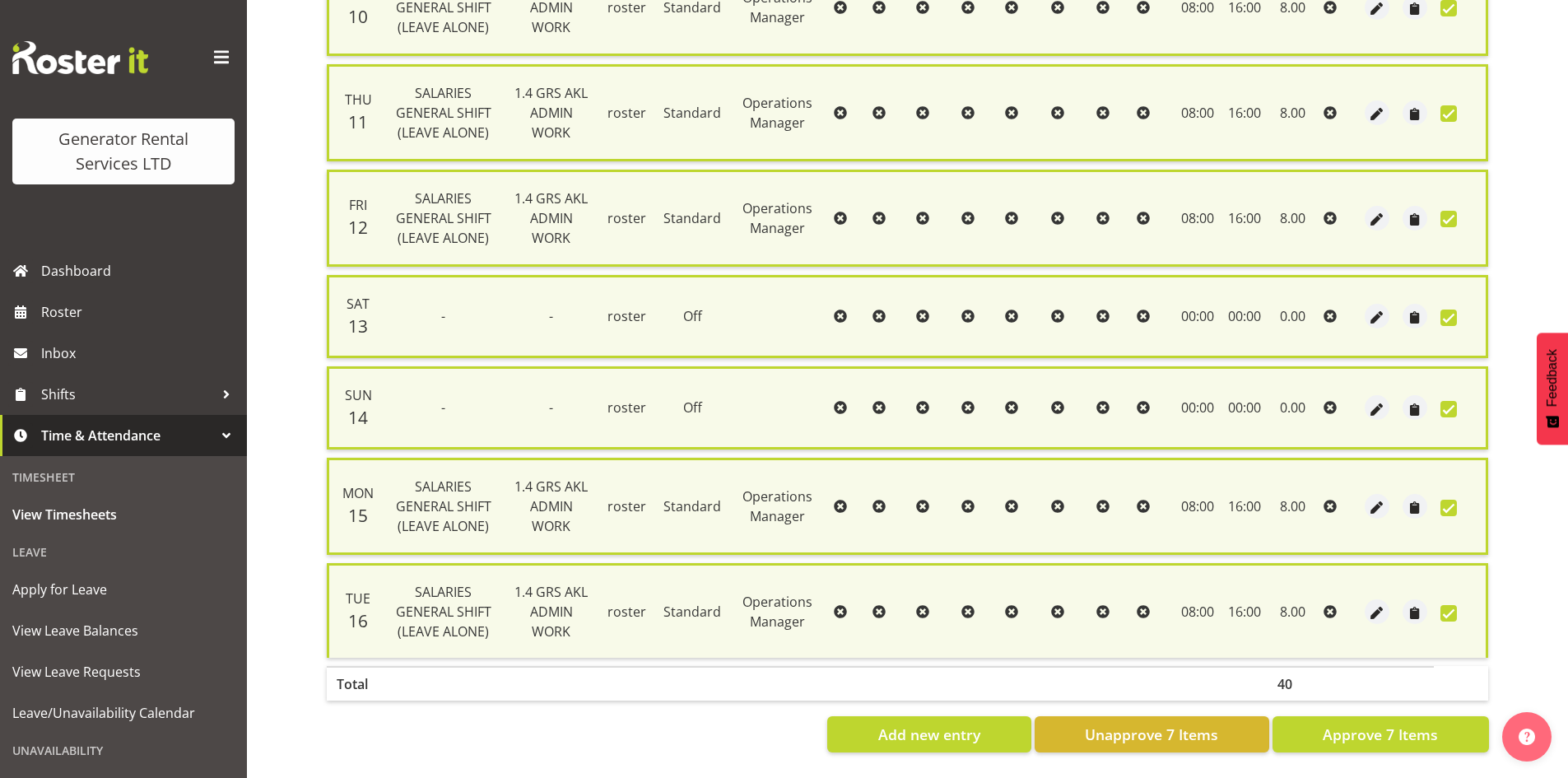
scroll to position [463, 0]
click at [1373, 723] on span "Approve 7 Items" at bounding box center [1381, 734] width 115 height 21
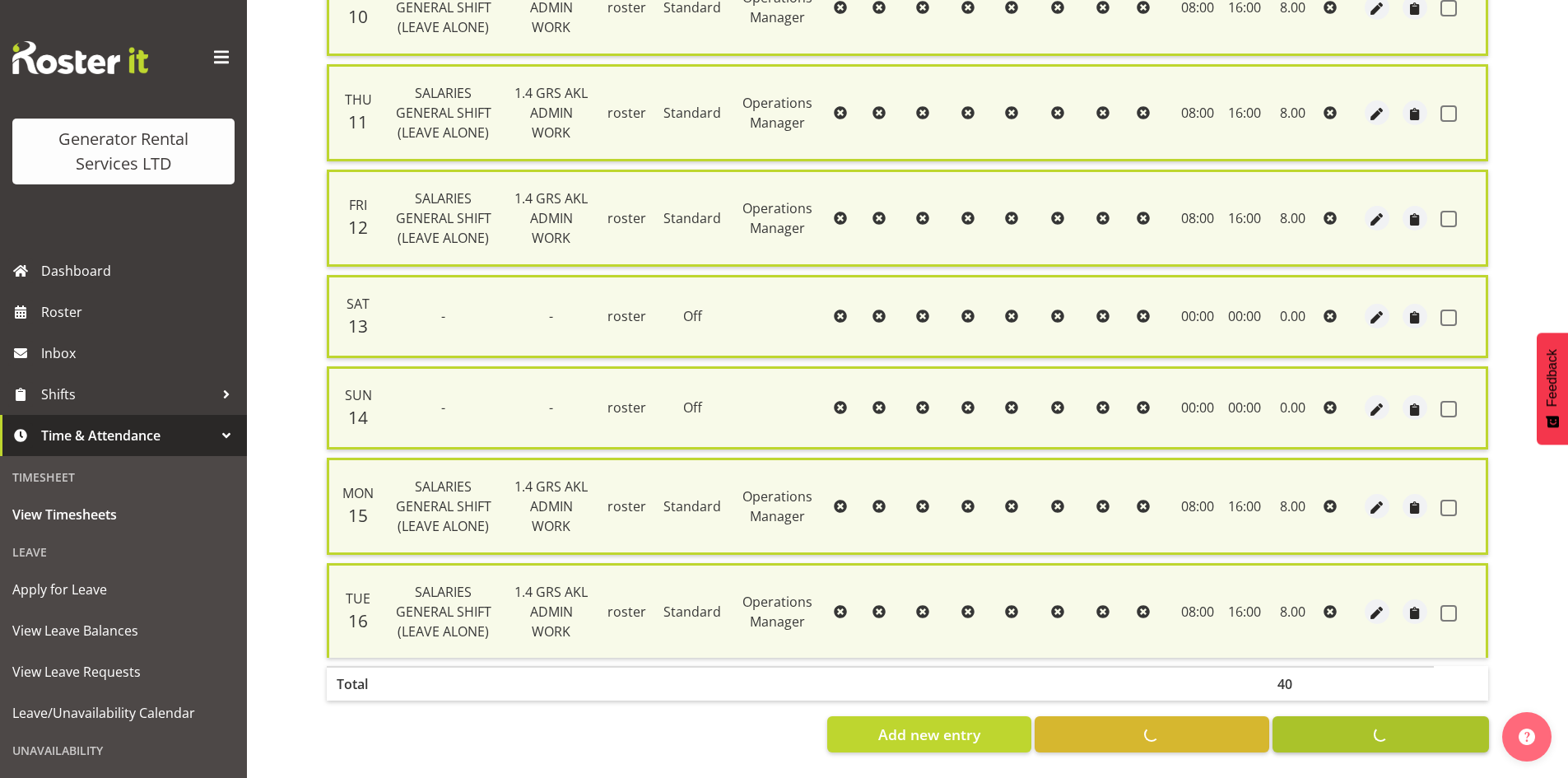
checkbox input "false"
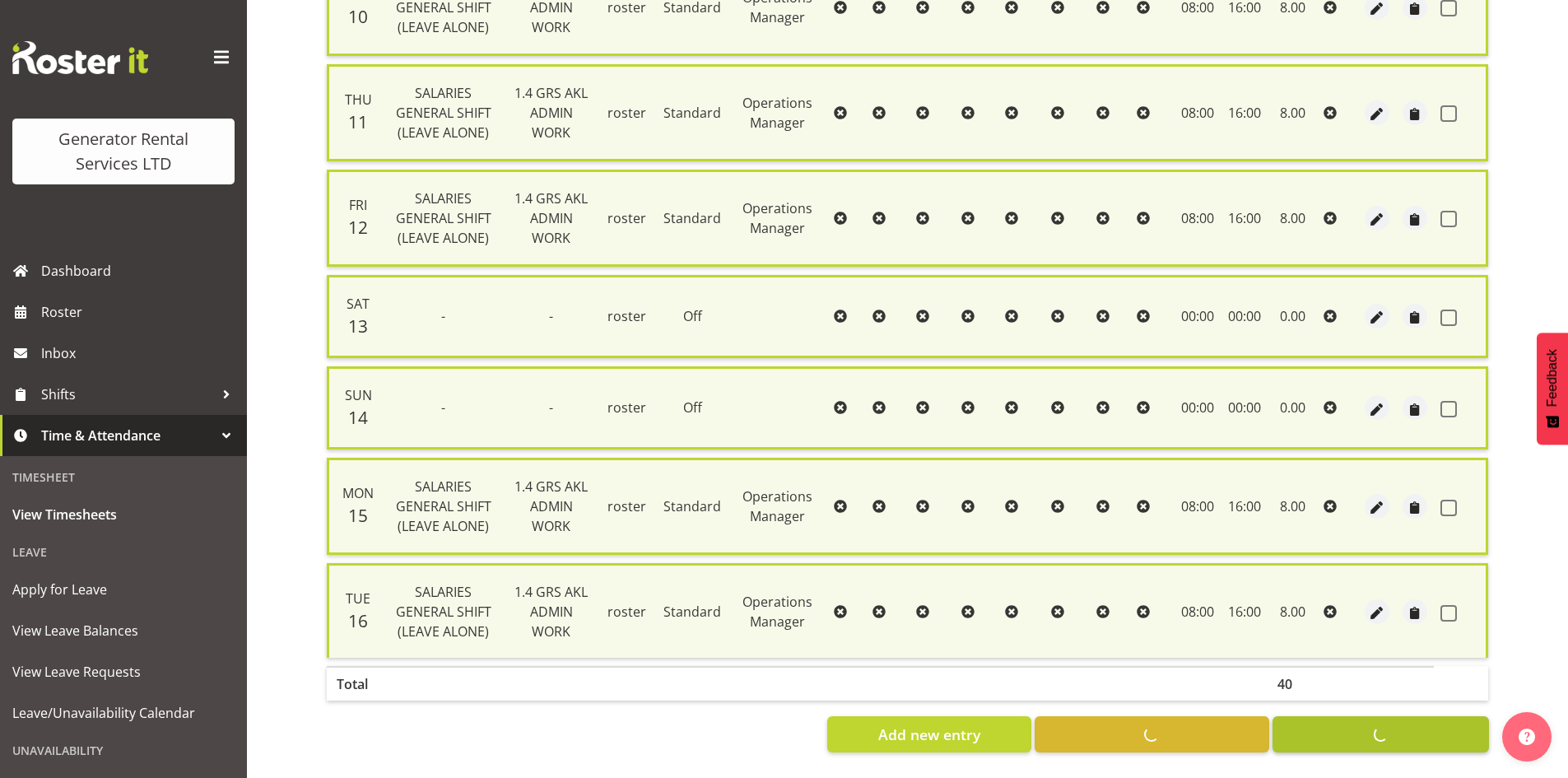
checkbox input "false"
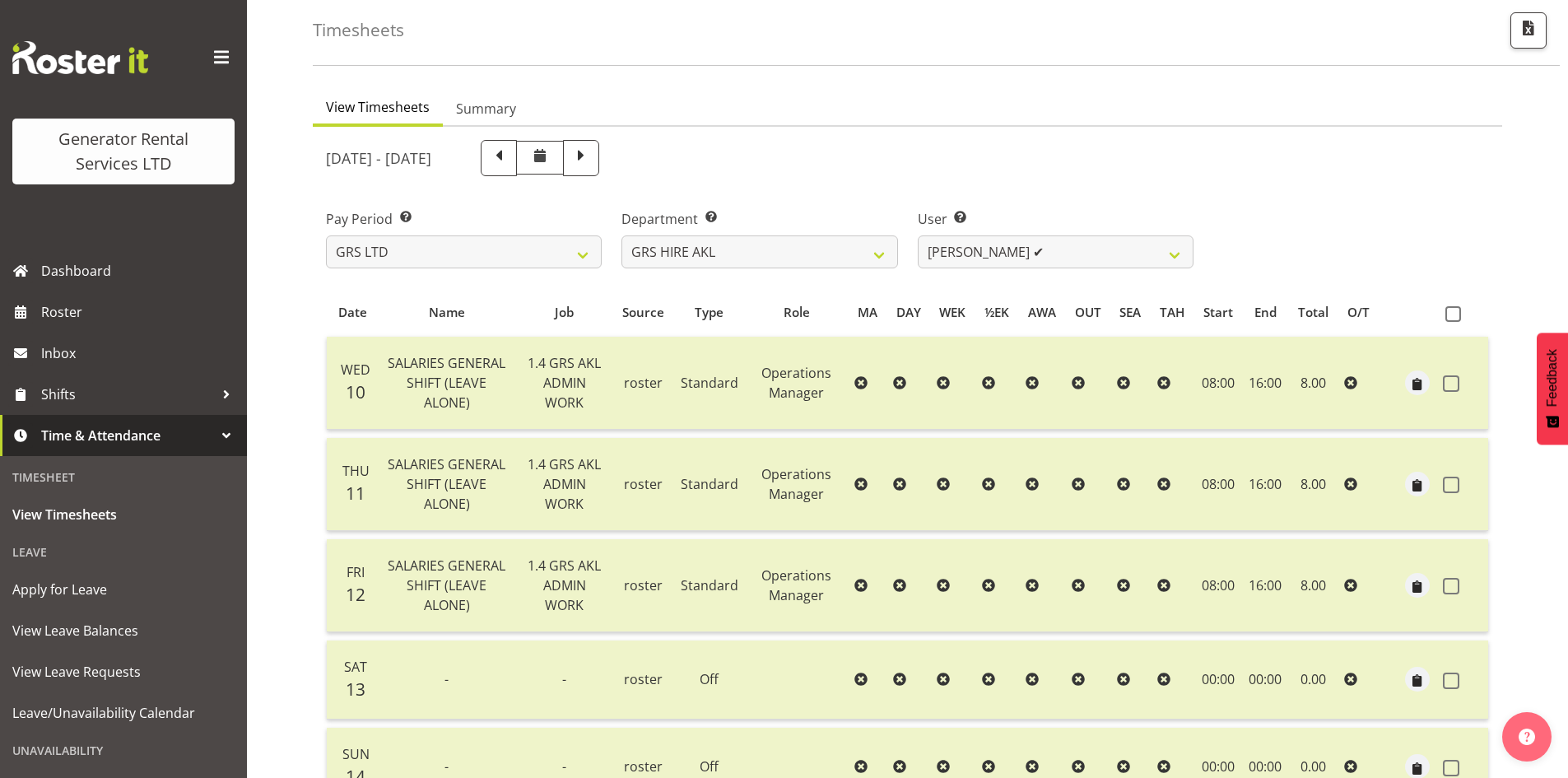
scroll to position [0, 0]
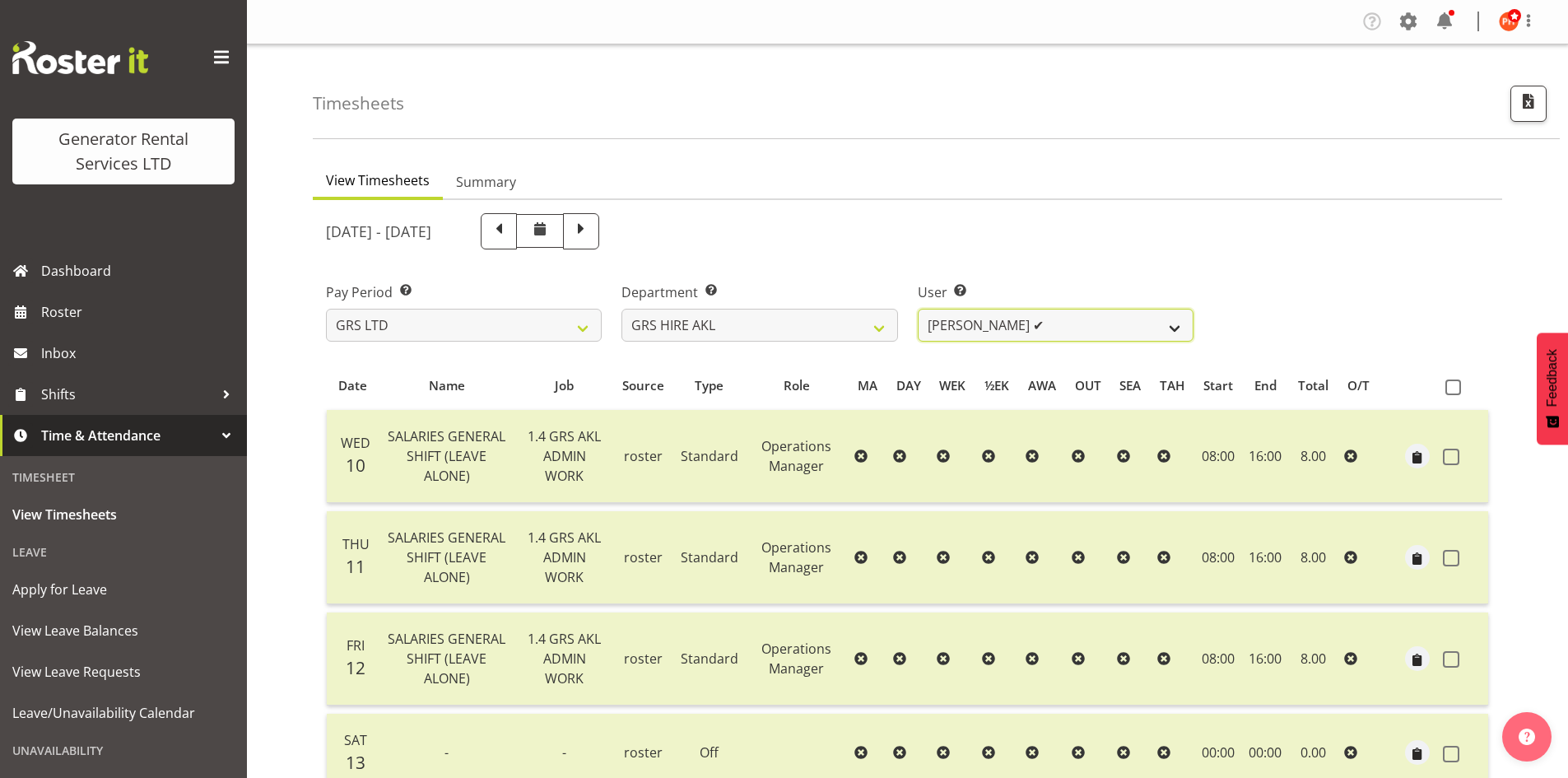
click at [1183, 328] on select "Aaron Naish ✔ Brandon Adonis ✔ Brendan (Paris) Jordan ✔ Caleb Phillips ✔ Carl S…" at bounding box center [1056, 324] width 276 height 33
select select "166"
click at [918, 309] on select "Aaron Naish ✔ Brandon Adonis ✔ Brendan (Paris) Jordan ✔ Caleb Phillips ✔ Carl S…" at bounding box center [1056, 324] width 276 height 33
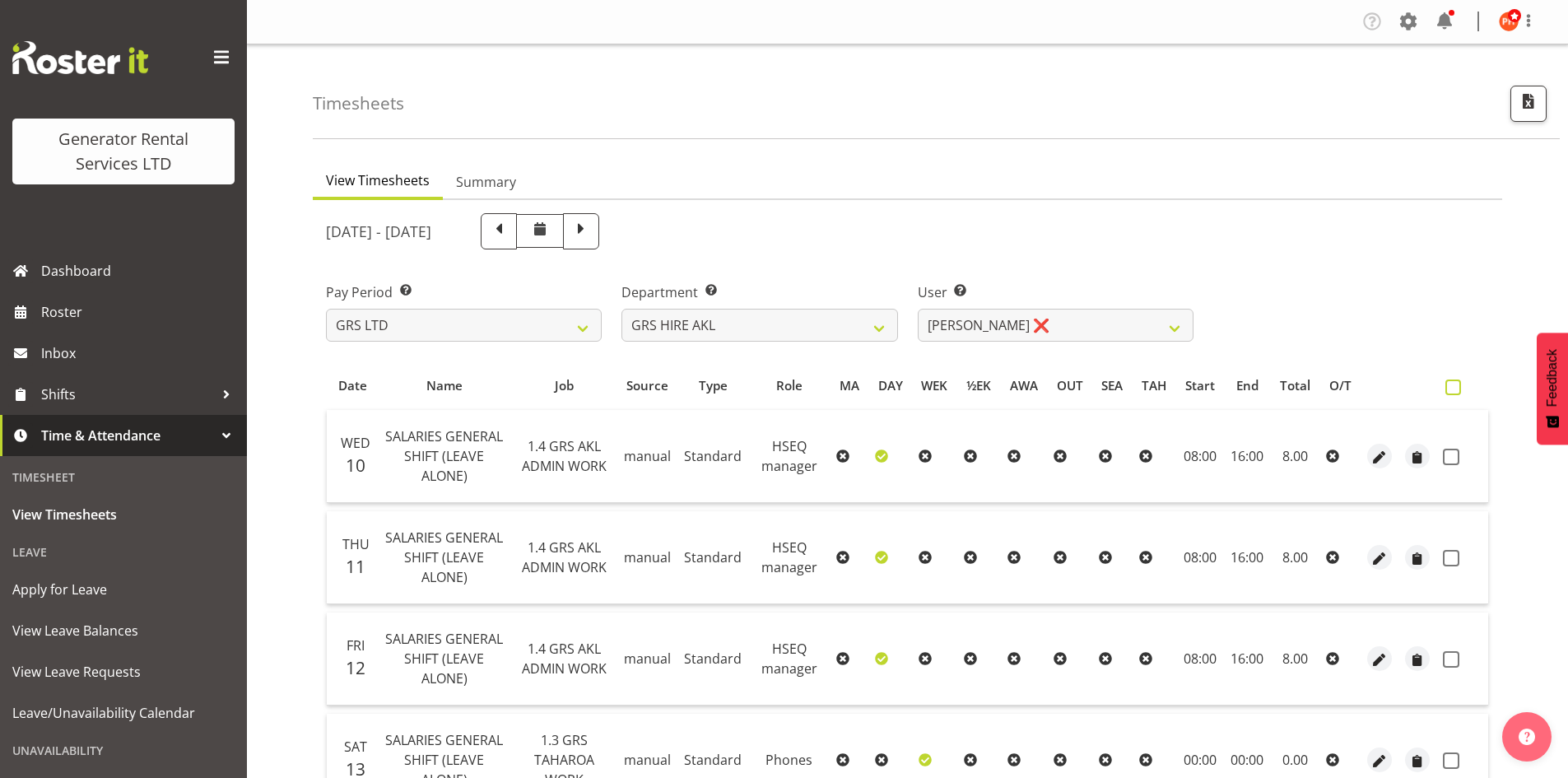
click at [1454, 391] on span at bounding box center [1453, 387] width 16 height 16
click at [1454, 391] on input "checkbox" at bounding box center [1450, 387] width 11 height 11
checkbox input "true"
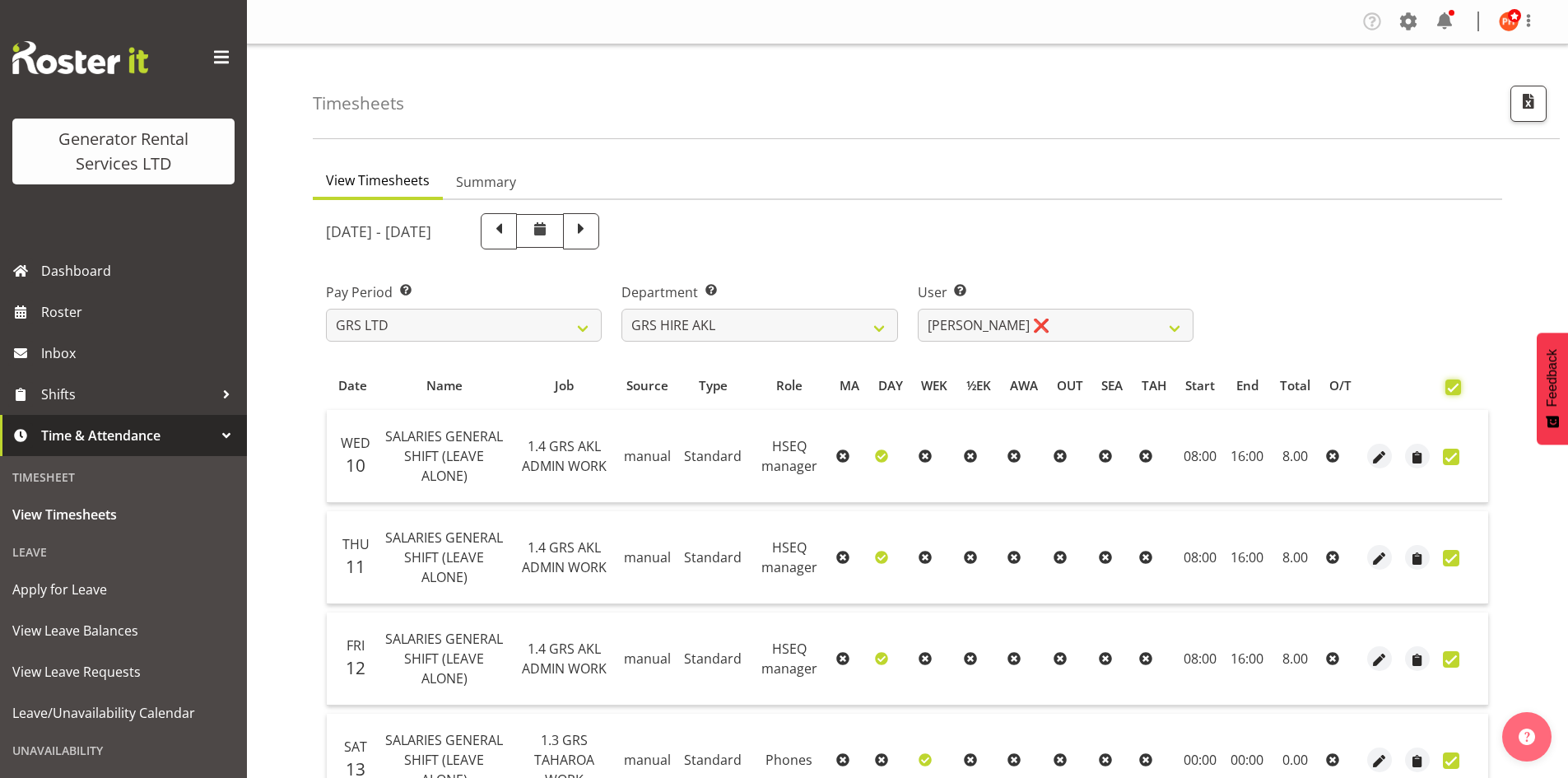
checkbox input "true"
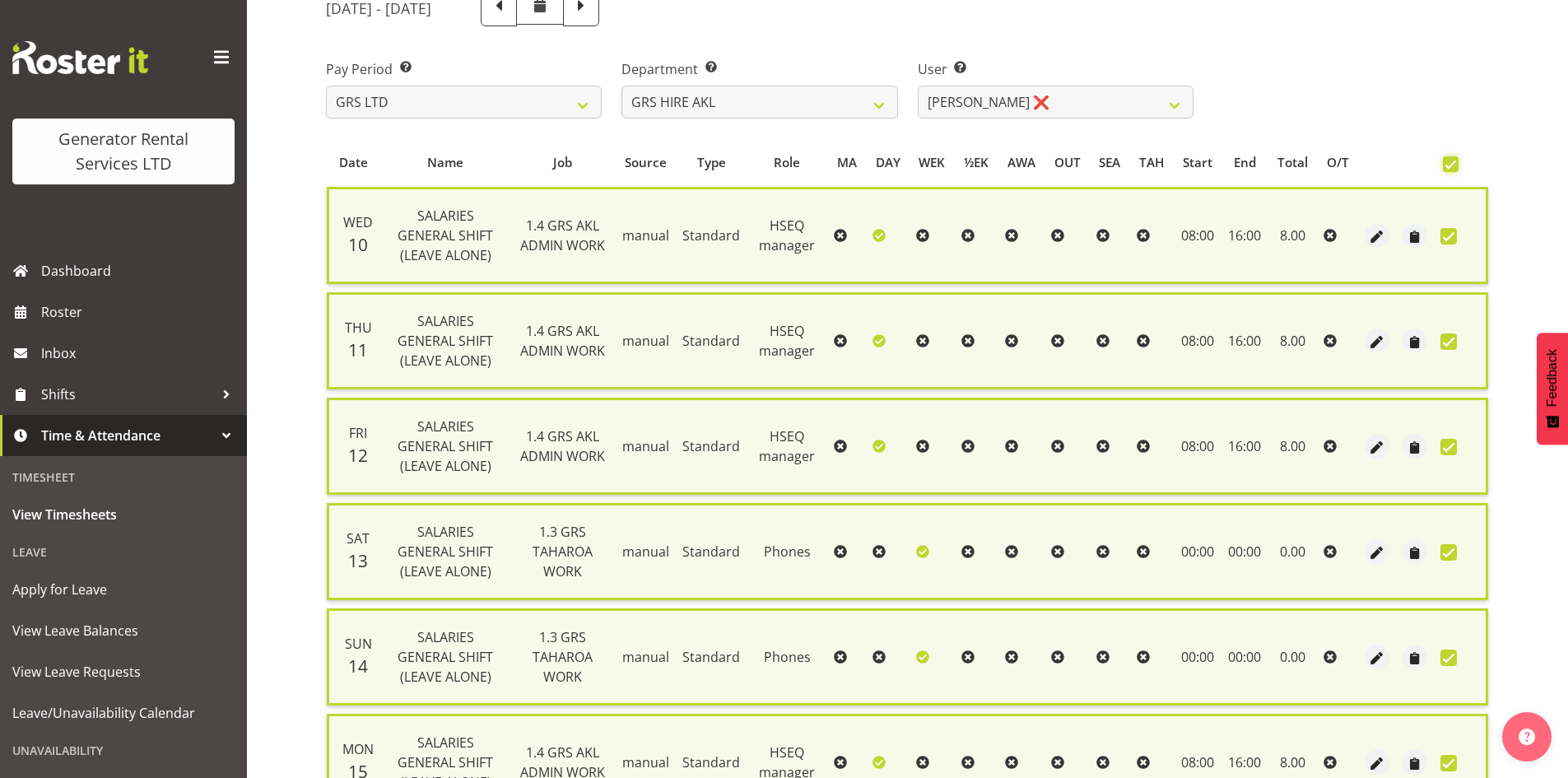
scroll to position [492, 0]
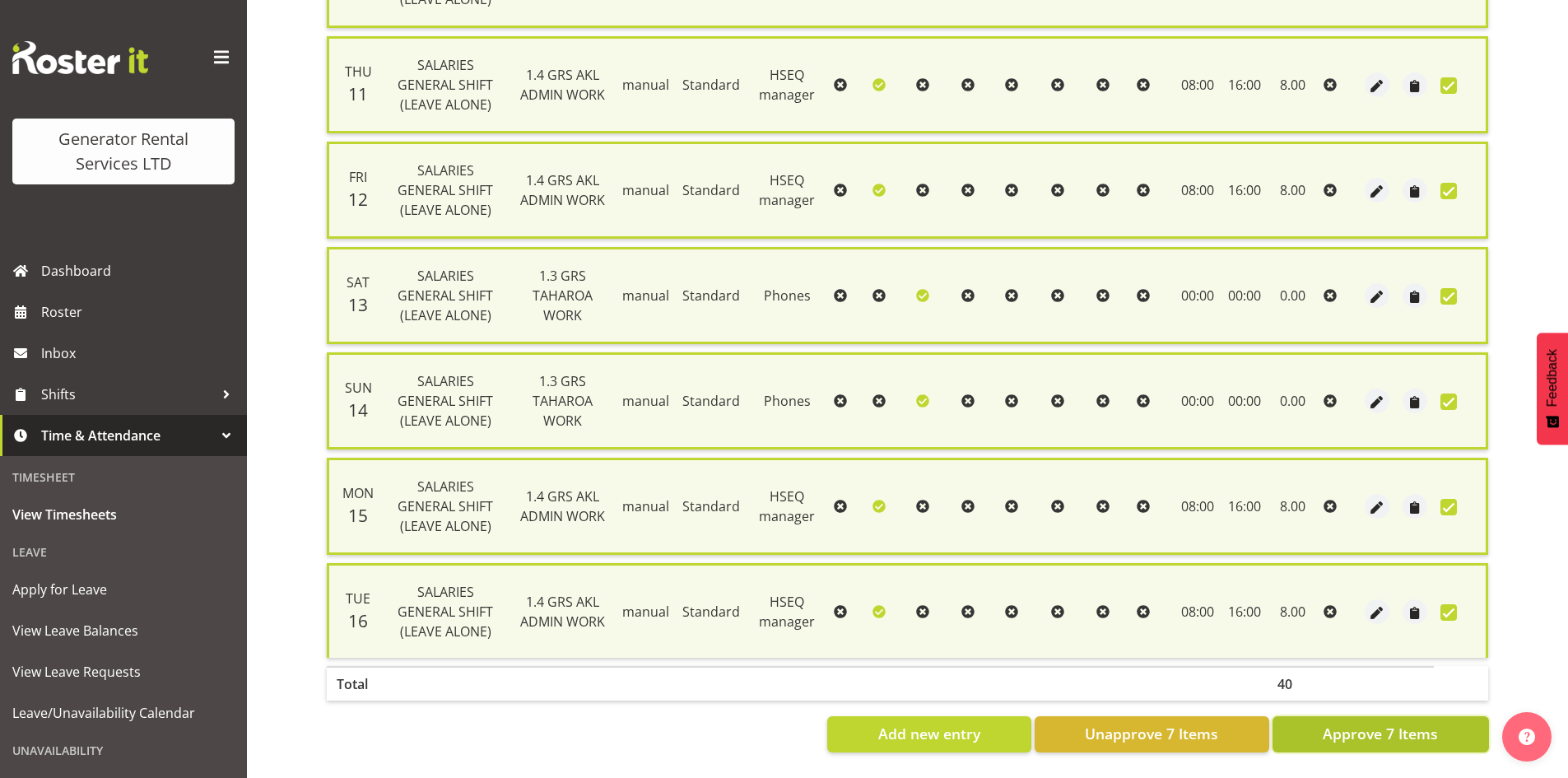
click at [1363, 726] on span "Approve 7 Items" at bounding box center [1381, 733] width 115 height 21
checkbox input "false"
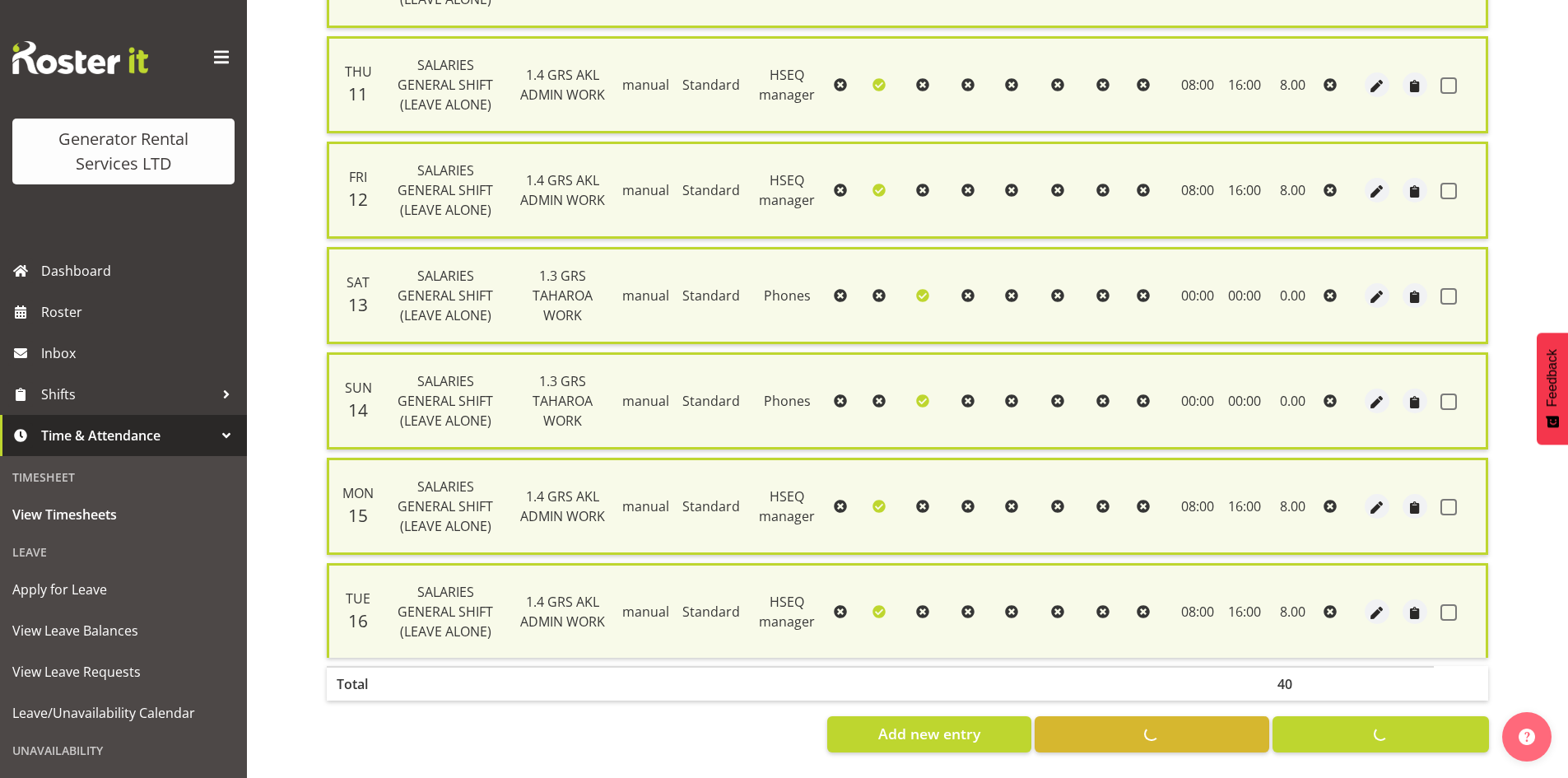
checkbox input "false"
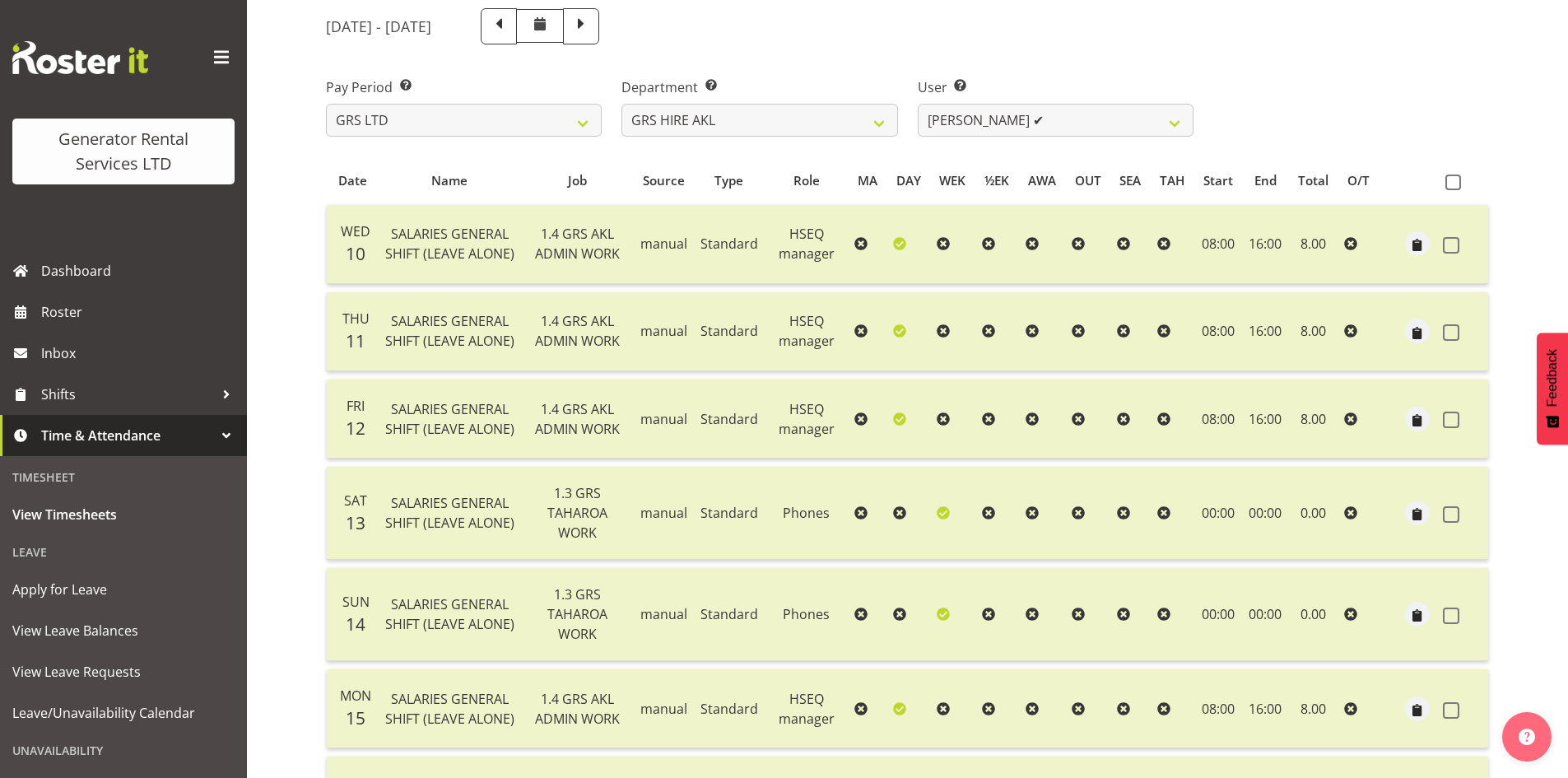
scroll to position [0, 0]
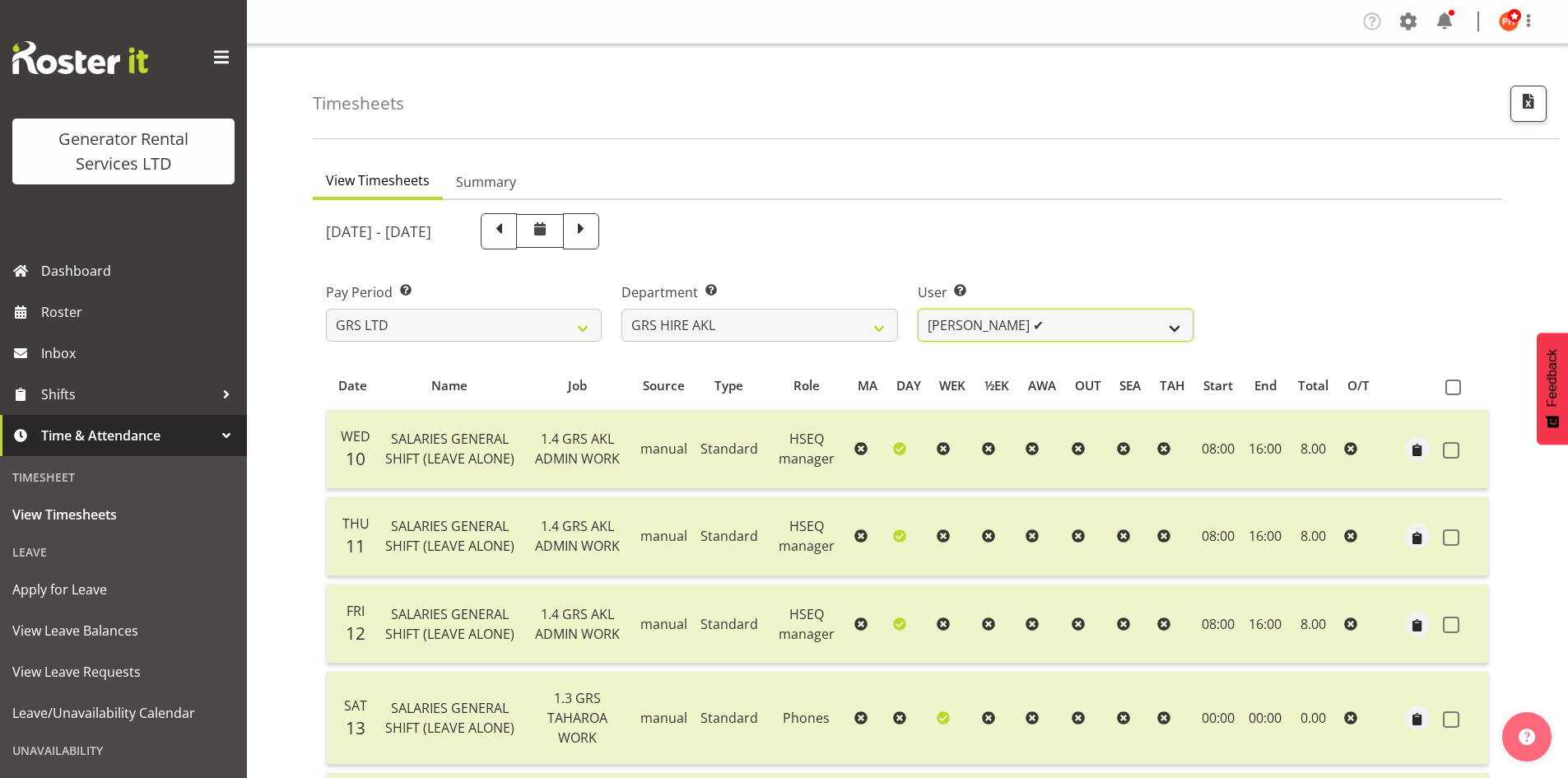
click at [1170, 335] on select "Aaron Naish ✔ Brandon Adonis ✔ Brendan (Paris) Jordan ✔ Caleb Phillips ✔ Carl S…" at bounding box center [1056, 324] width 276 height 33
click at [1393, 221] on div "[DATE] - [DATE]" at bounding box center [906, 231] width 1182 height 56
click at [86, 353] on span "Inbox" at bounding box center [140, 353] width 197 height 25
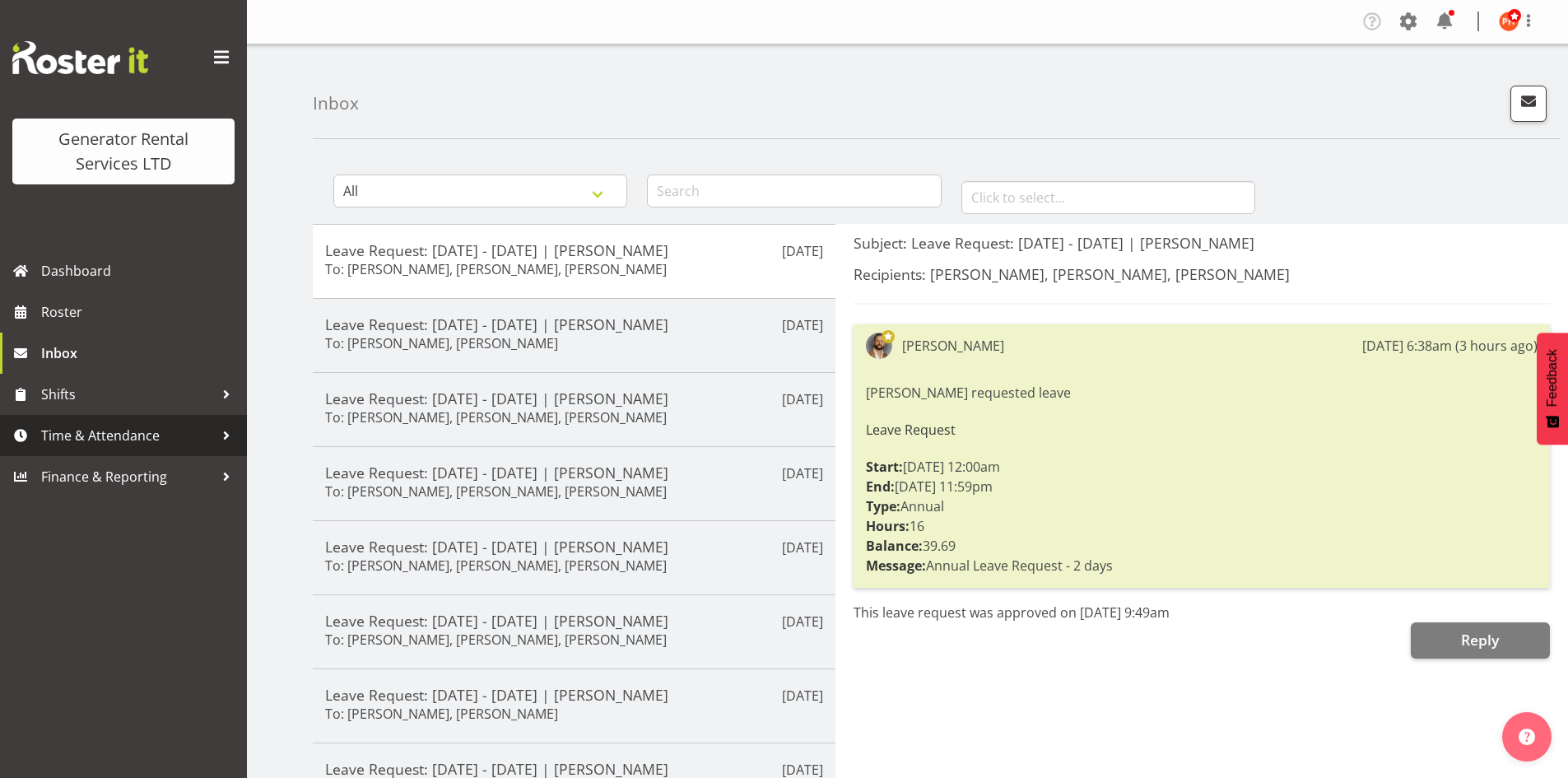
click at [130, 437] on span "Time & Attendance" at bounding box center [127, 435] width 172 height 25
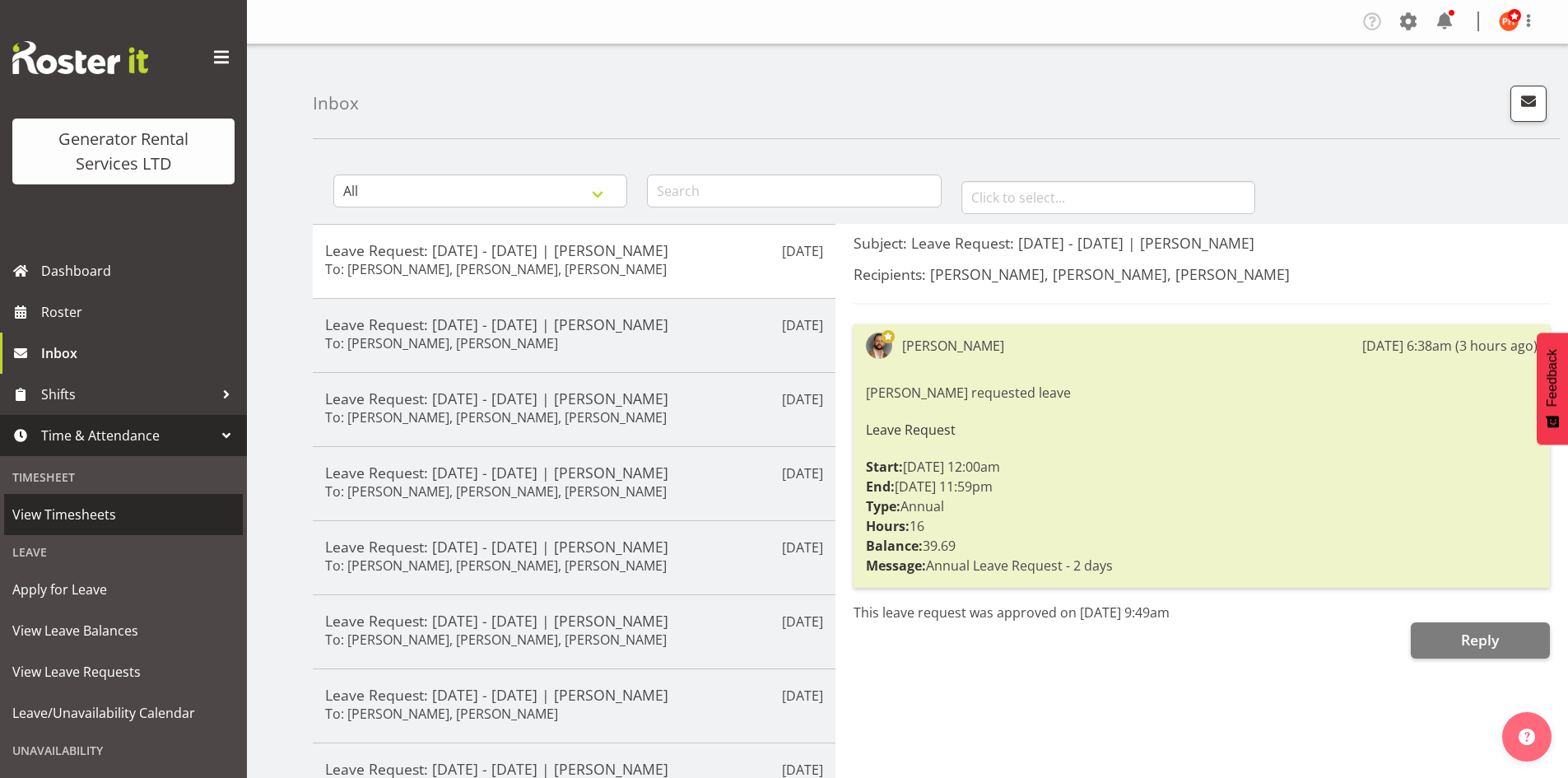
click at [114, 512] on span "View Timesheets" at bounding box center [123, 515] width 222 height 25
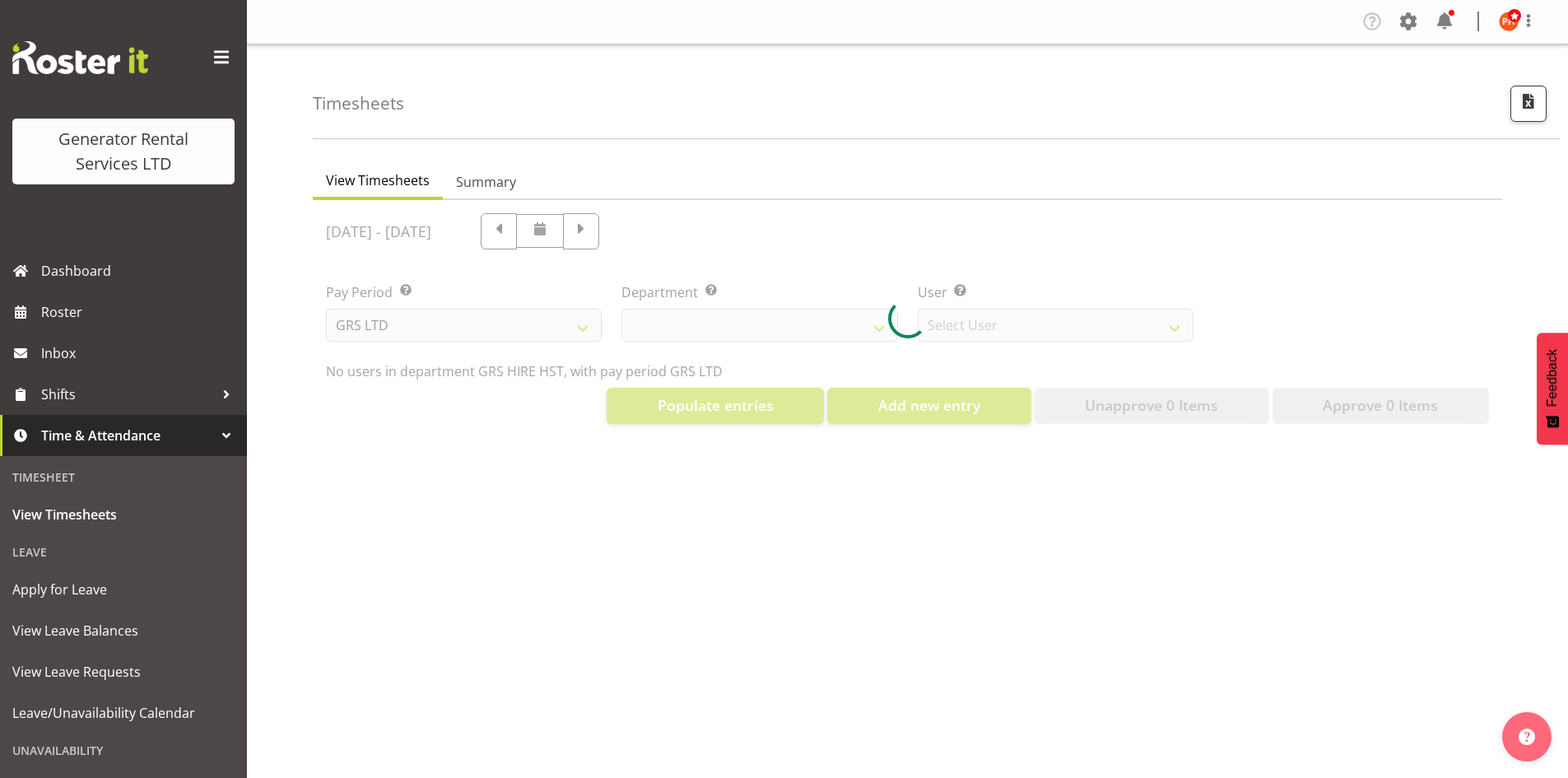
select select "22"
select select "149"
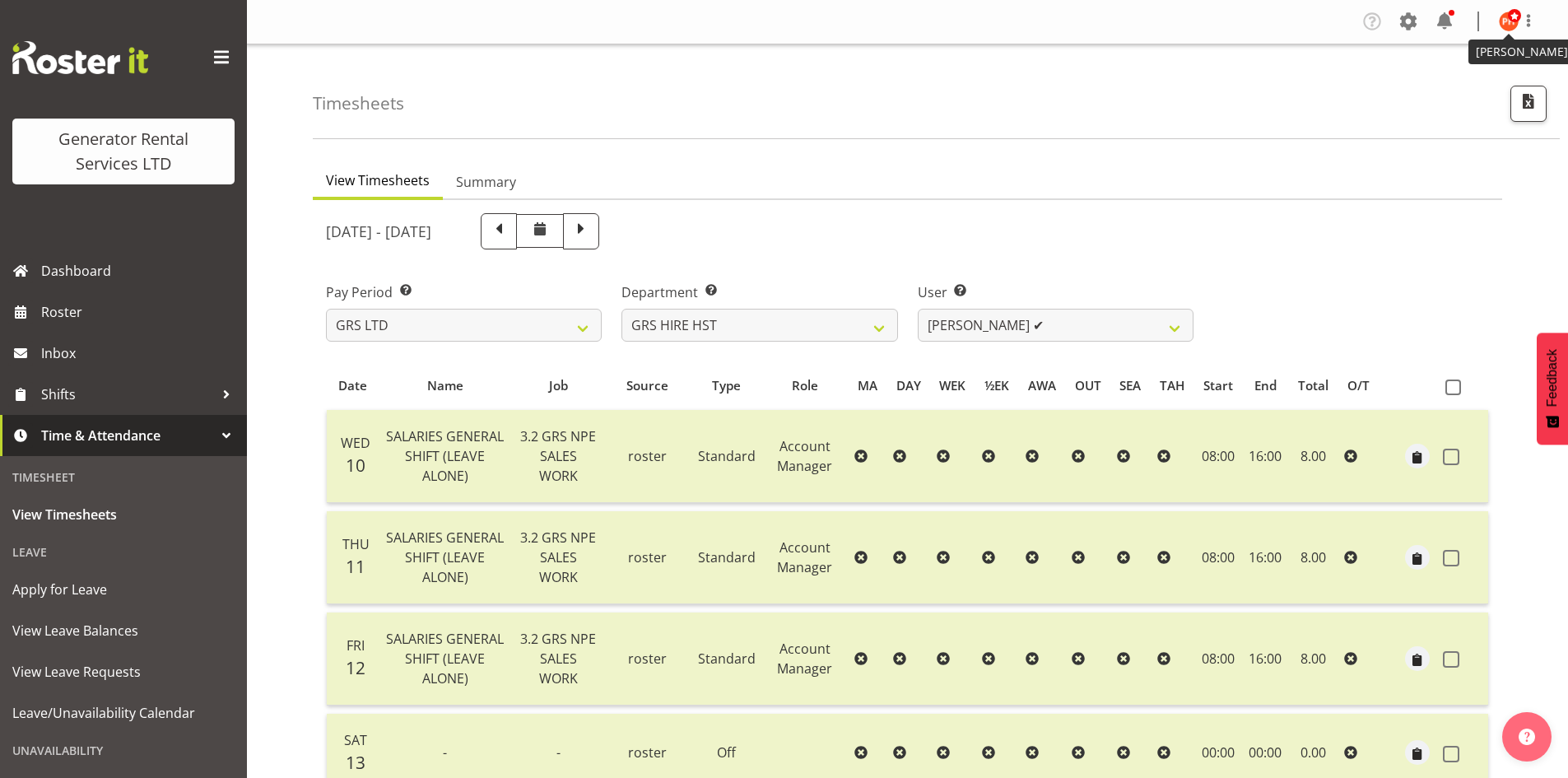
click at [1510, 27] on img at bounding box center [1509, 21] width 19 height 19
click at [1437, 82] on link "Log Out" at bounding box center [1459, 87] width 158 height 30
